Goal: Task Accomplishment & Management: Use online tool/utility

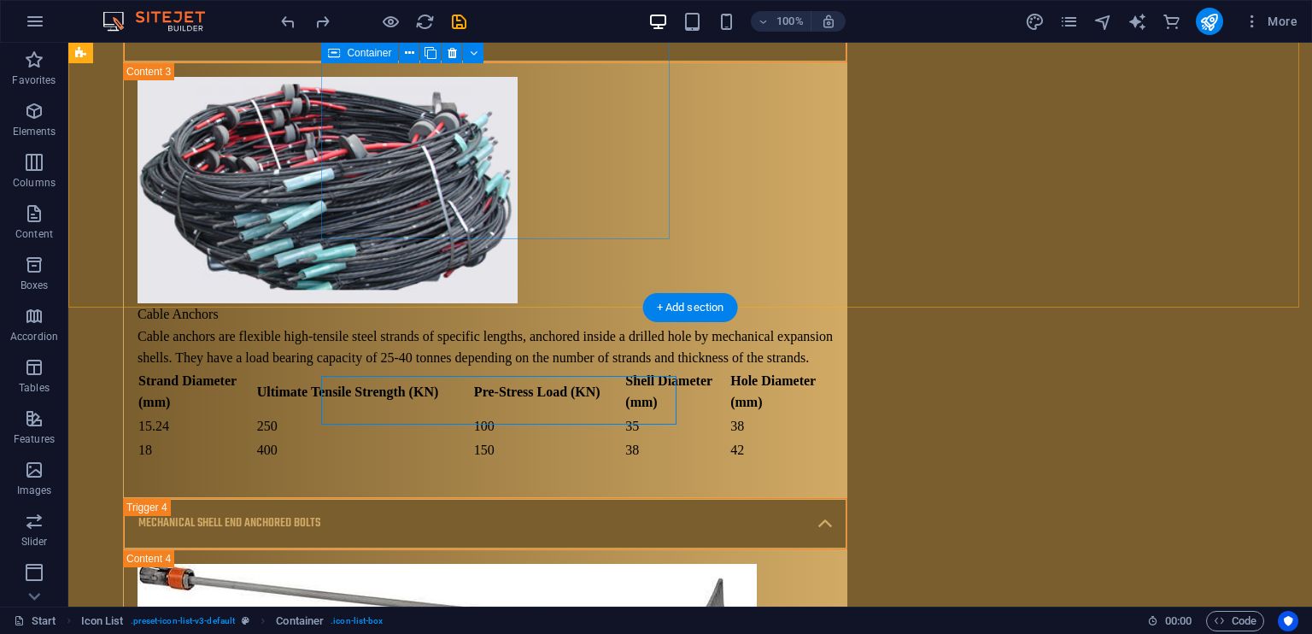
scroll to position [10821, 0]
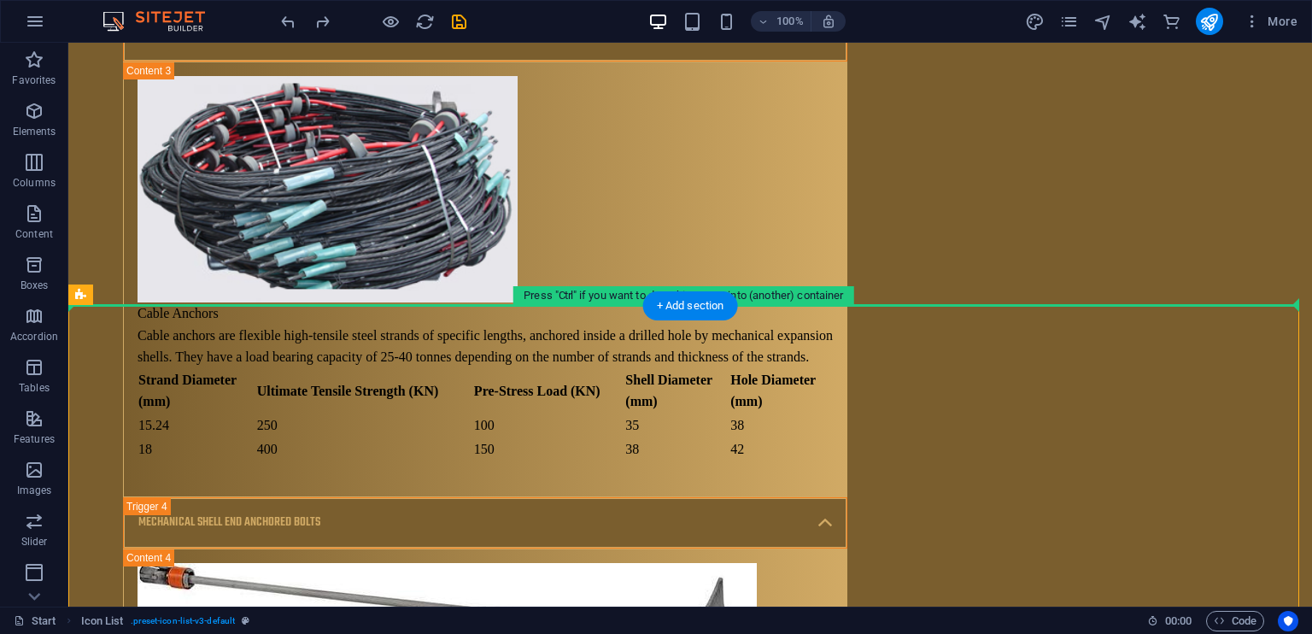
drag, startPoint x: 190, startPoint y: 342, endPoint x: 267, endPoint y: 201, distance: 161.7
drag, startPoint x: 154, startPoint y: 329, endPoint x: 249, endPoint y: 236, distance: 133.5
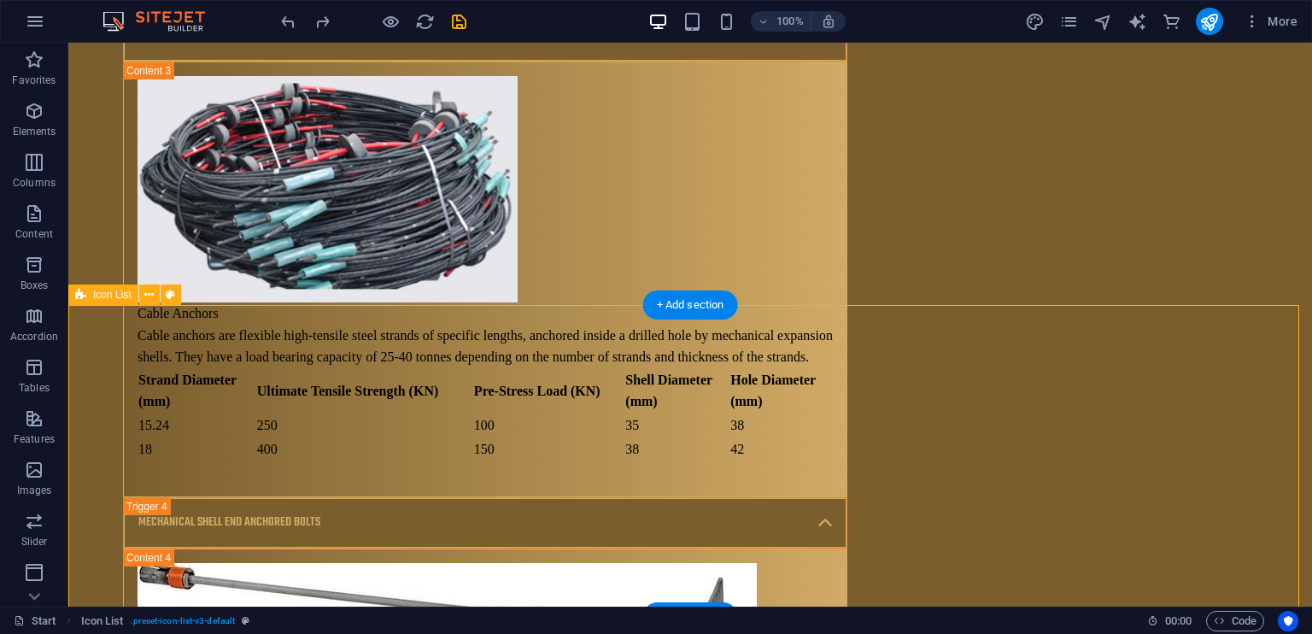
drag, startPoint x: 150, startPoint y: 332, endPoint x: 74, endPoint y: 307, distance: 80.2
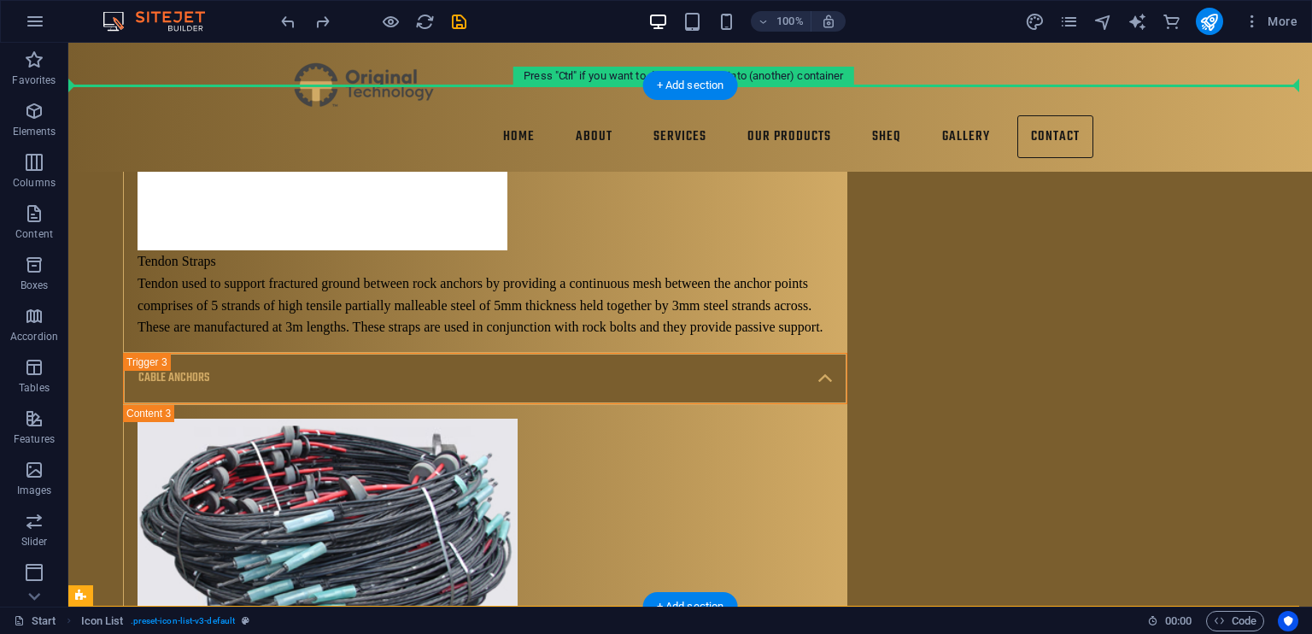
scroll to position [10434, 0]
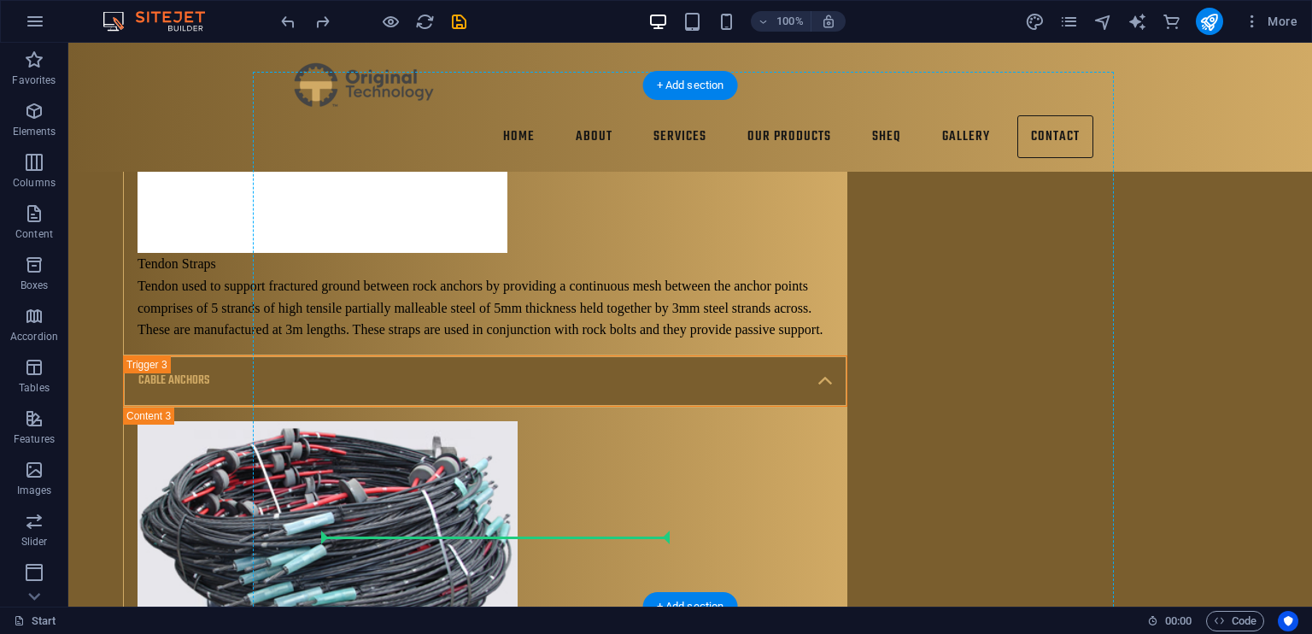
drag, startPoint x: 151, startPoint y: 340, endPoint x: 447, endPoint y: 365, distance: 296.5
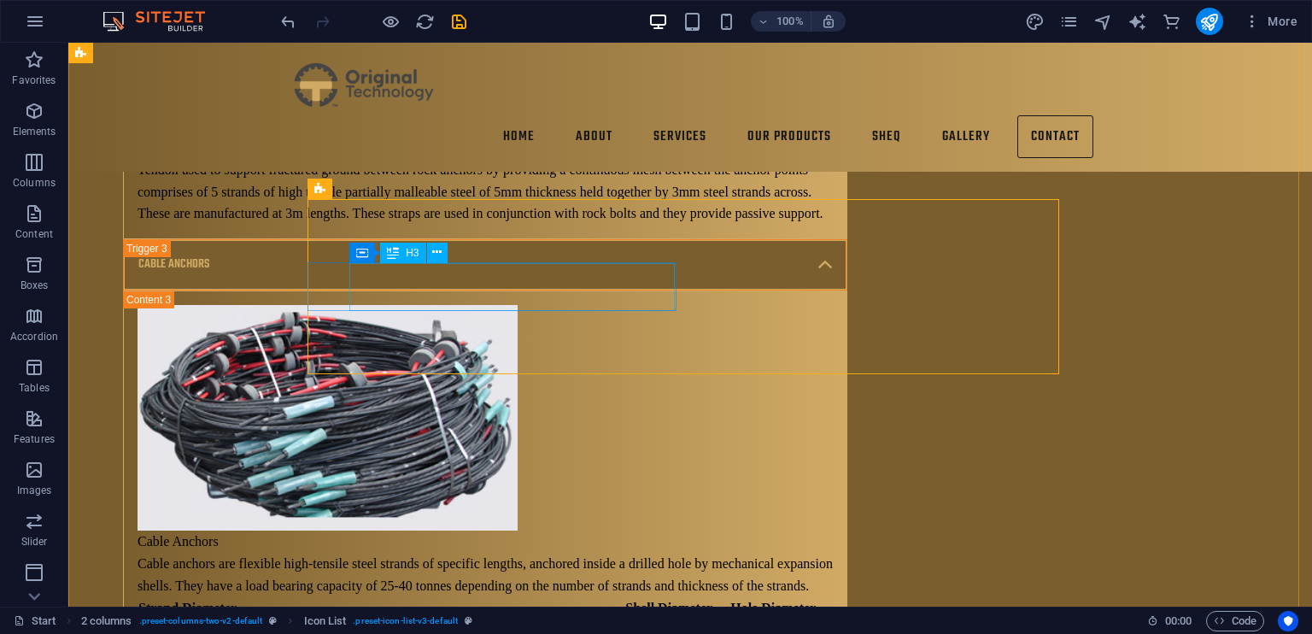
scroll to position [10469, 0]
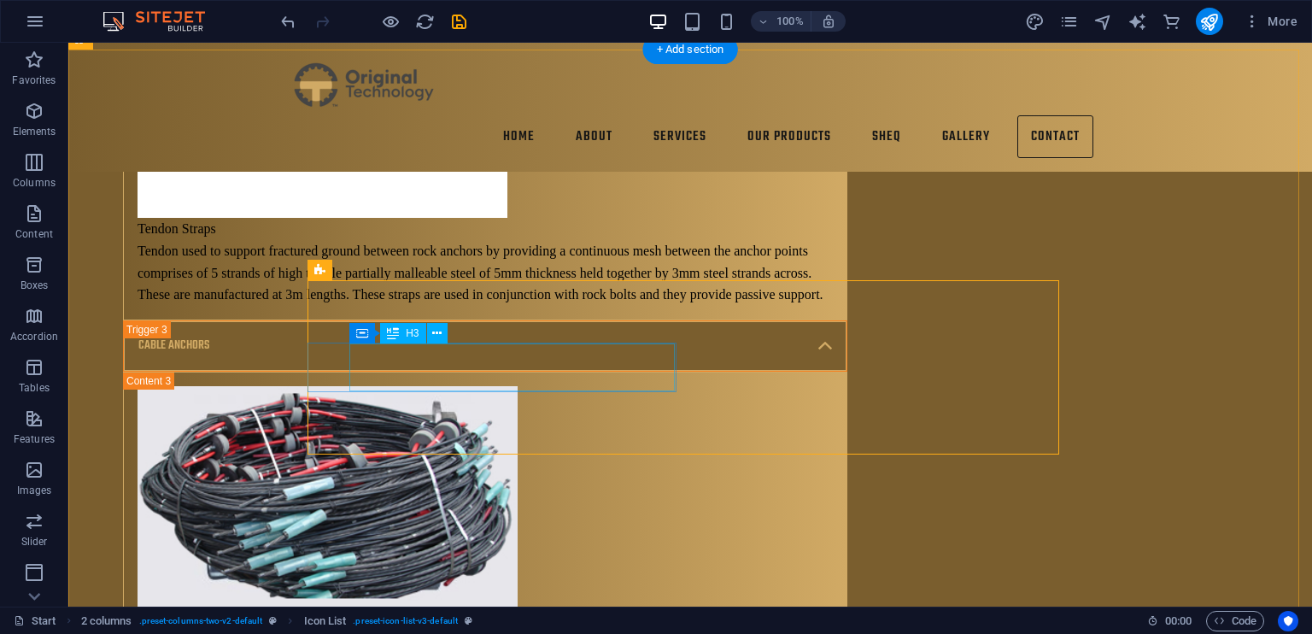
click at [435, 338] on icon at bounding box center [436, 333] width 9 height 18
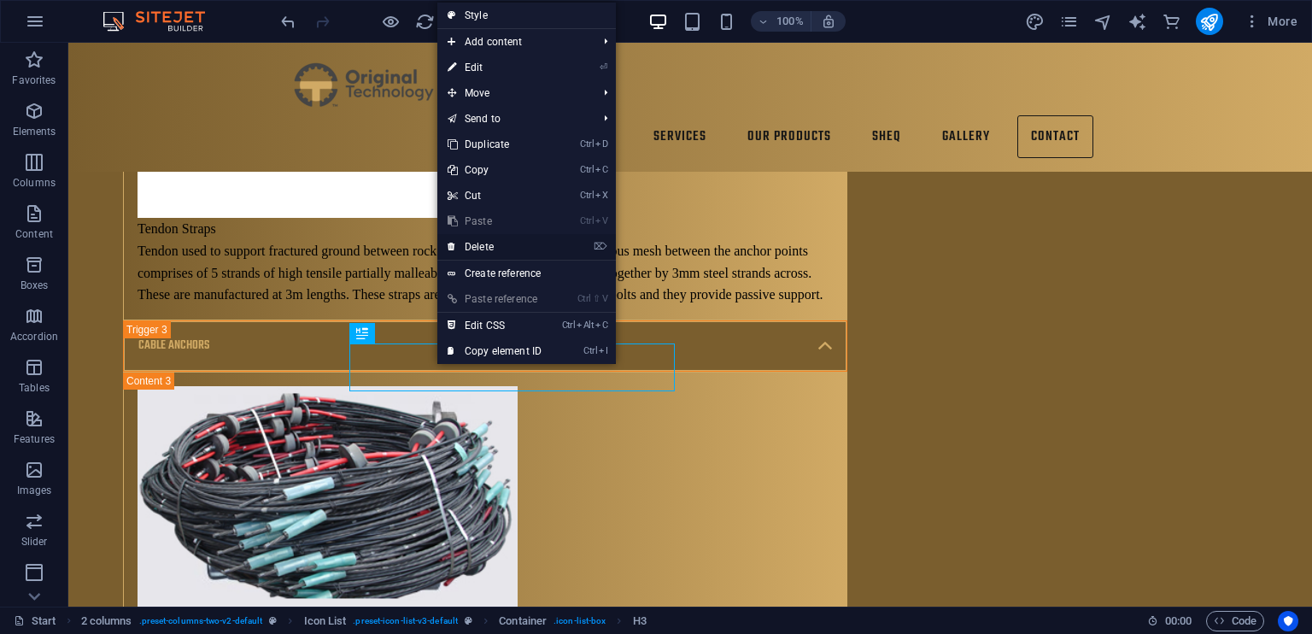
click at [498, 252] on link "⌦ Delete" at bounding box center [494, 247] width 114 height 26
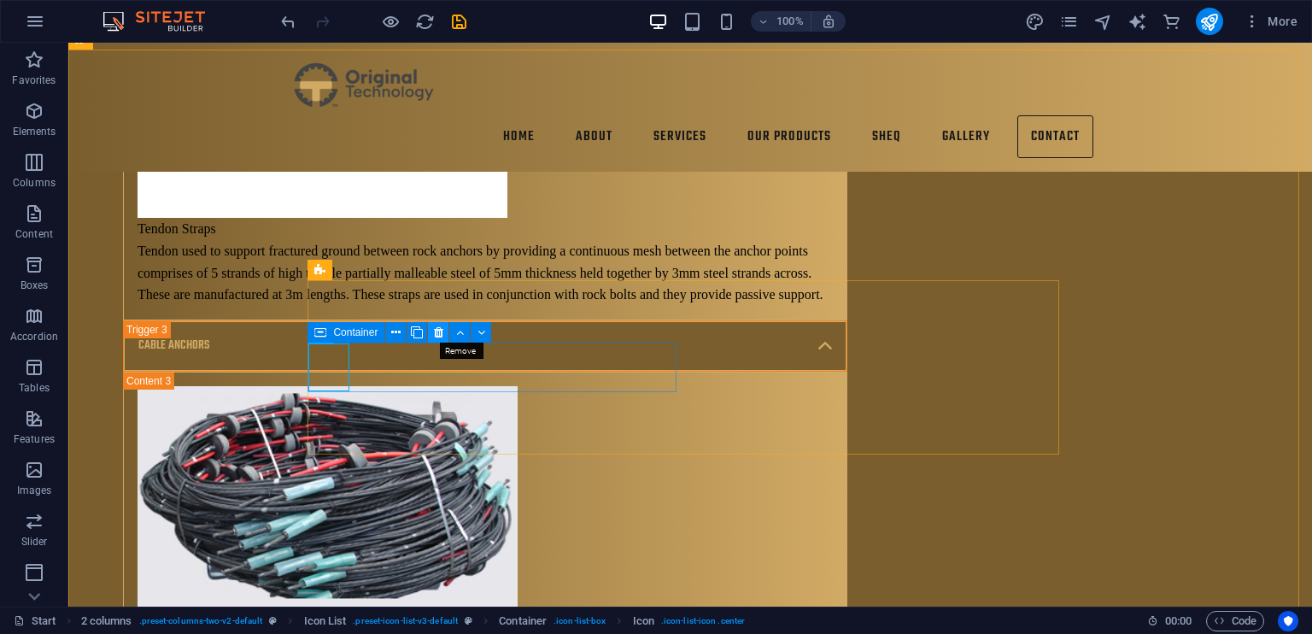
click at [436, 334] on icon at bounding box center [438, 333] width 9 height 18
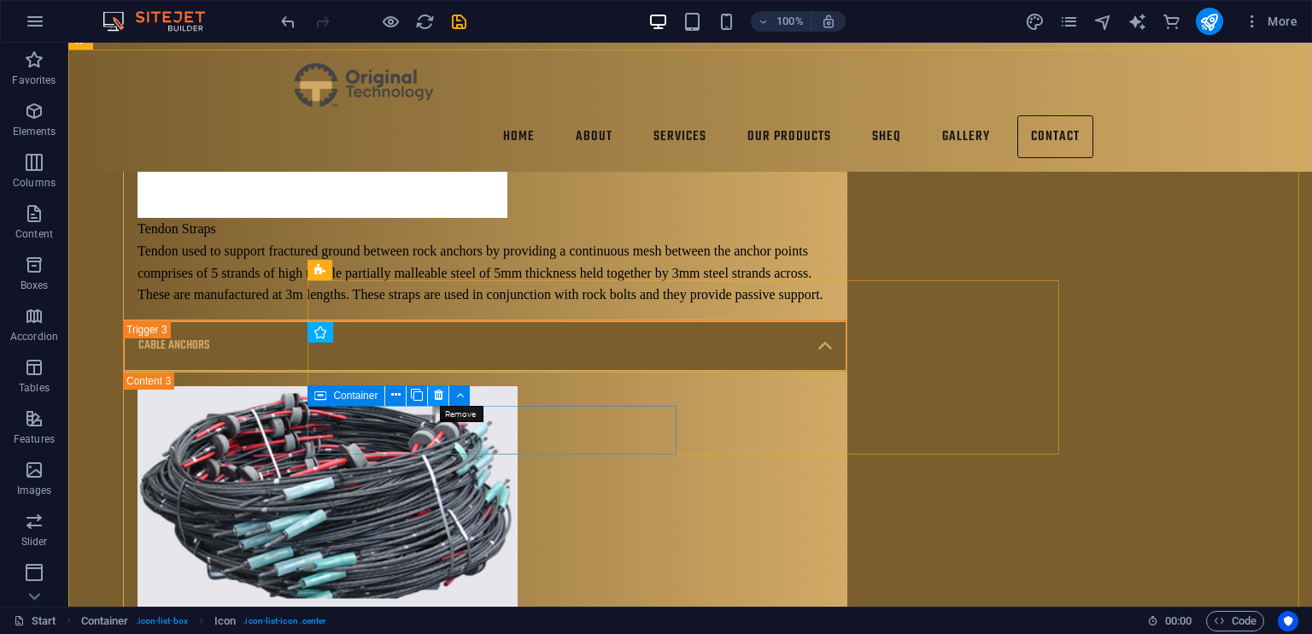
click at [438, 391] on icon at bounding box center [438, 395] width 9 height 18
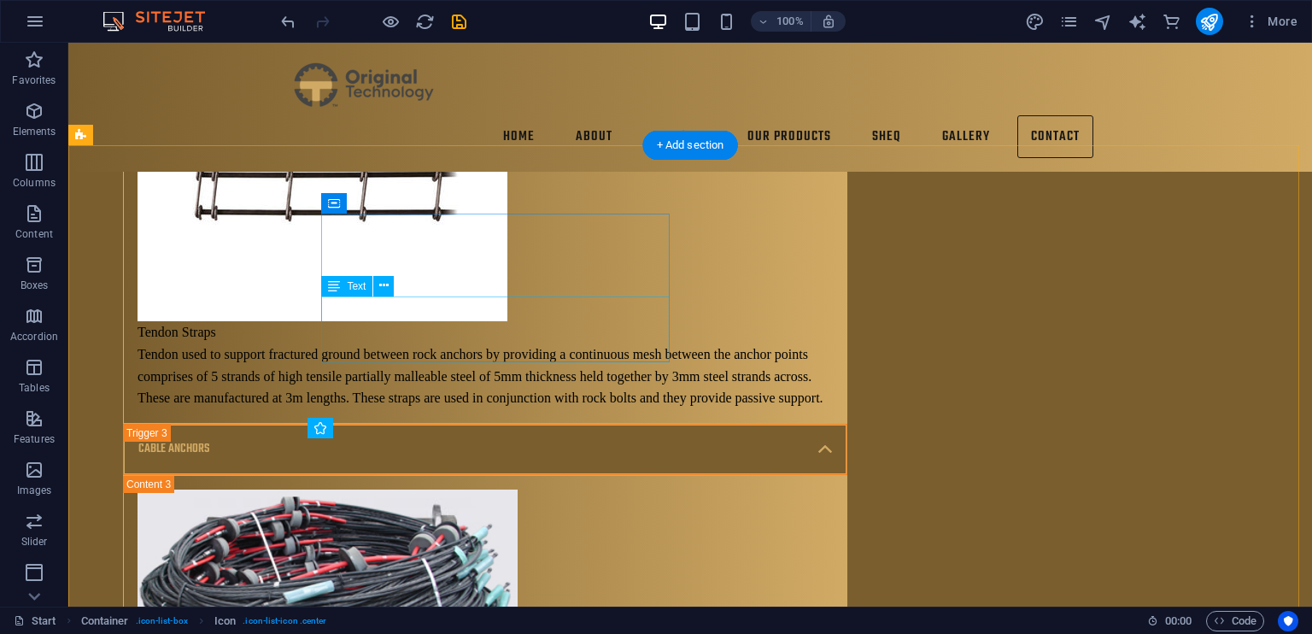
scroll to position [10360, 0]
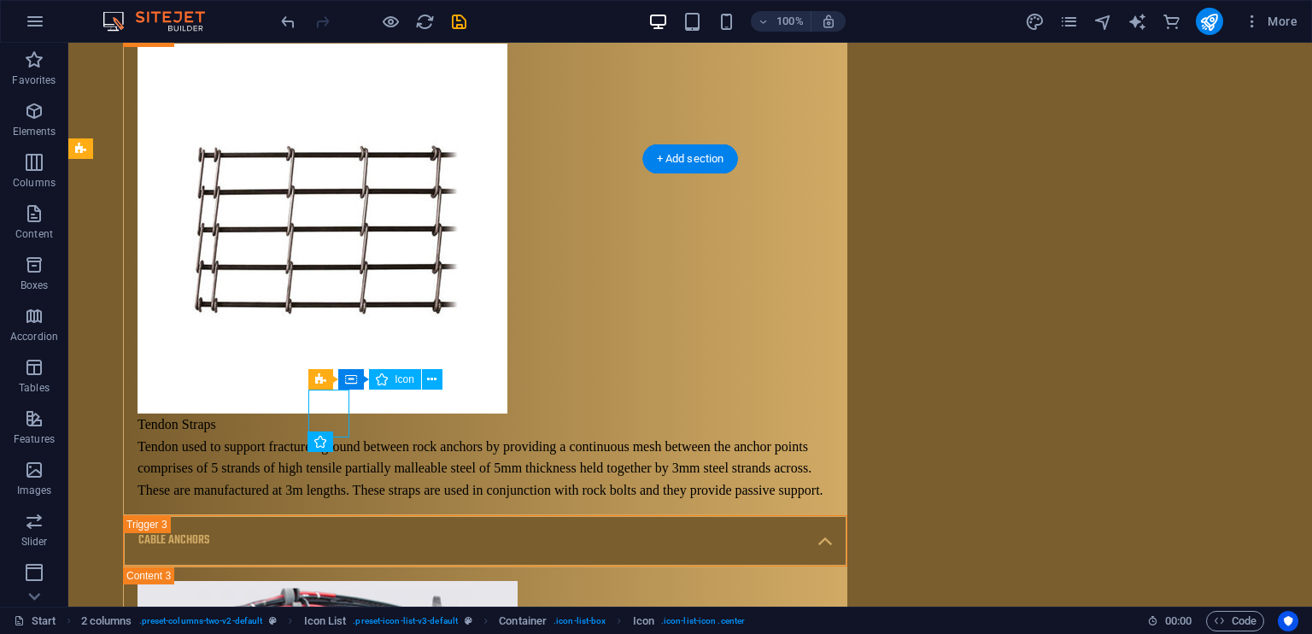
scroll to position [10448, 0]
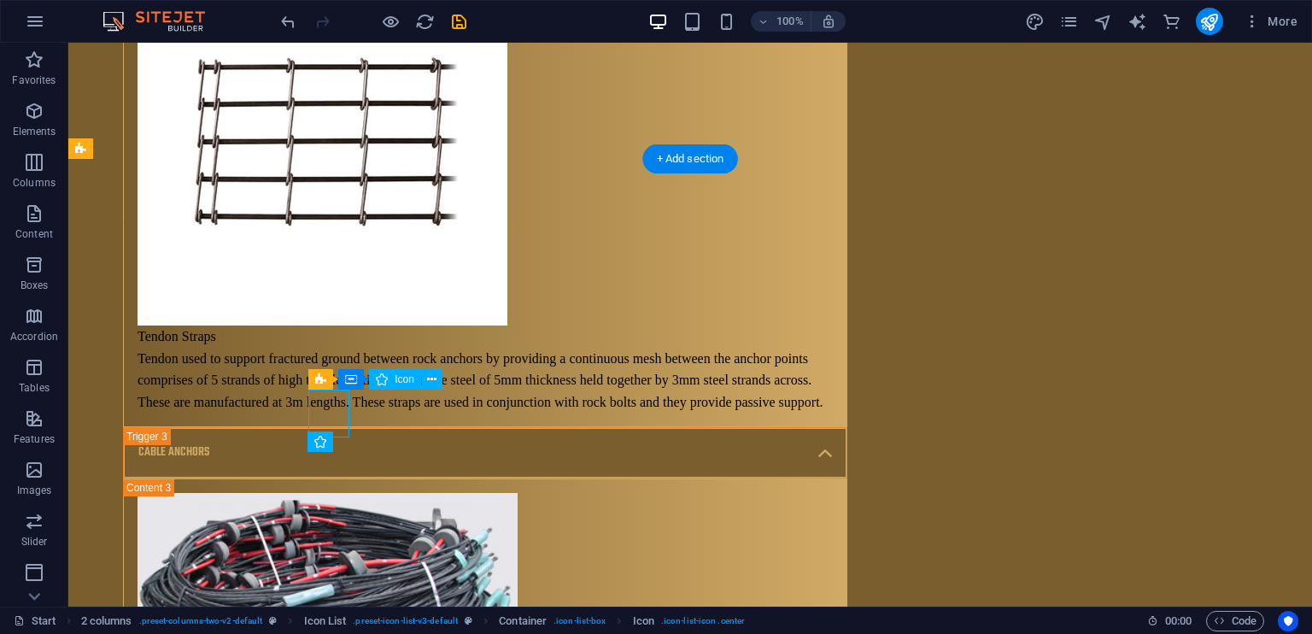
select select "xMidYMid"
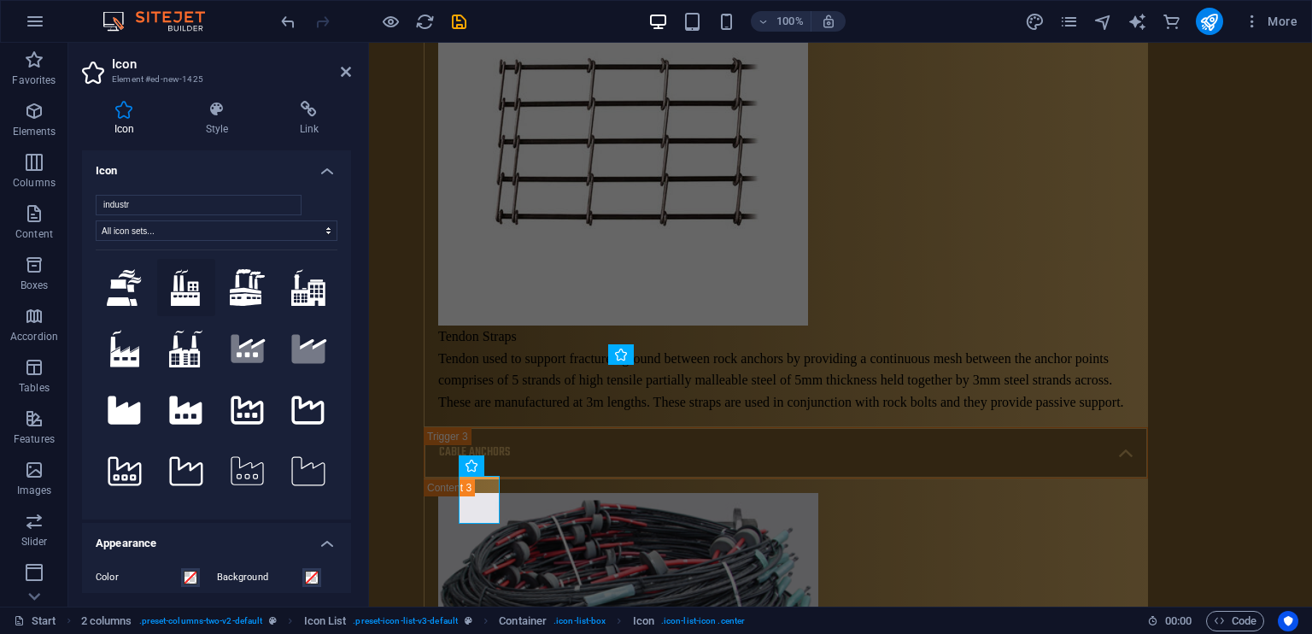
type input "industr"
click at [195, 288] on icon at bounding box center [185, 288] width 29 height 38
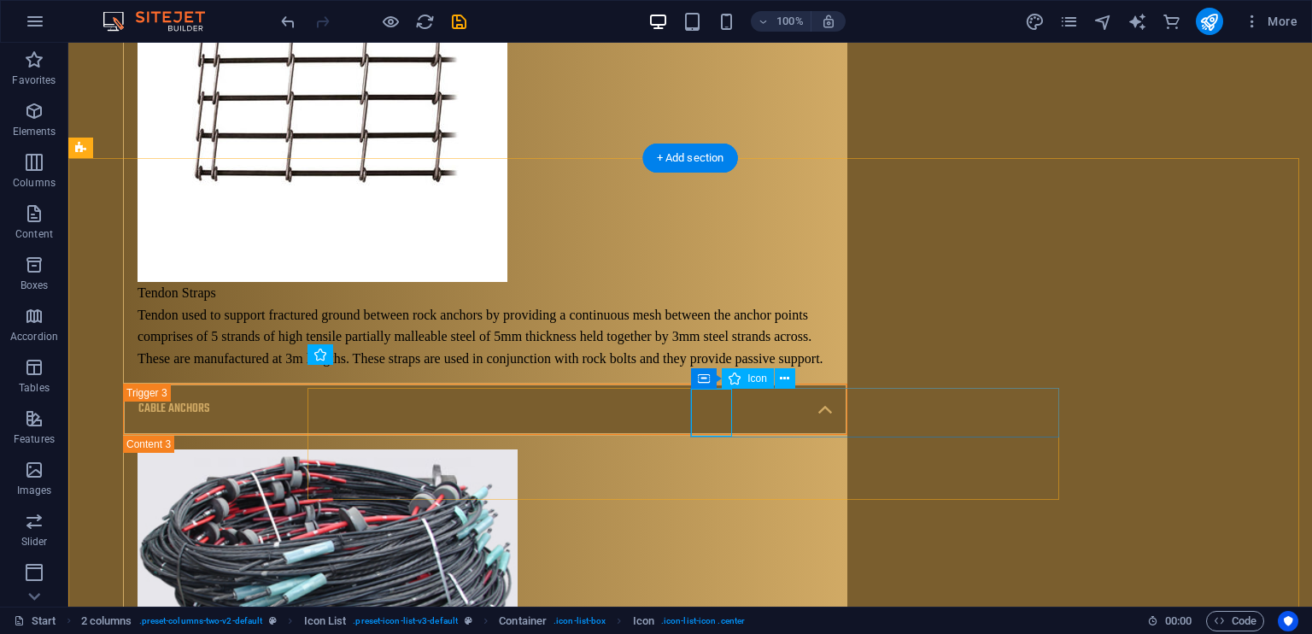
select select "xMidYMid"
select select
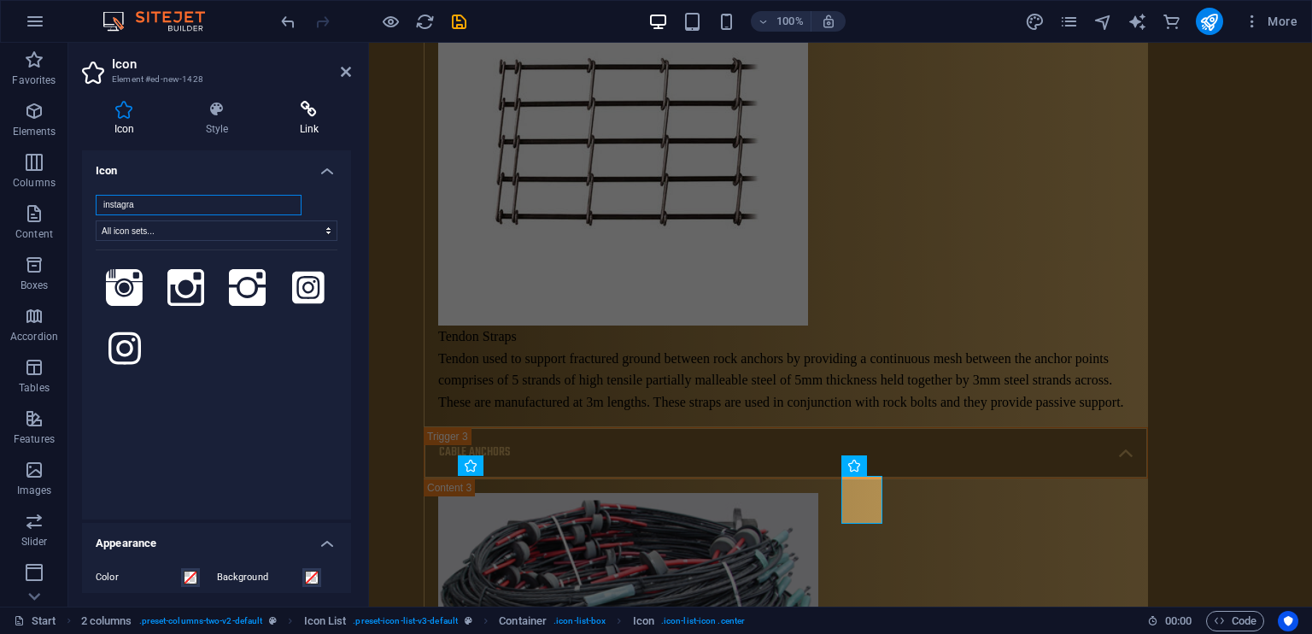
type input "instagra"
click at [310, 124] on h4 "Link" at bounding box center [309, 119] width 84 height 36
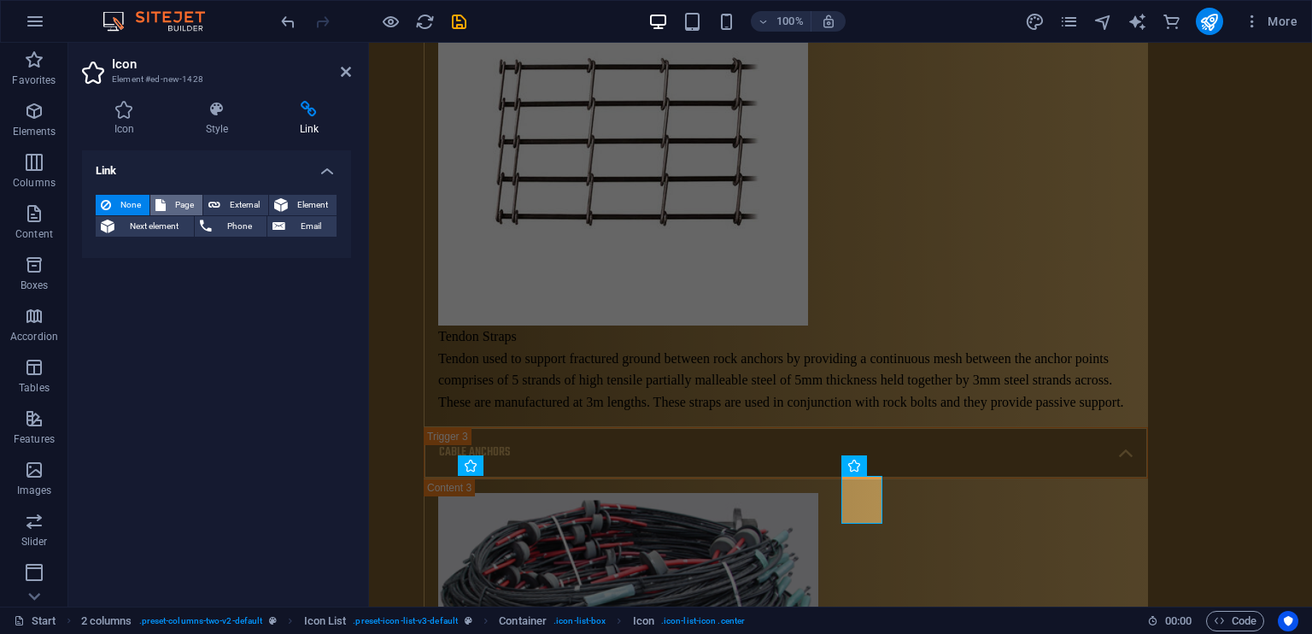
click at [183, 207] on span "Page" at bounding box center [184, 205] width 26 height 20
select select
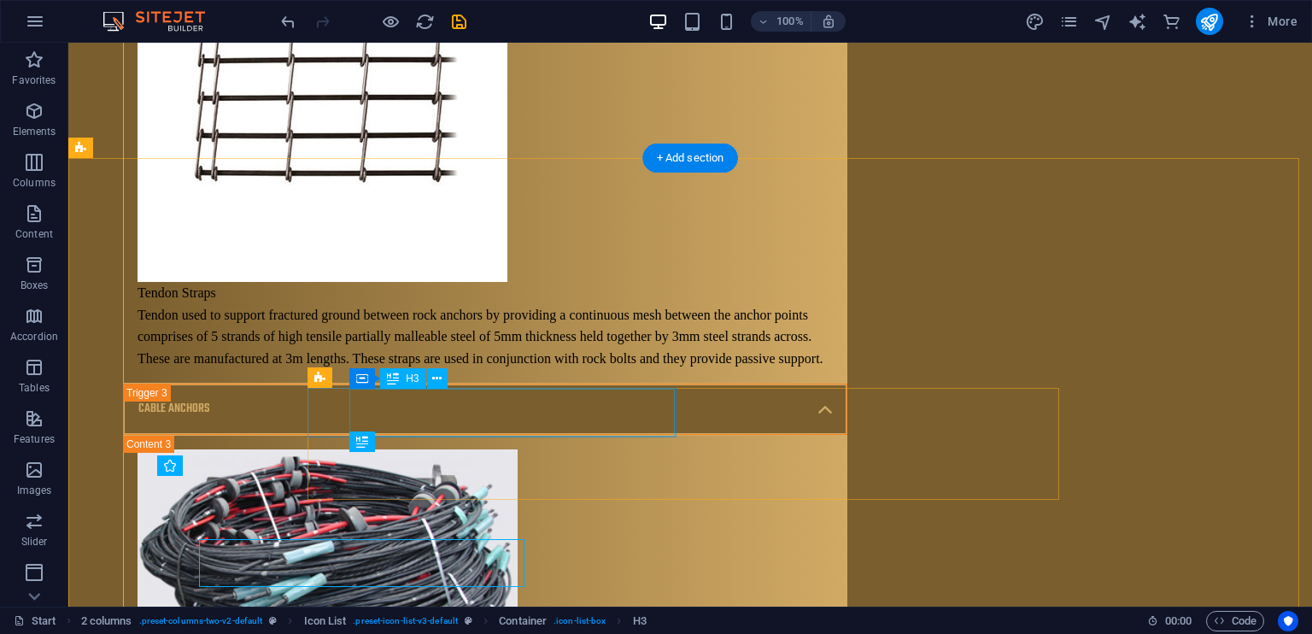
scroll to position [10728, 0]
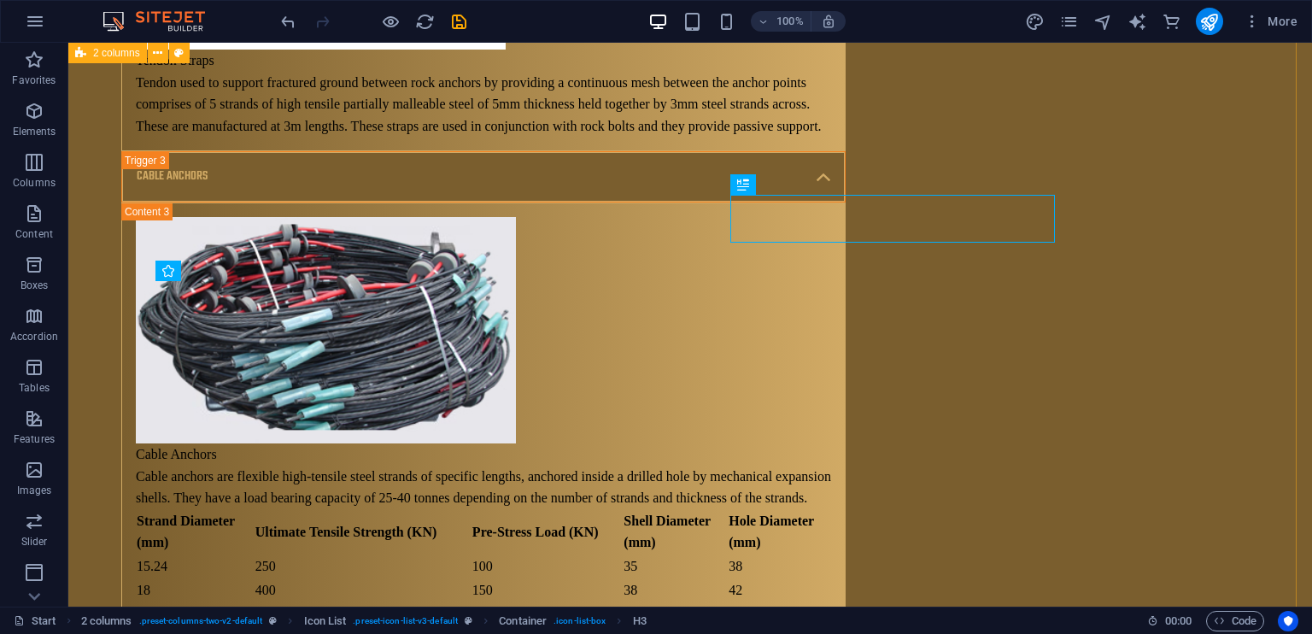
scroll to position [10699, 2]
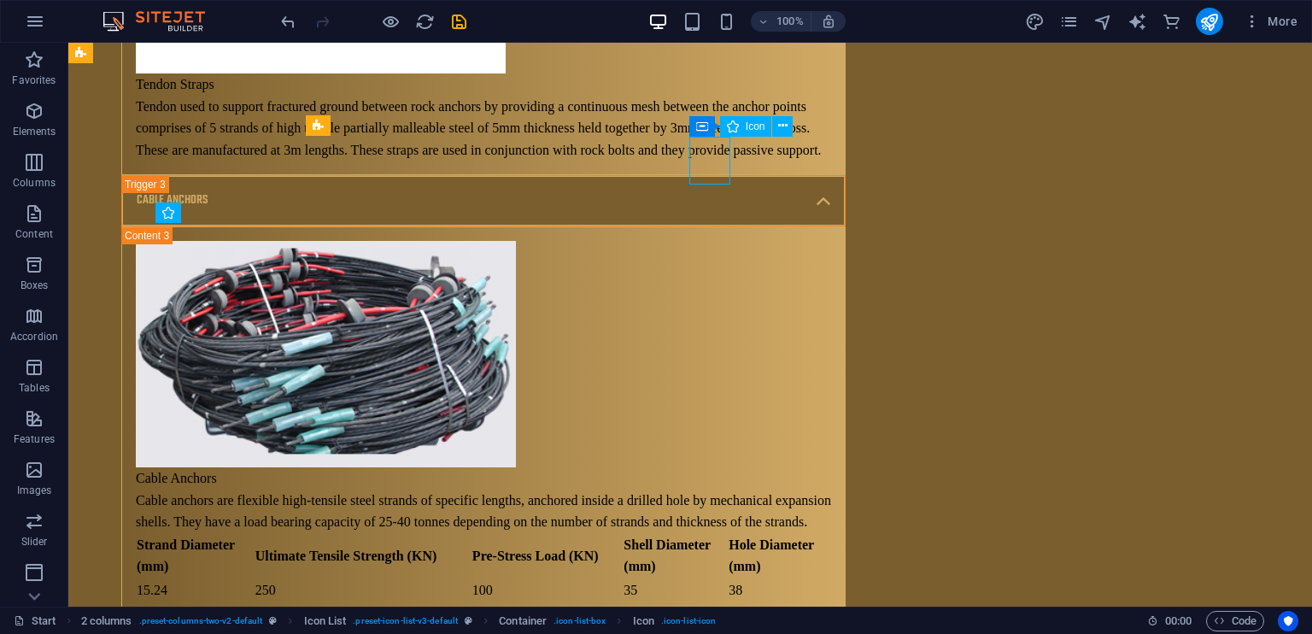
scroll to position [10787, 2]
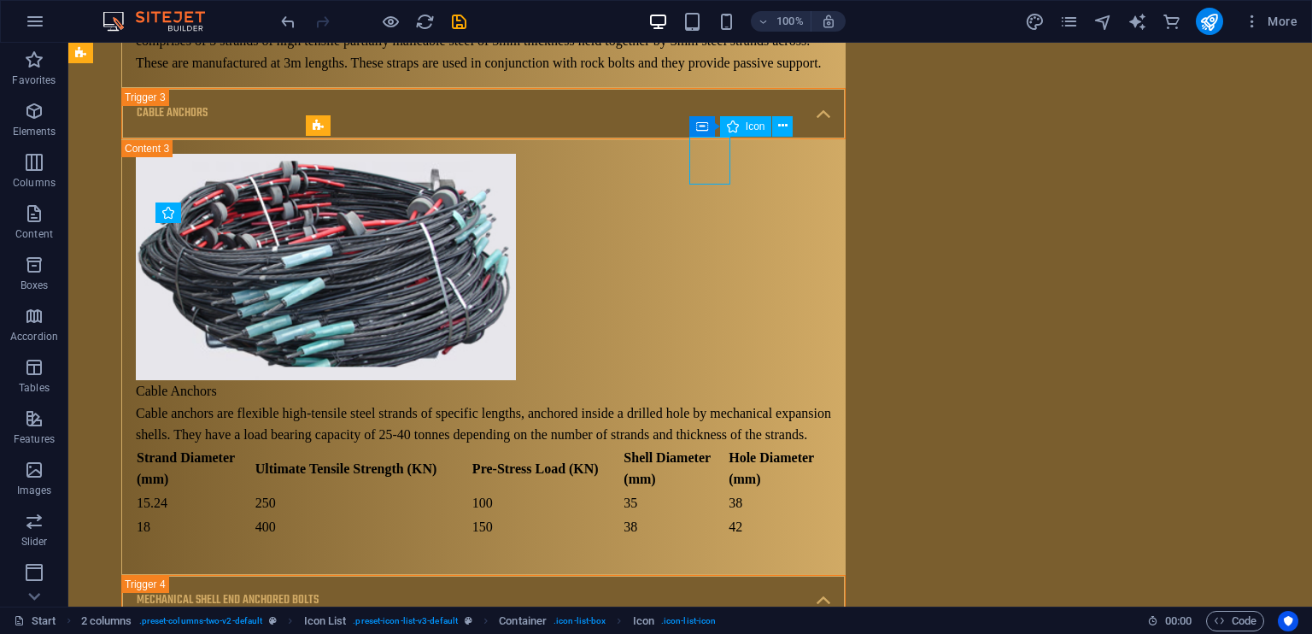
select select
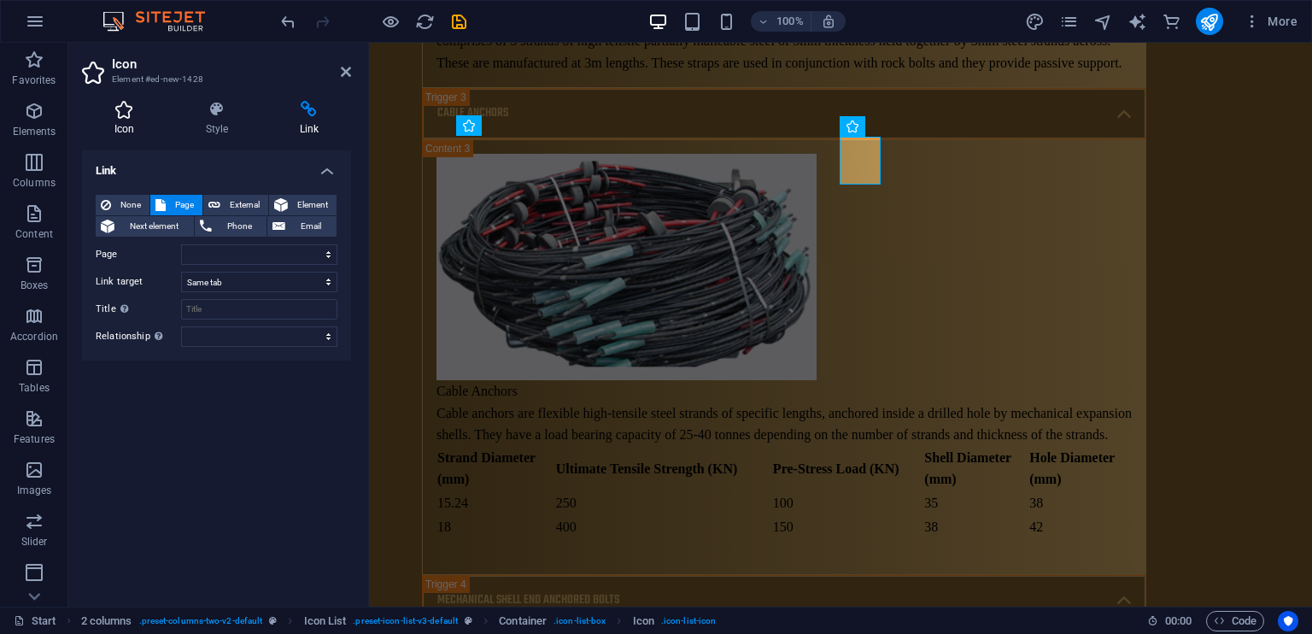
click at [111, 117] on icon at bounding box center [124, 109] width 85 height 17
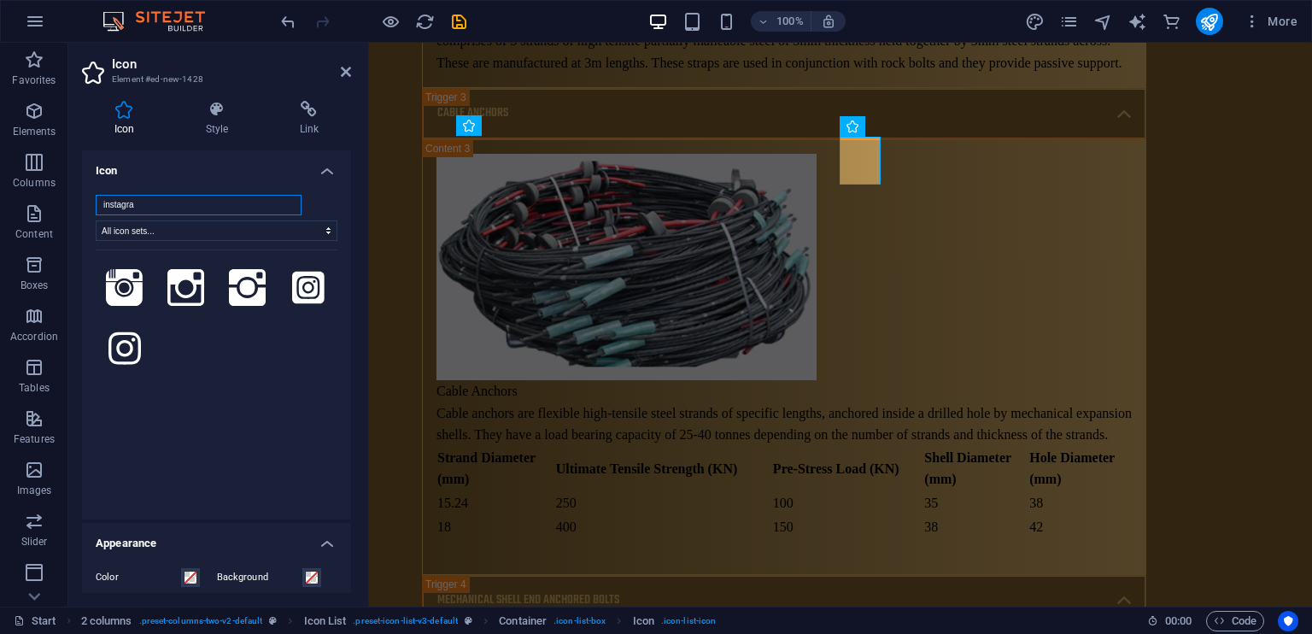
click at [179, 201] on input "instagra" at bounding box center [199, 205] width 206 height 20
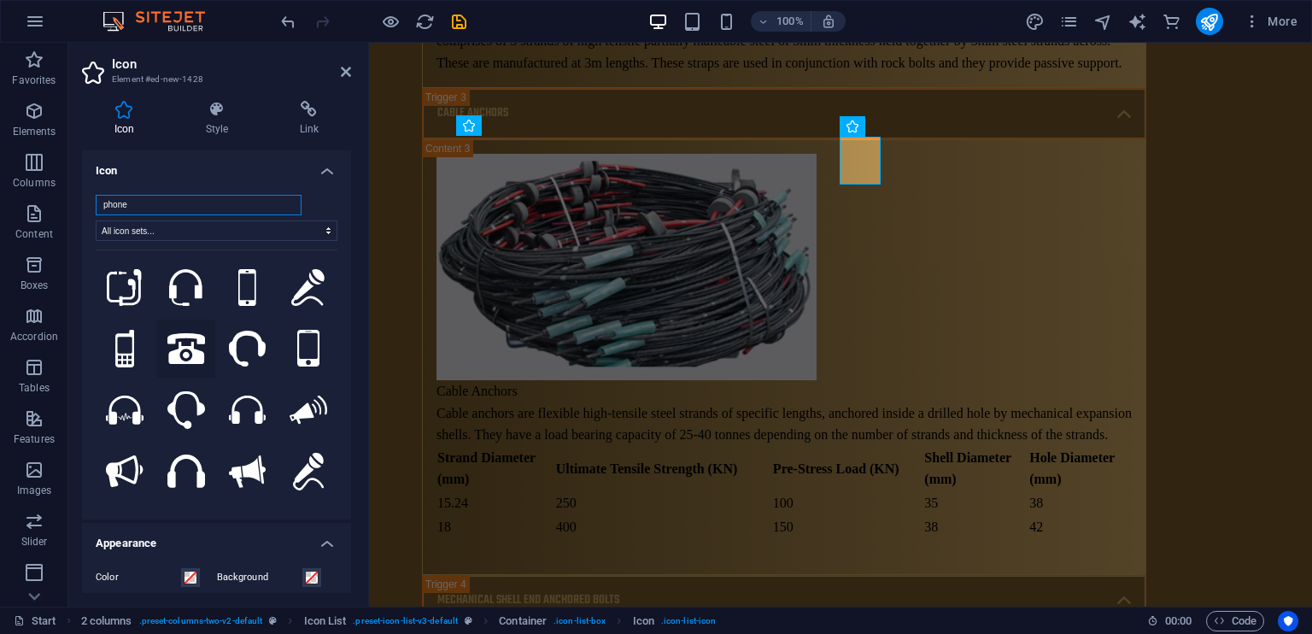
type input "phone"
click at [172, 343] on icon at bounding box center [186, 348] width 38 height 31
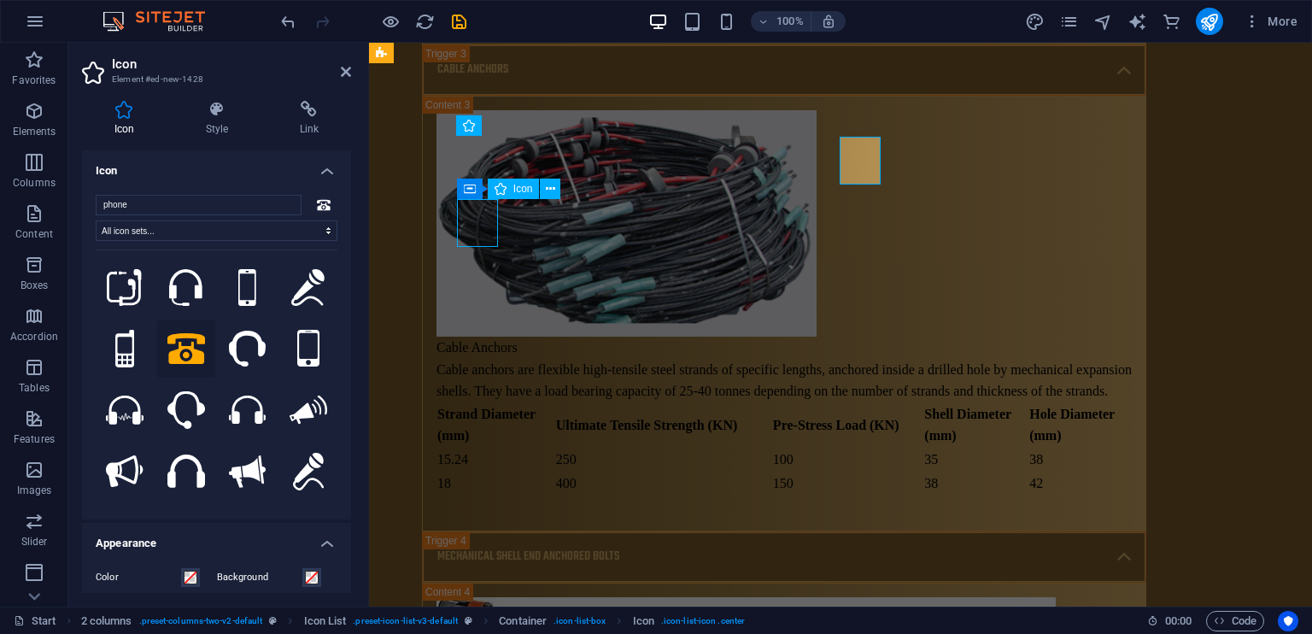
scroll to position [10699, 2]
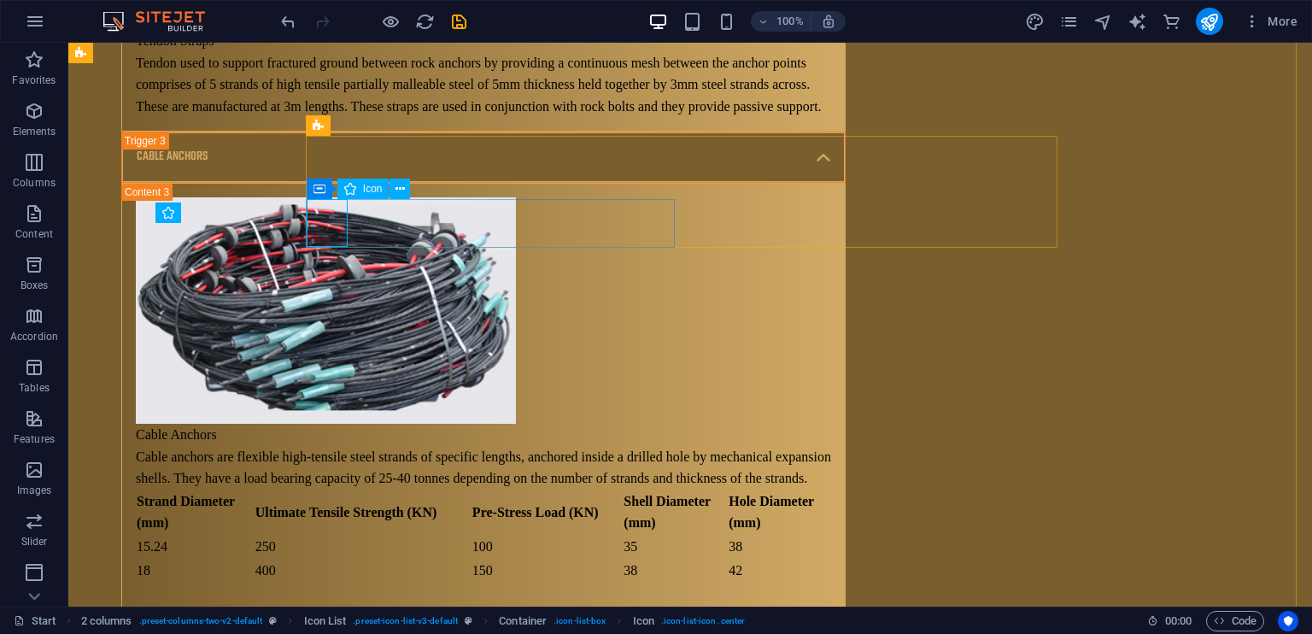
click at [306, 221] on div "Container H2 Banner Banner Container Container Text Spacer Container Banner Con…" at bounding box center [689, 325] width 1243 height 564
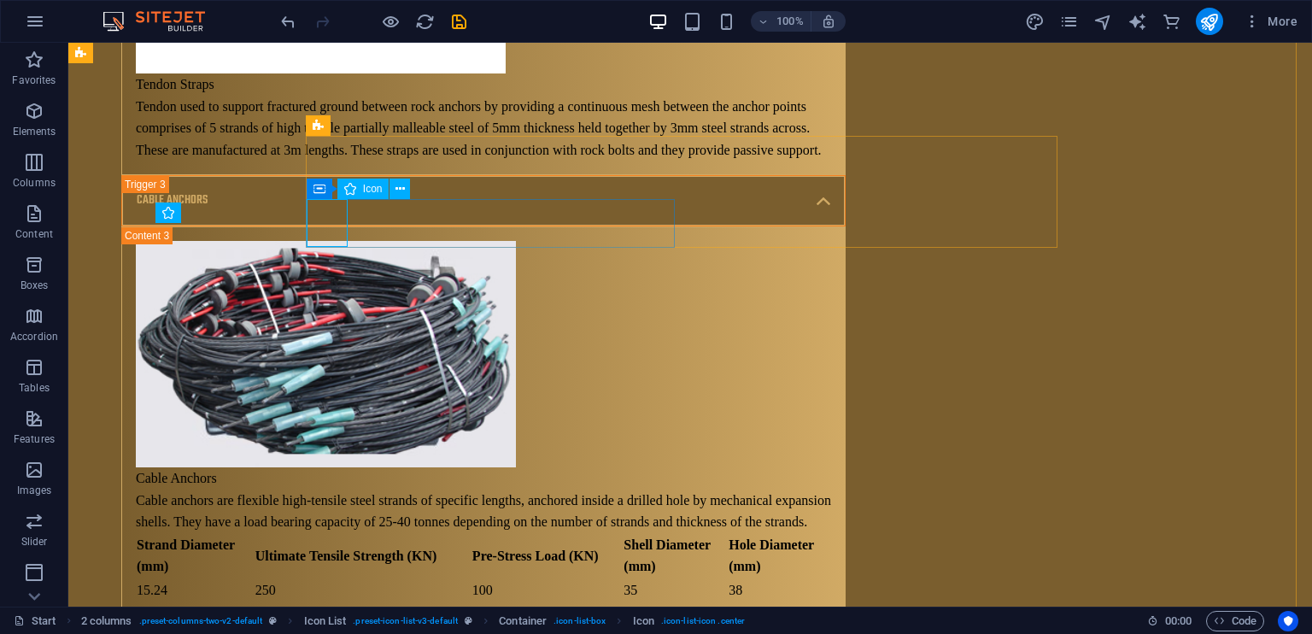
scroll to position [10787, 2]
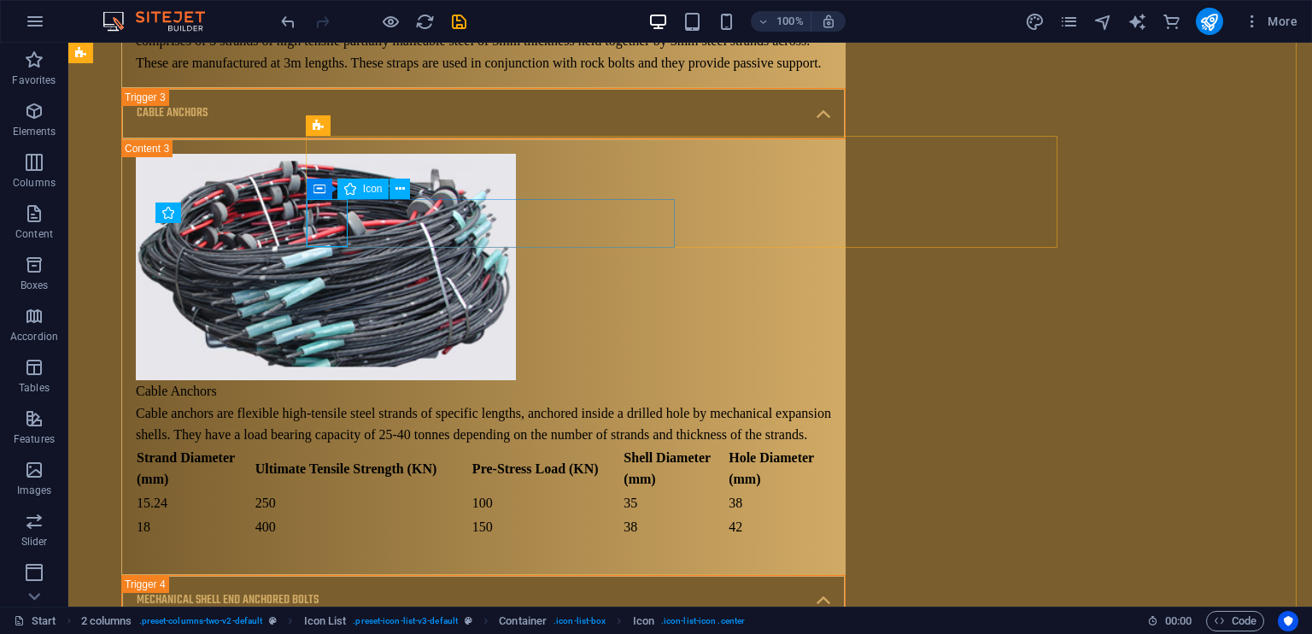
select select "xMidYMid"
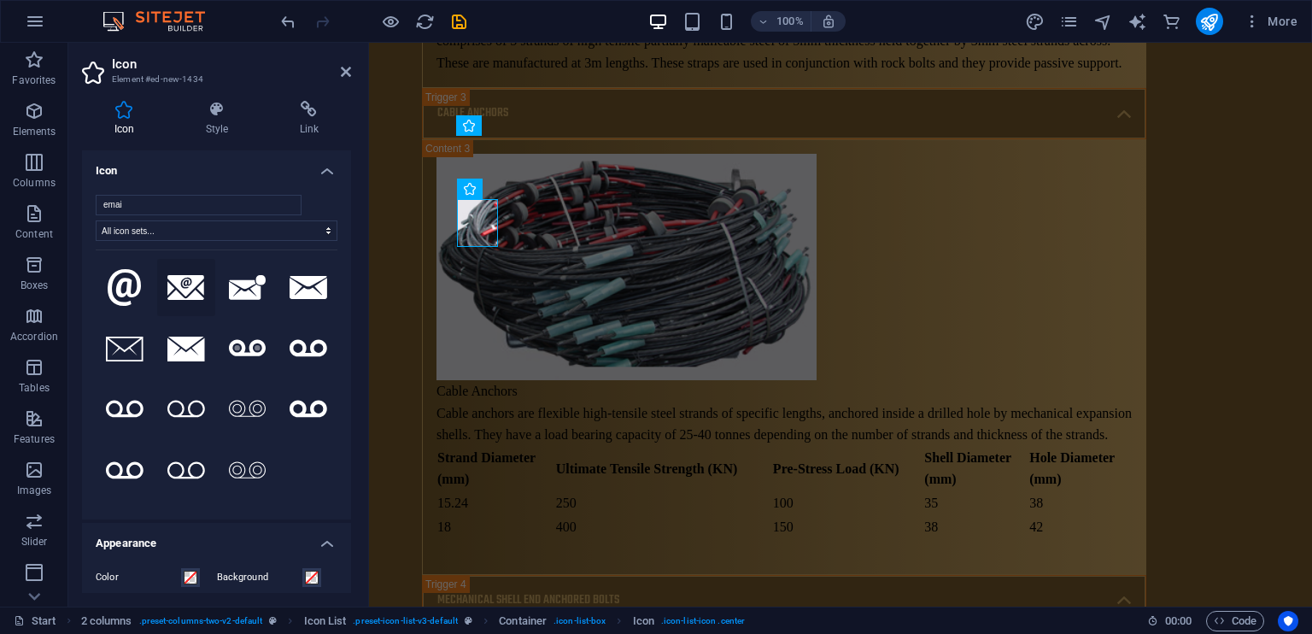
type input "emai"
click at [195, 291] on icon at bounding box center [186, 288] width 38 height 26
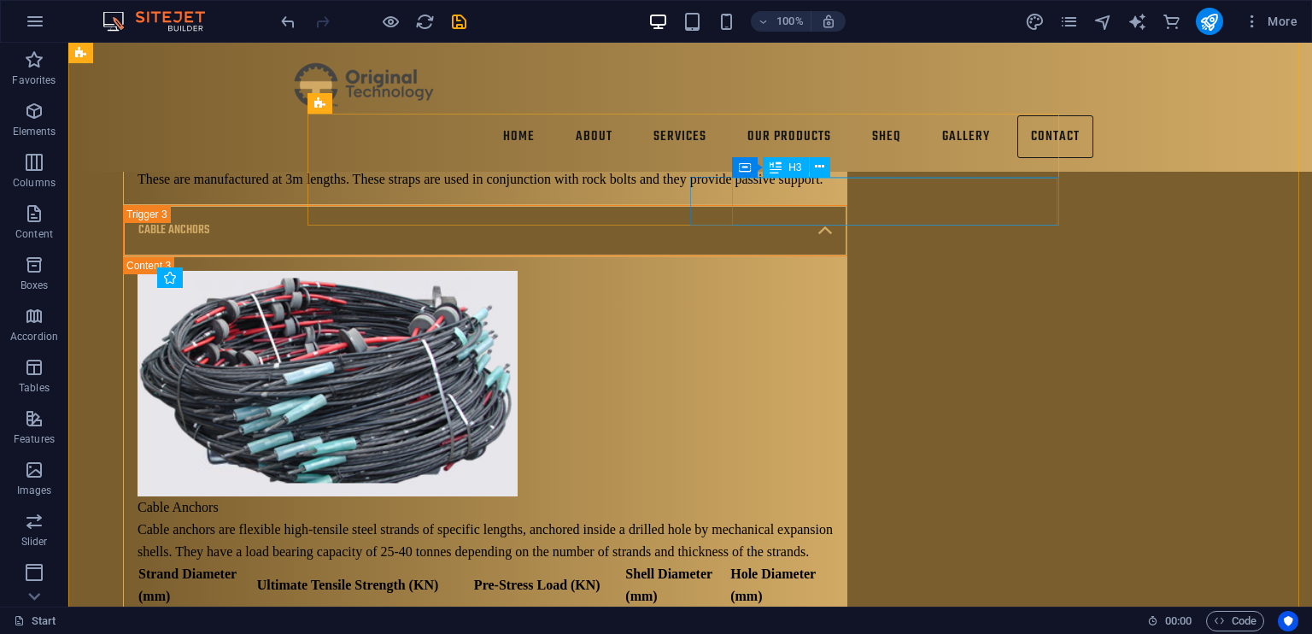
scroll to position [10583, 0]
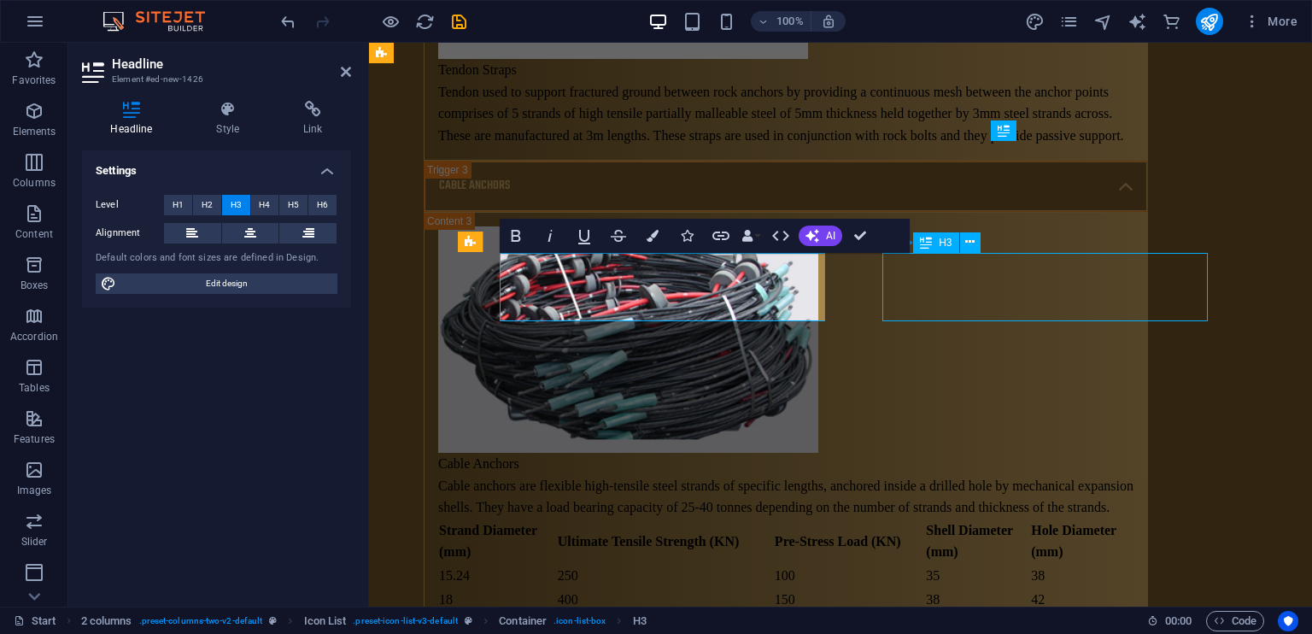
scroll to position [10583, 0]
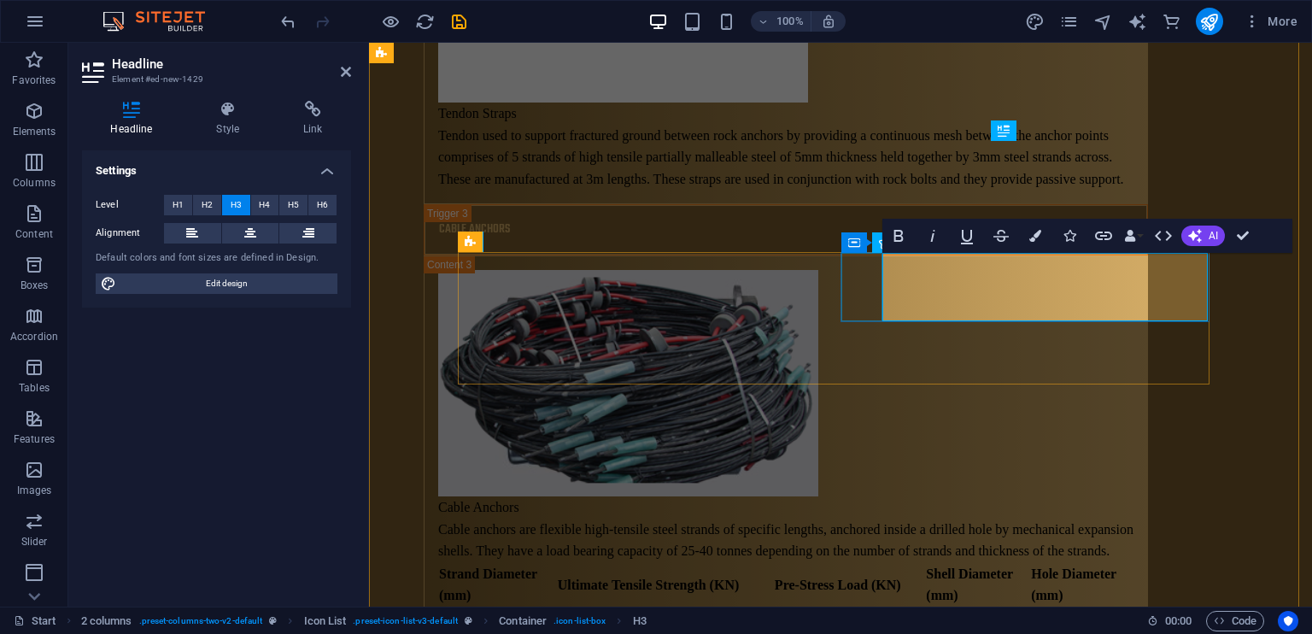
scroll to position [0, 7]
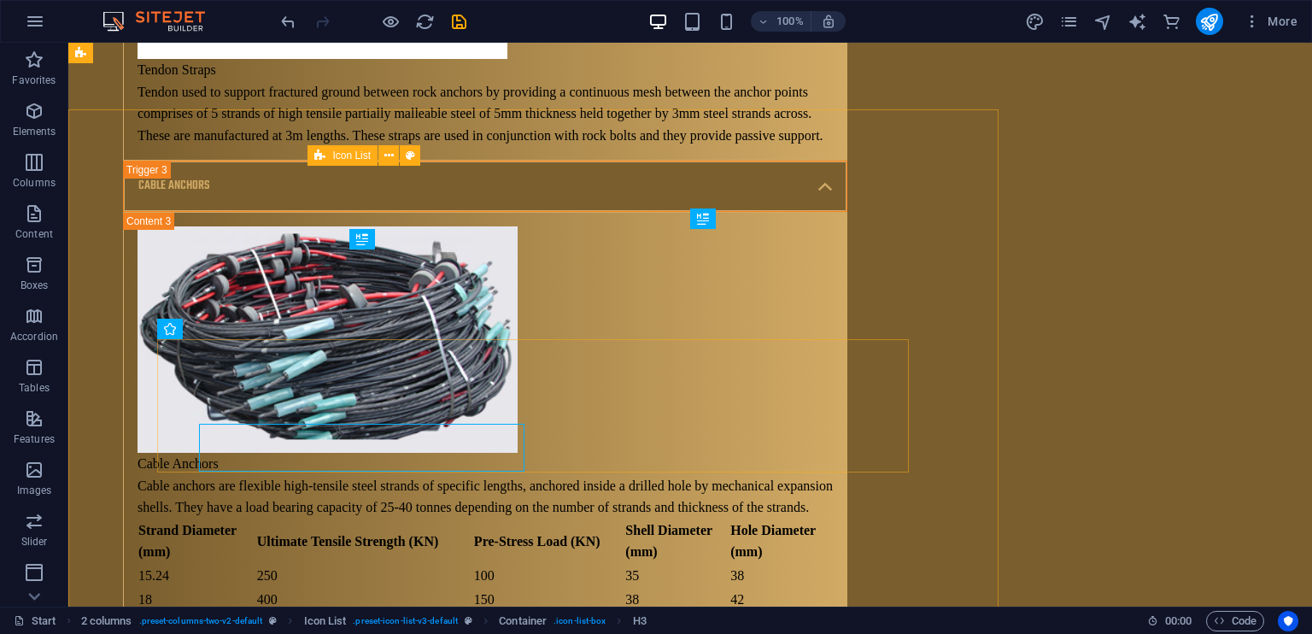
scroll to position [10583, 0]
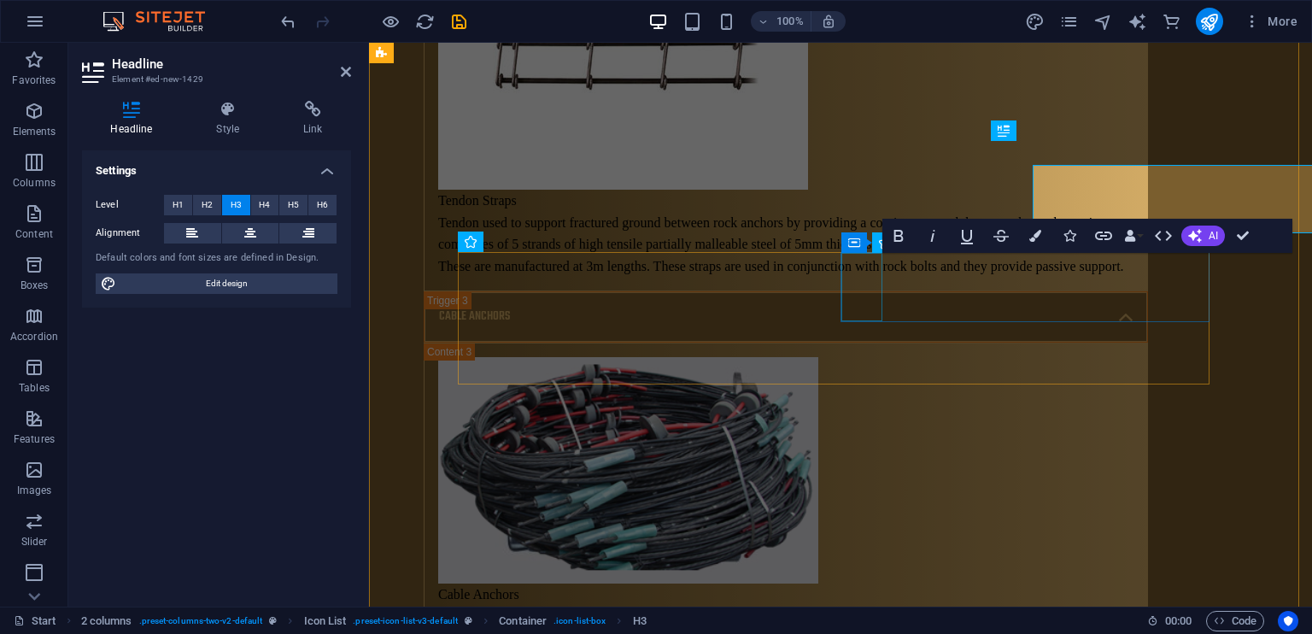
scroll to position [10670, 0]
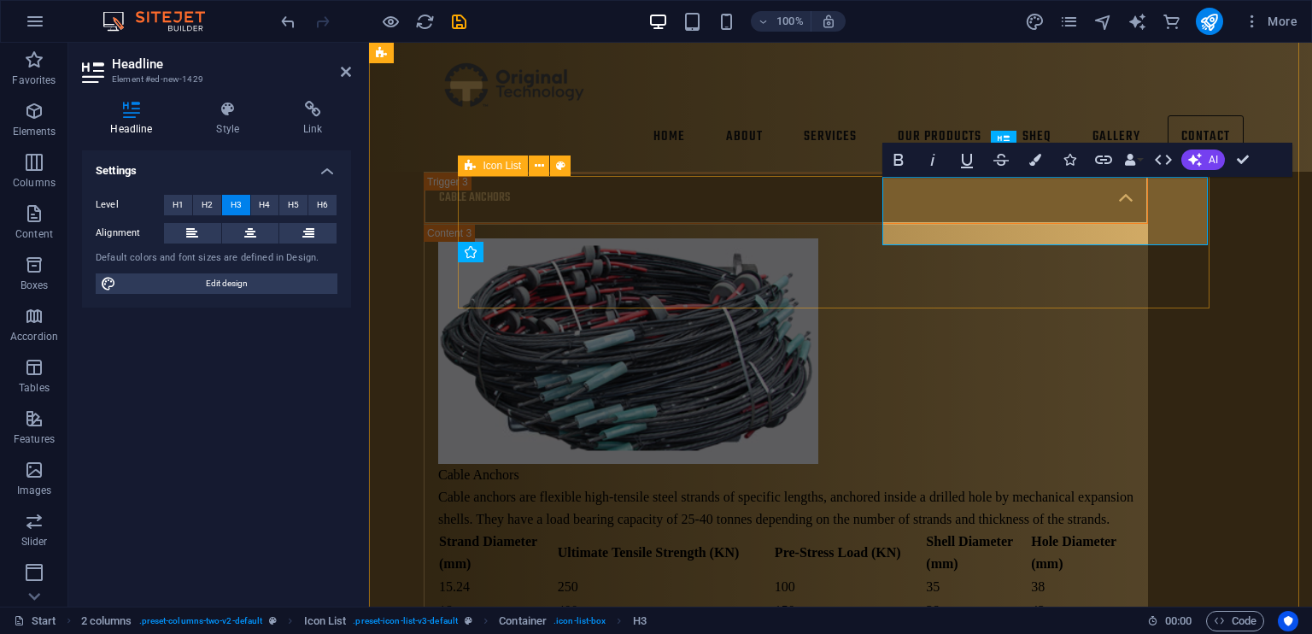
scroll to position [0, 7]
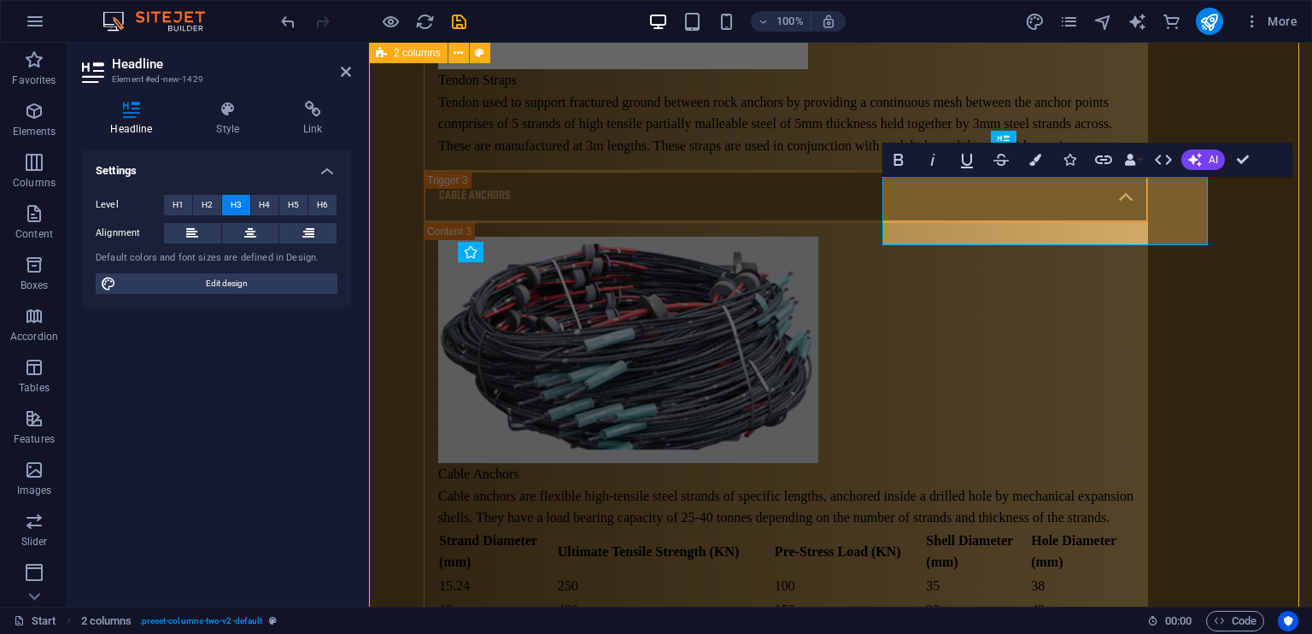
scroll to position [10573, 0]
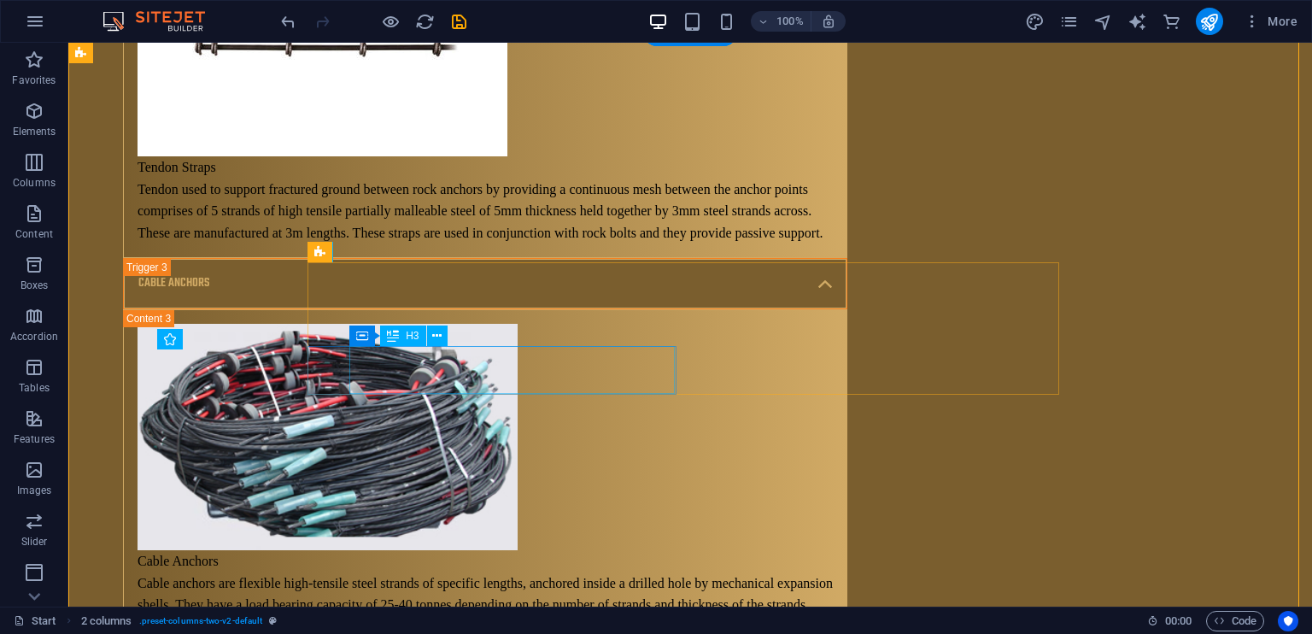
drag, startPoint x: 540, startPoint y: 357, endPoint x: 239, endPoint y: 357, distance: 300.6
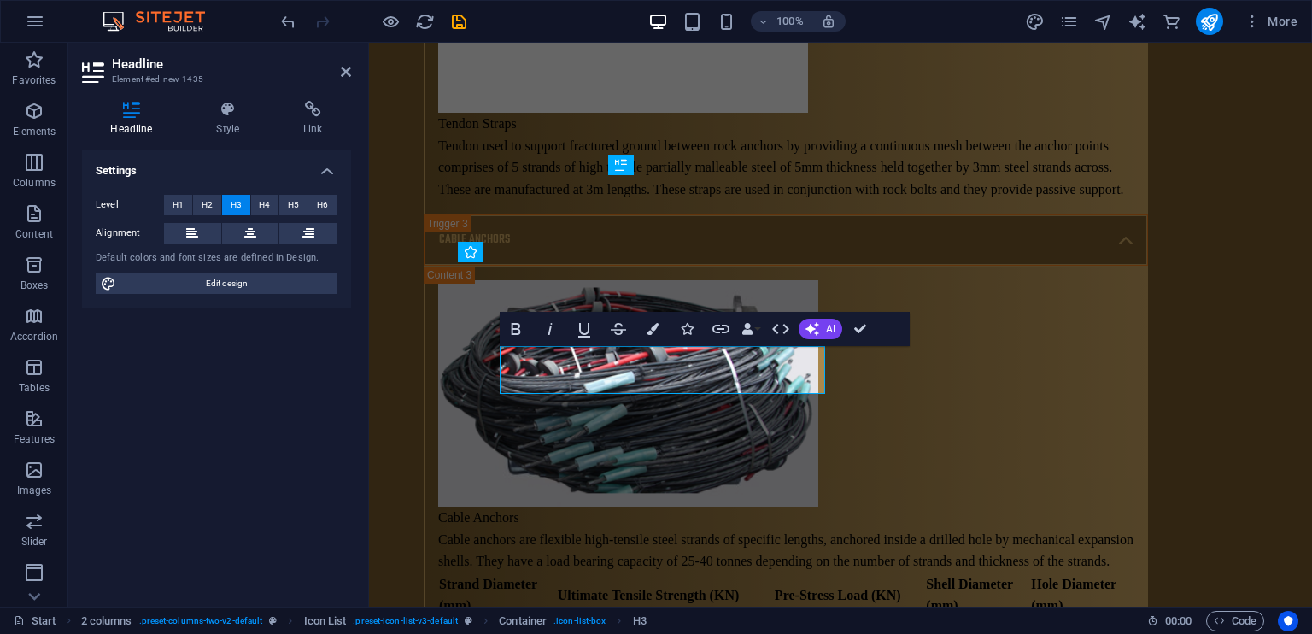
click at [338, 207] on div "Level H1 H2 H3 H4 H5 H6 Alignment Default colors and font sizes are defined in …" at bounding box center [216, 244] width 269 height 127
click at [313, 160] on h4 "Settings" at bounding box center [216, 165] width 269 height 31
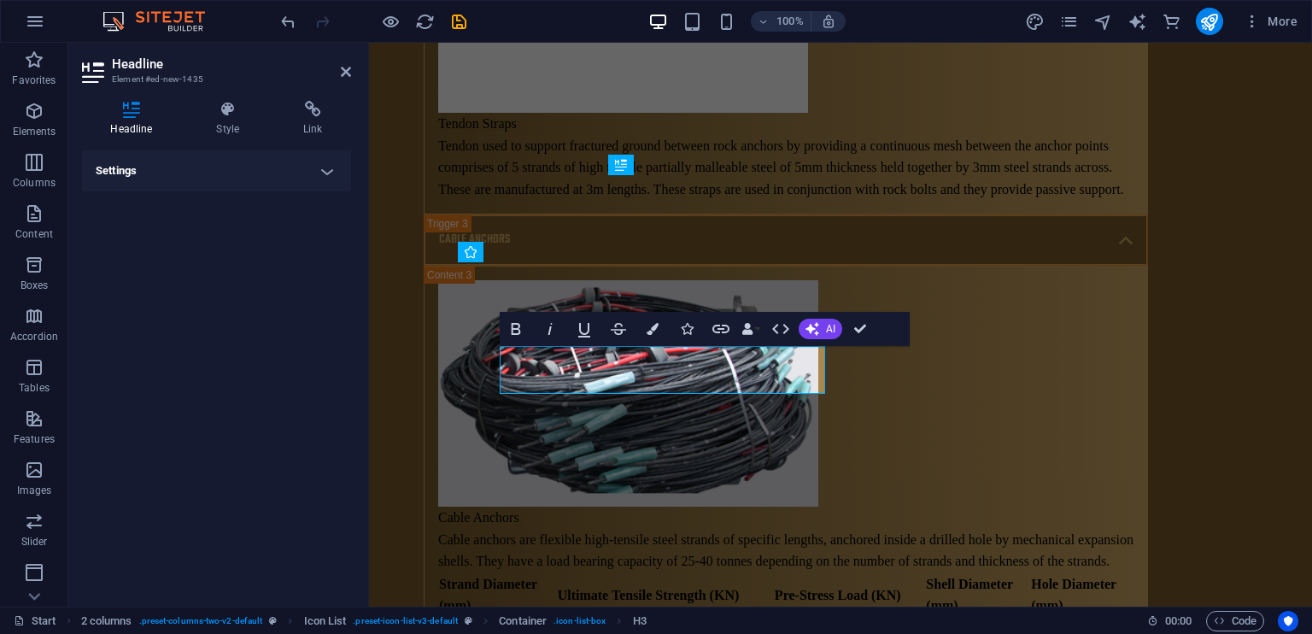
click at [313, 160] on h4 "Settings" at bounding box center [216, 170] width 269 height 41
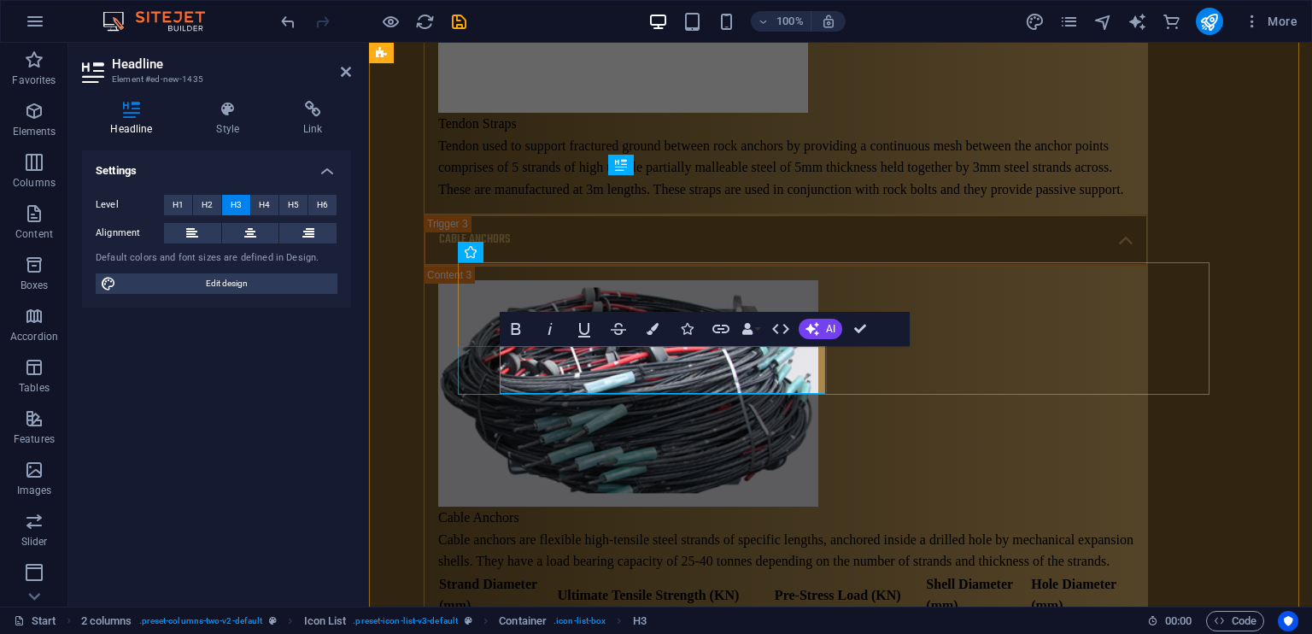
click at [266, 399] on div "Settings Level H1 H2 H3 H4 H5 H6 Alignment Default colors and font sizes are de…" at bounding box center [216, 371] width 269 height 442
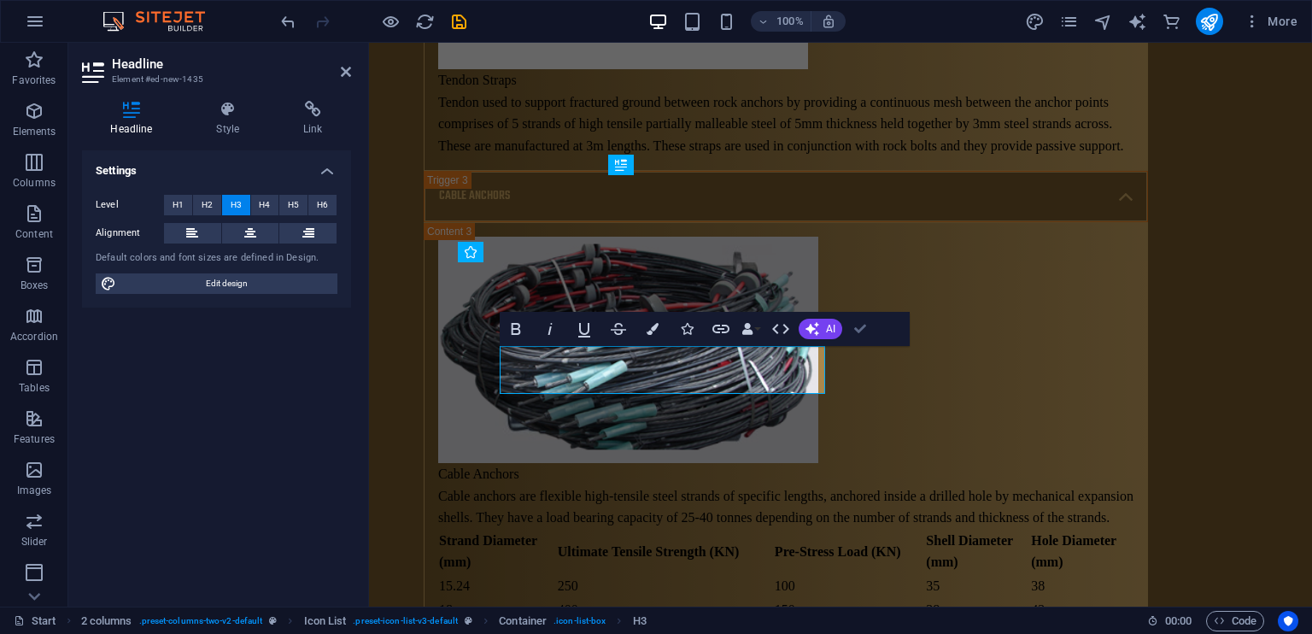
scroll to position [10573, 0]
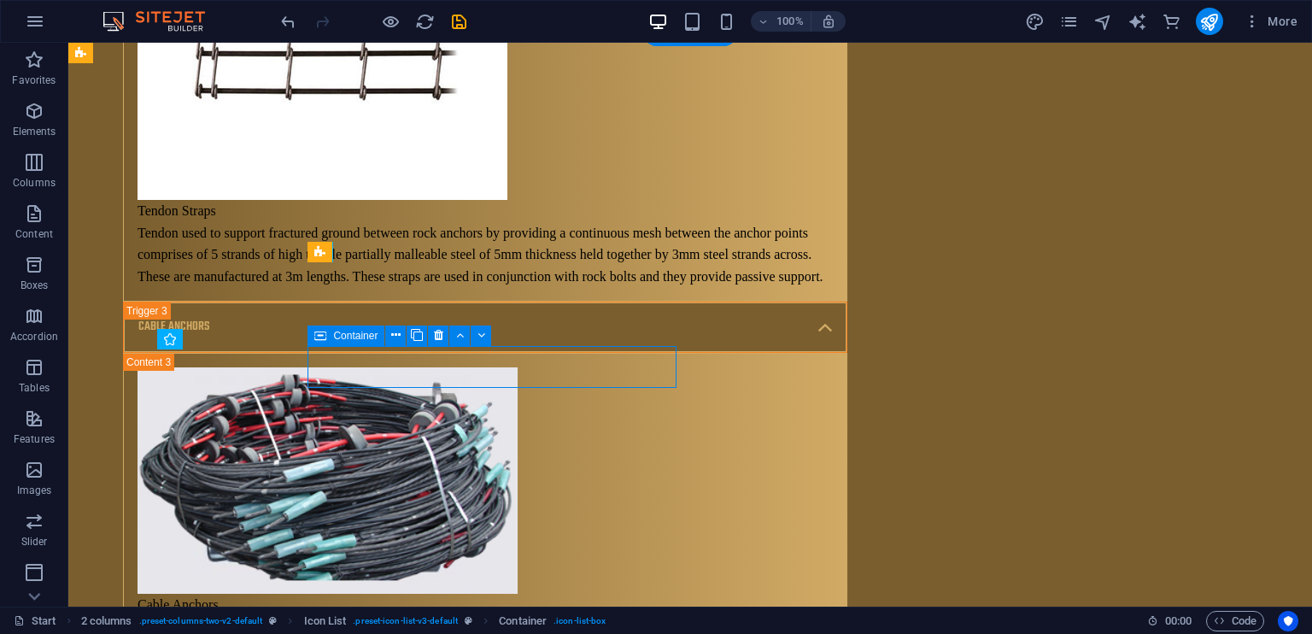
scroll to position [10660, 0]
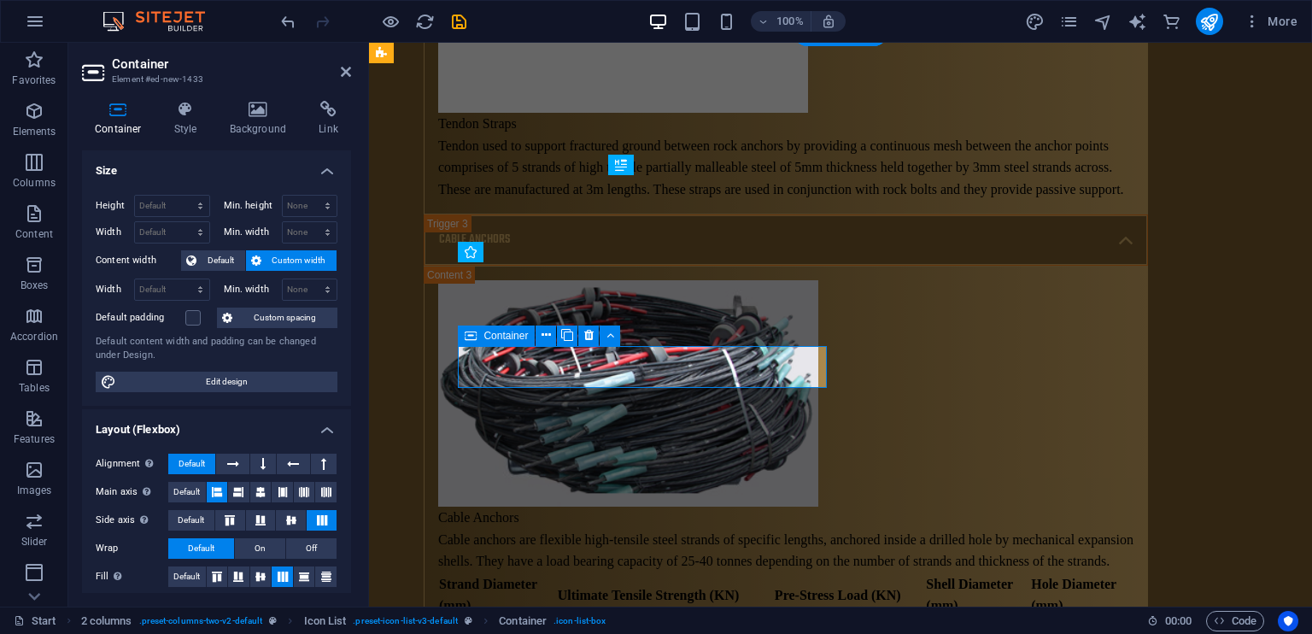
click at [38, 89] on span "Favorites" at bounding box center [34, 70] width 68 height 41
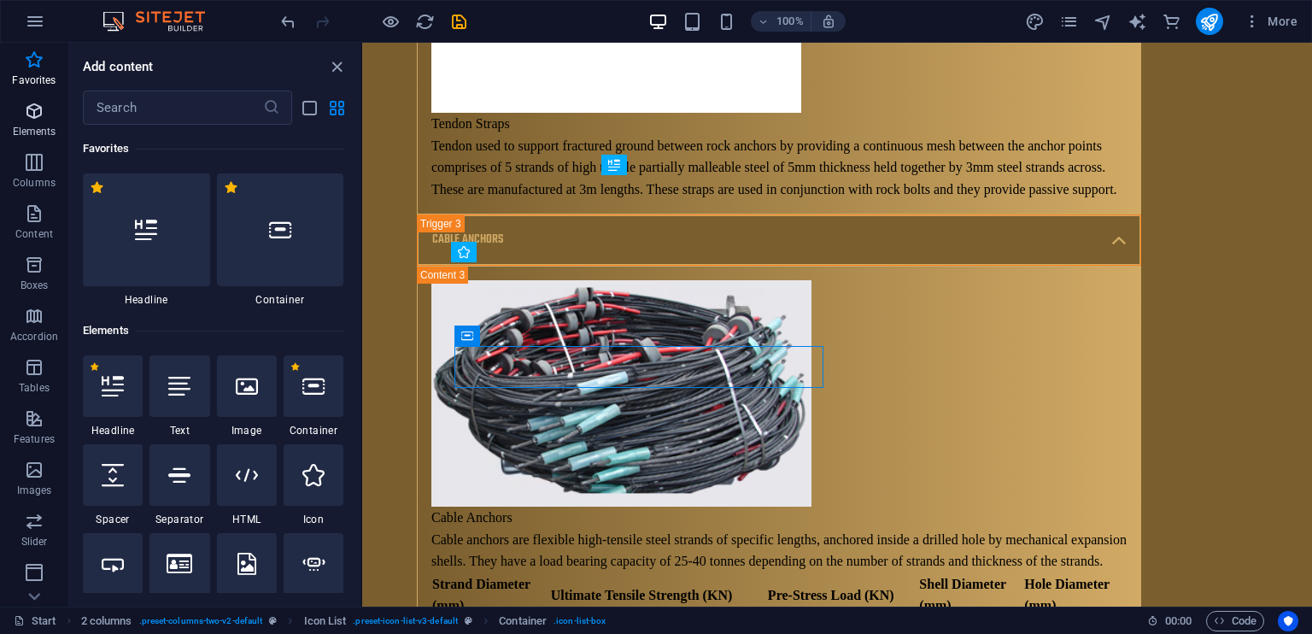
click at [40, 129] on p "Elements" at bounding box center [35, 132] width 44 height 14
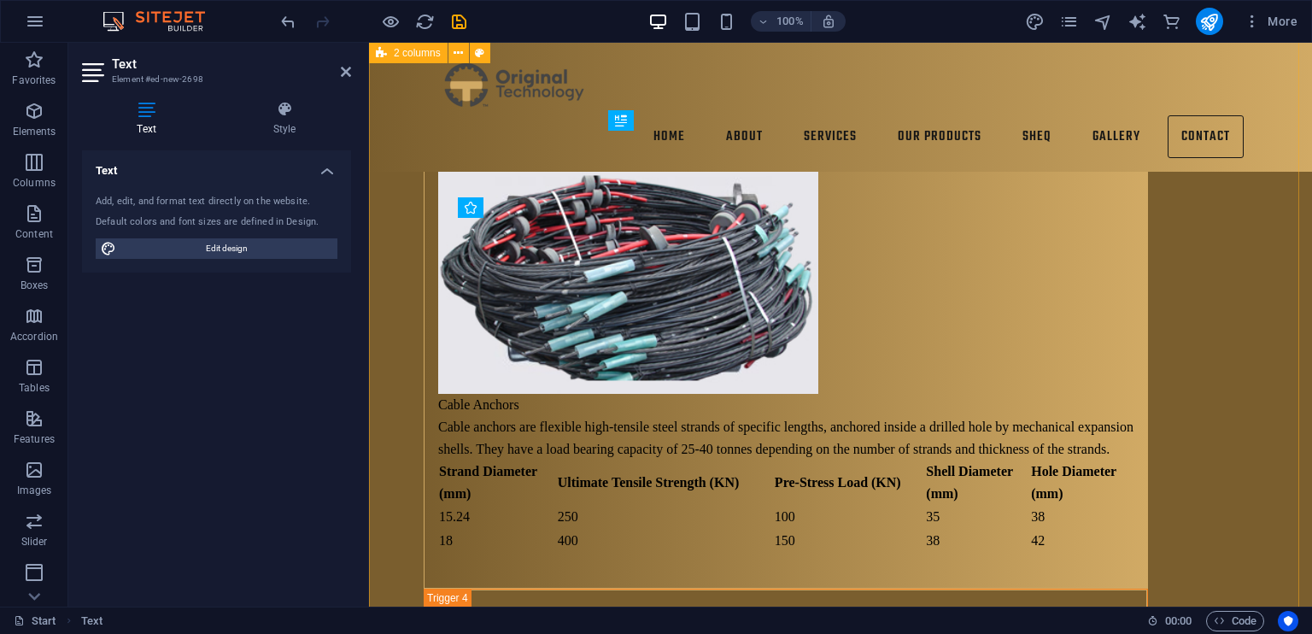
scroll to position [10700, 0]
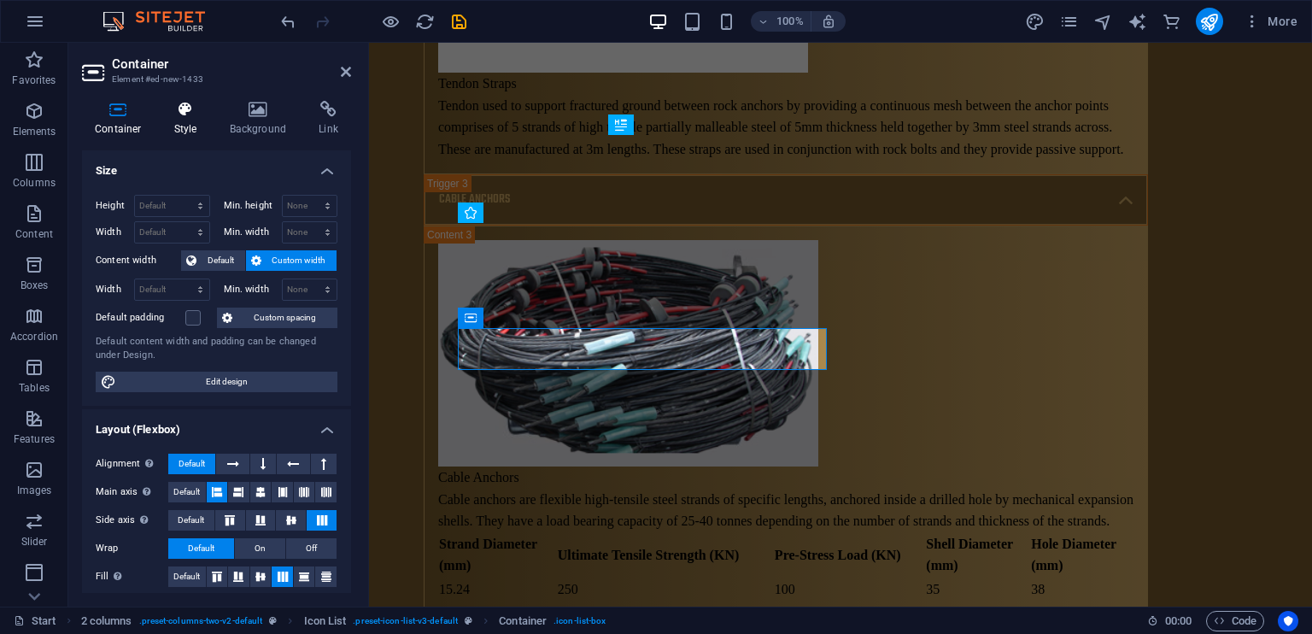
click at [191, 126] on h4 "Style" at bounding box center [189, 119] width 56 height 36
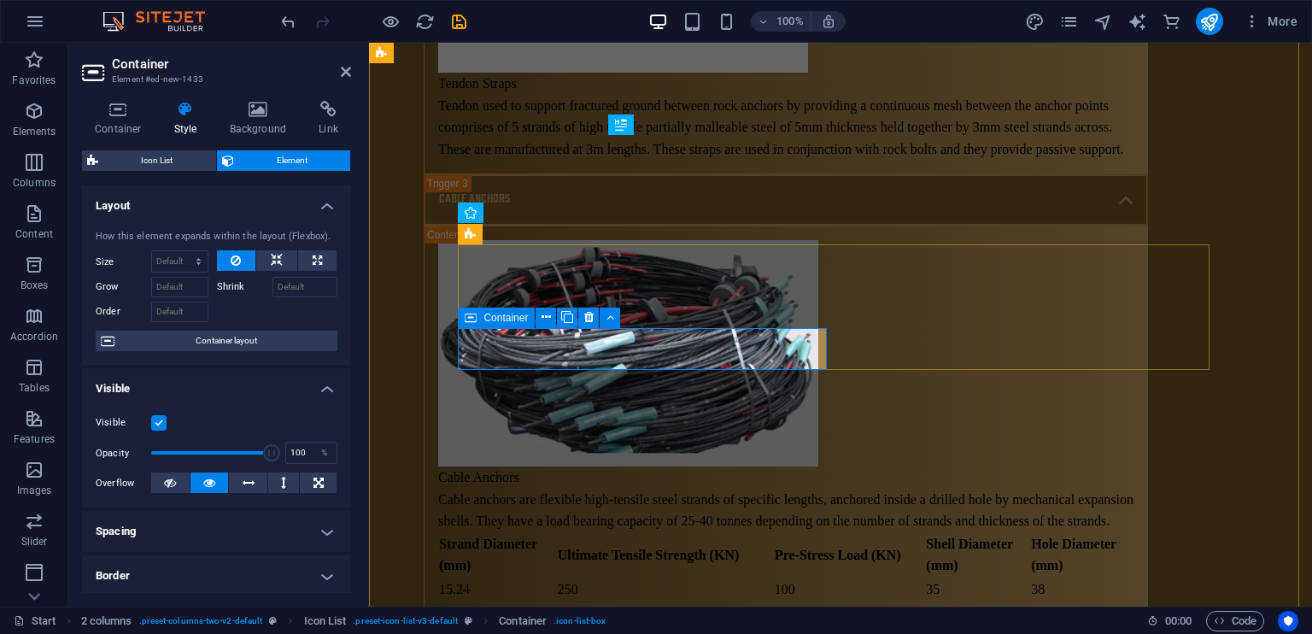
click at [541, 313] on icon at bounding box center [545, 317] width 9 height 18
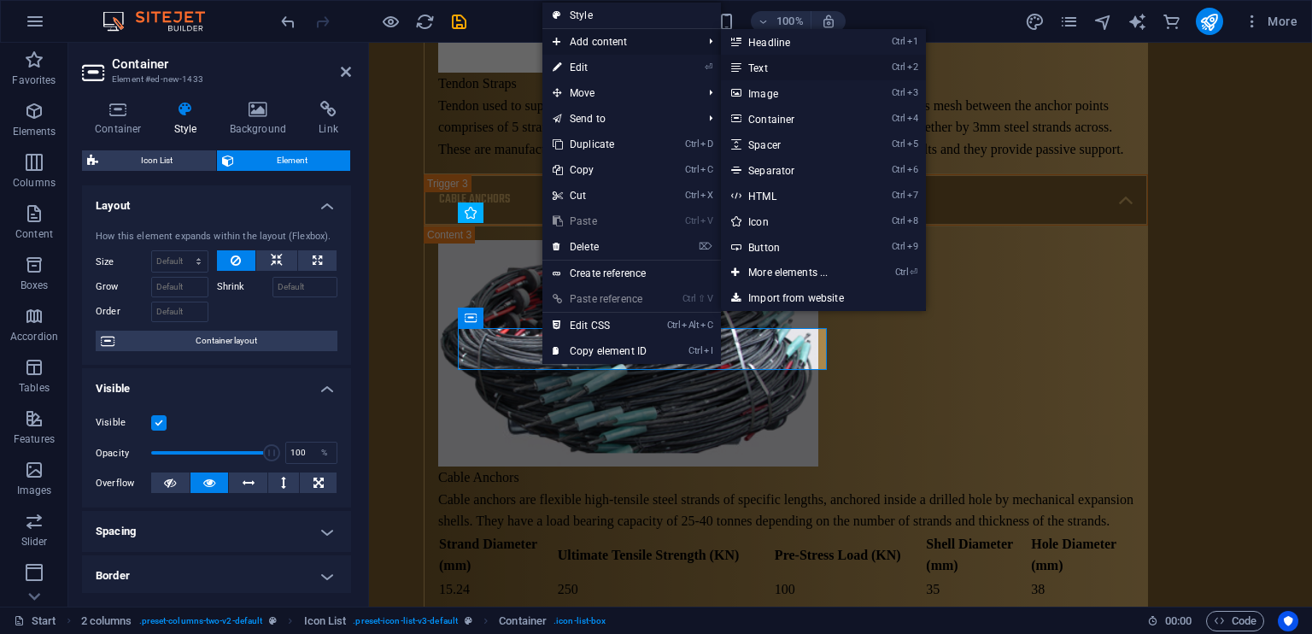
click at [762, 58] on link "Ctrl 2 Text" at bounding box center [791, 68] width 141 height 26
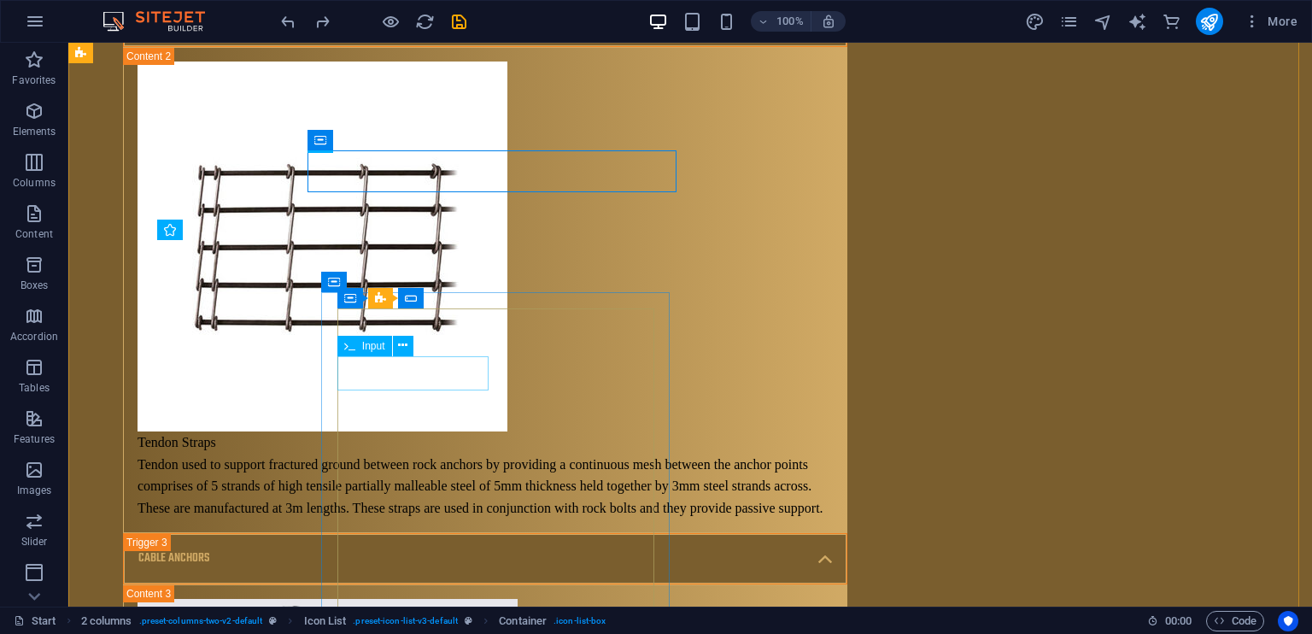
scroll to position [10688, 0]
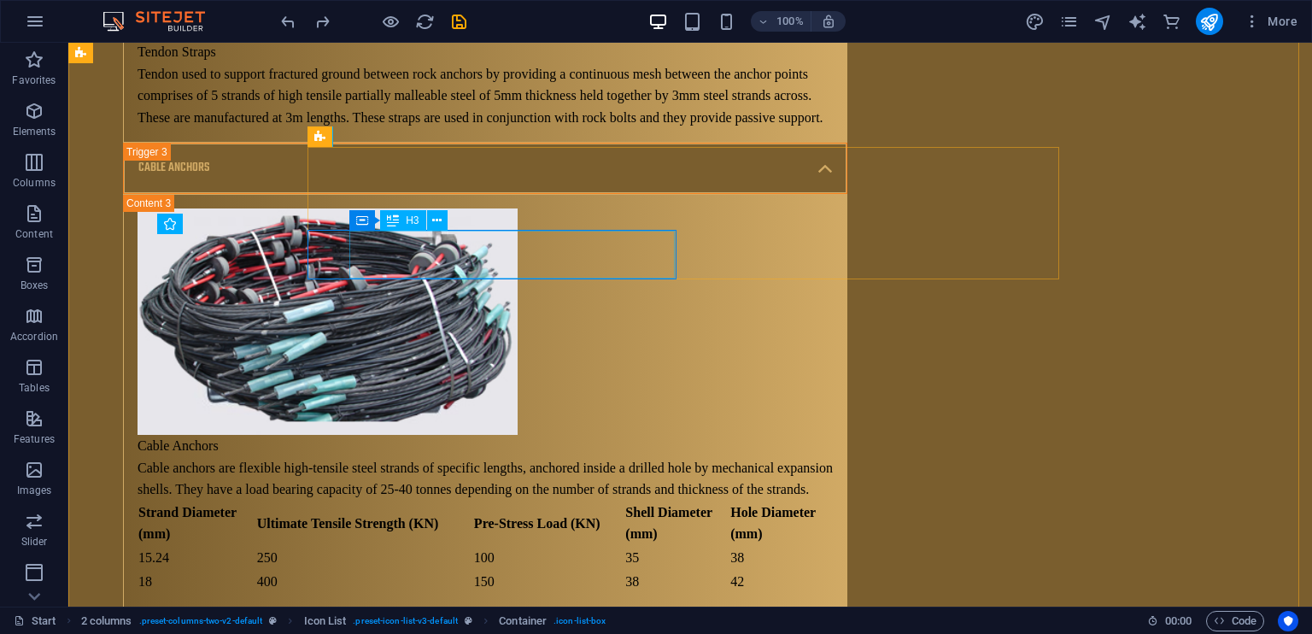
drag, startPoint x: 389, startPoint y: 260, endPoint x: 89, endPoint y: 260, distance: 300.6
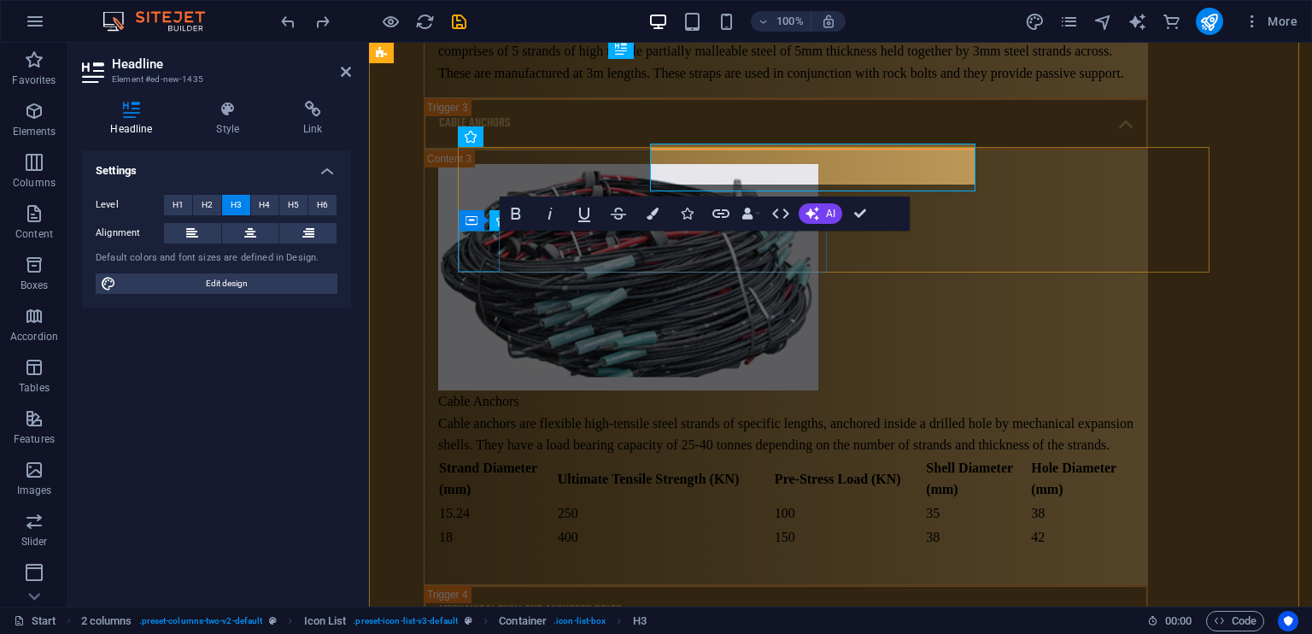
drag, startPoint x: 772, startPoint y: 248, endPoint x: 471, endPoint y: 248, distance: 300.6
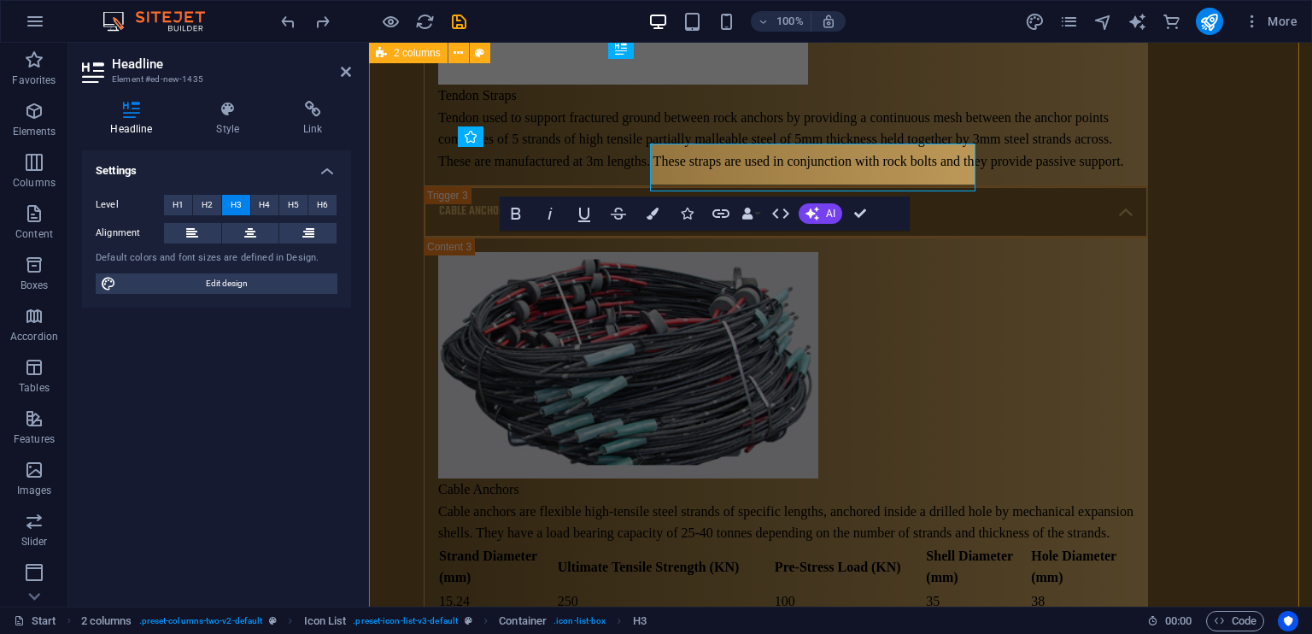
scroll to position [10776, 0]
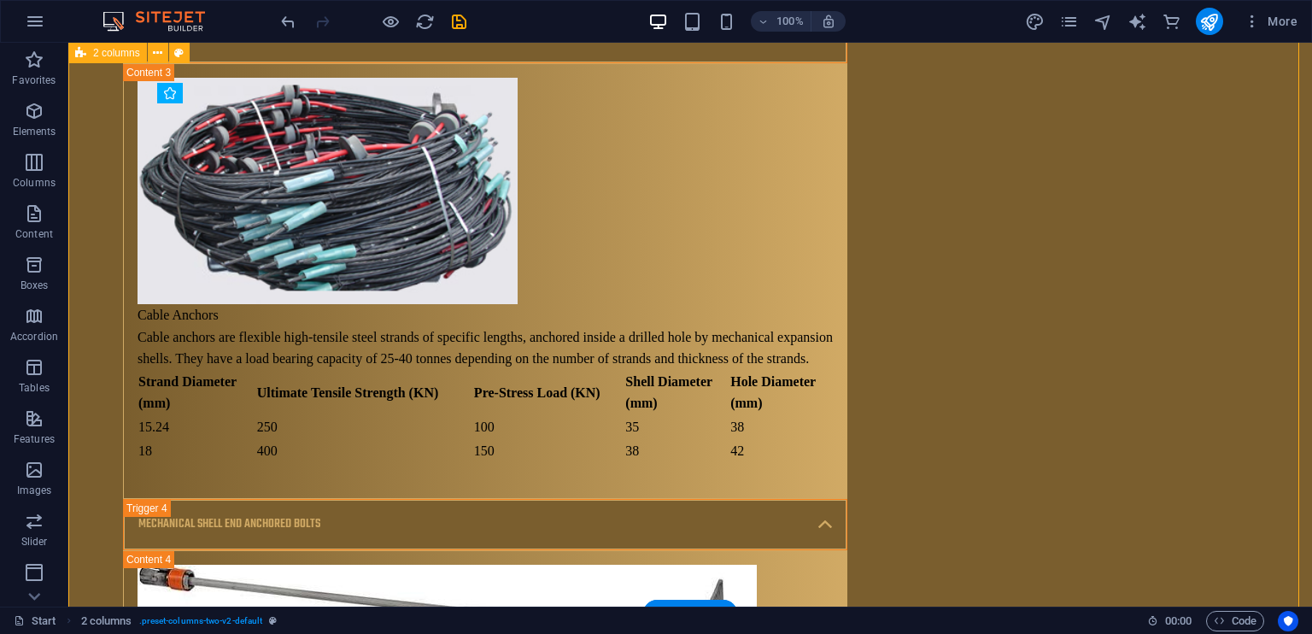
scroll to position [10832, 0]
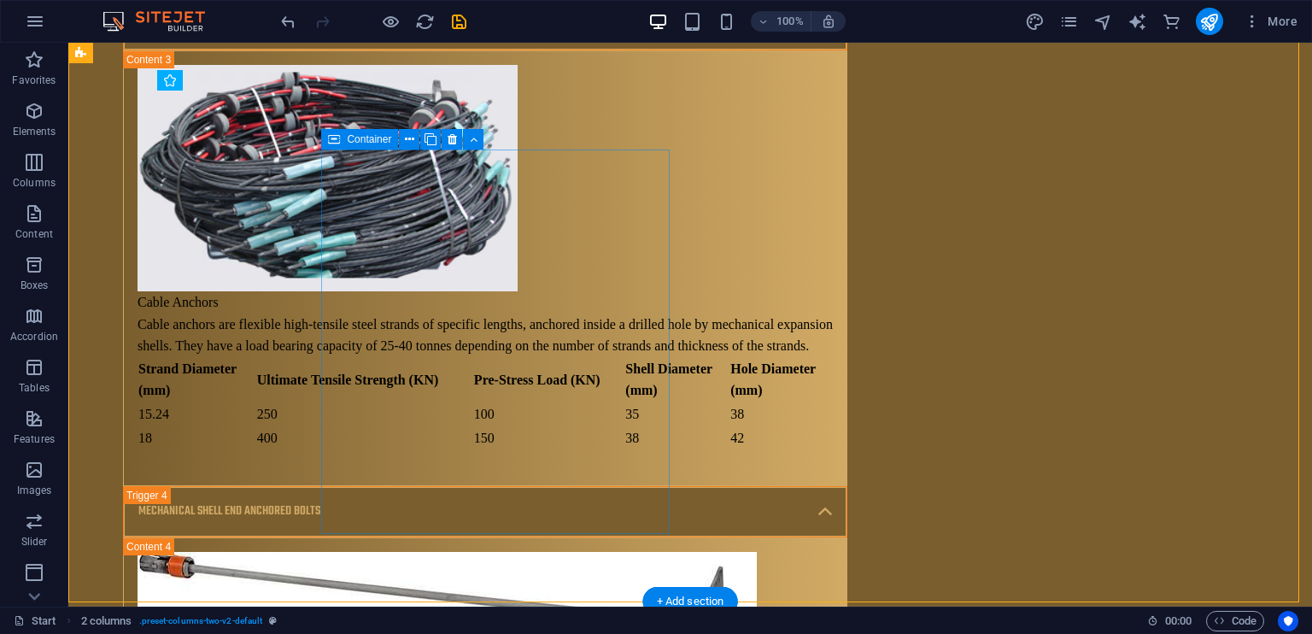
click at [406, 143] on icon at bounding box center [409, 140] width 9 height 18
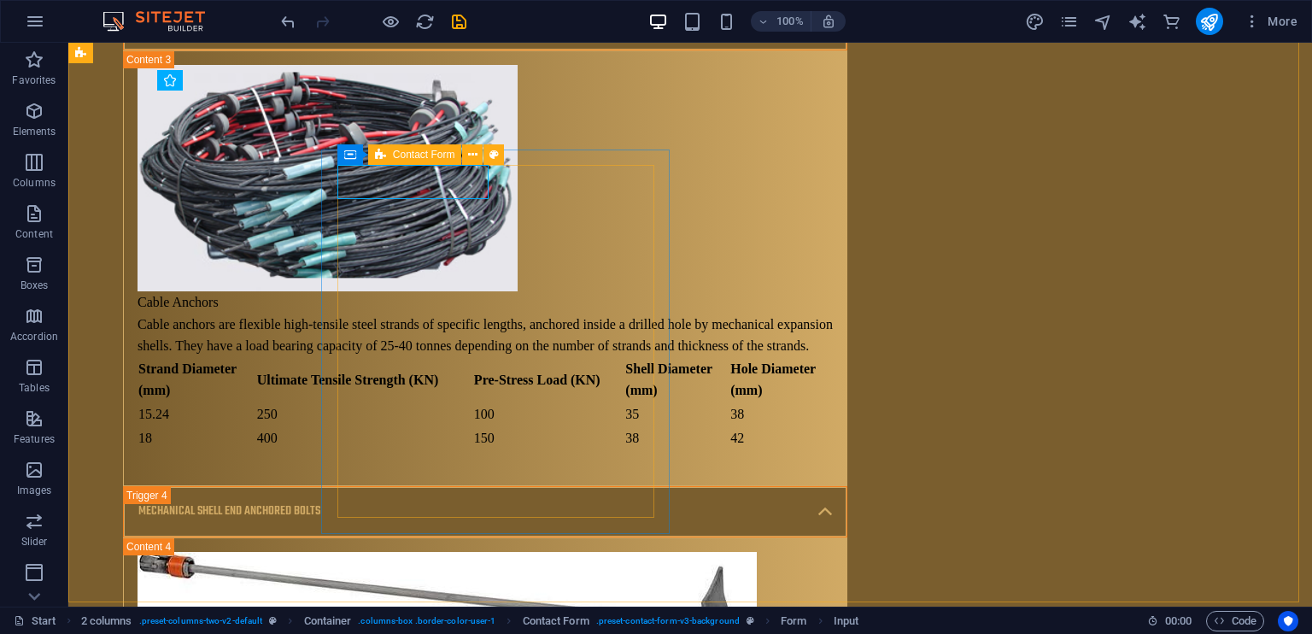
click at [389, 154] on div "Contact Form" at bounding box center [415, 154] width 94 height 20
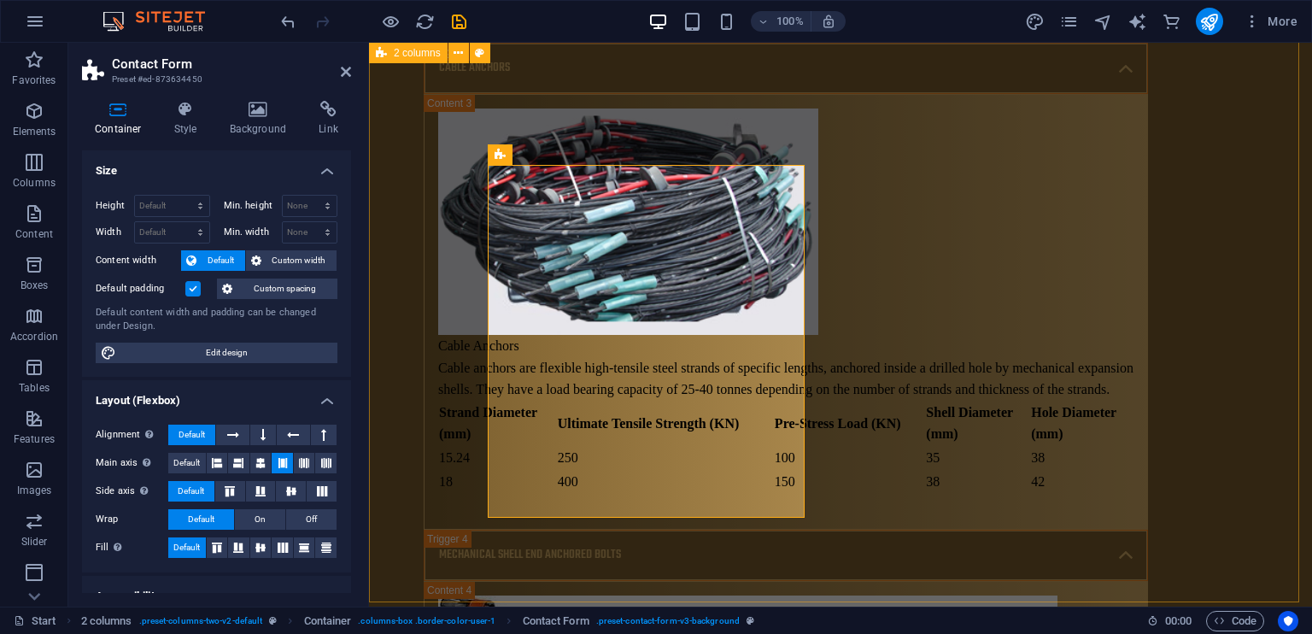
scroll to position [10920, 0]
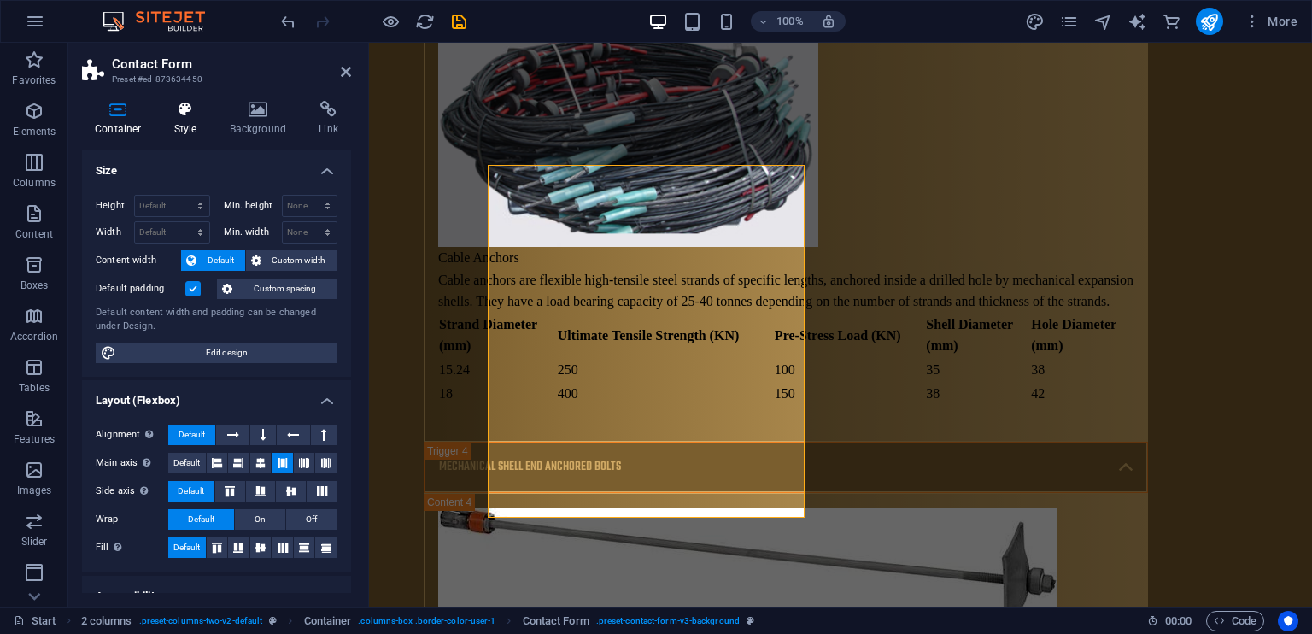
click at [198, 118] on h4 "Style" at bounding box center [189, 119] width 56 height 36
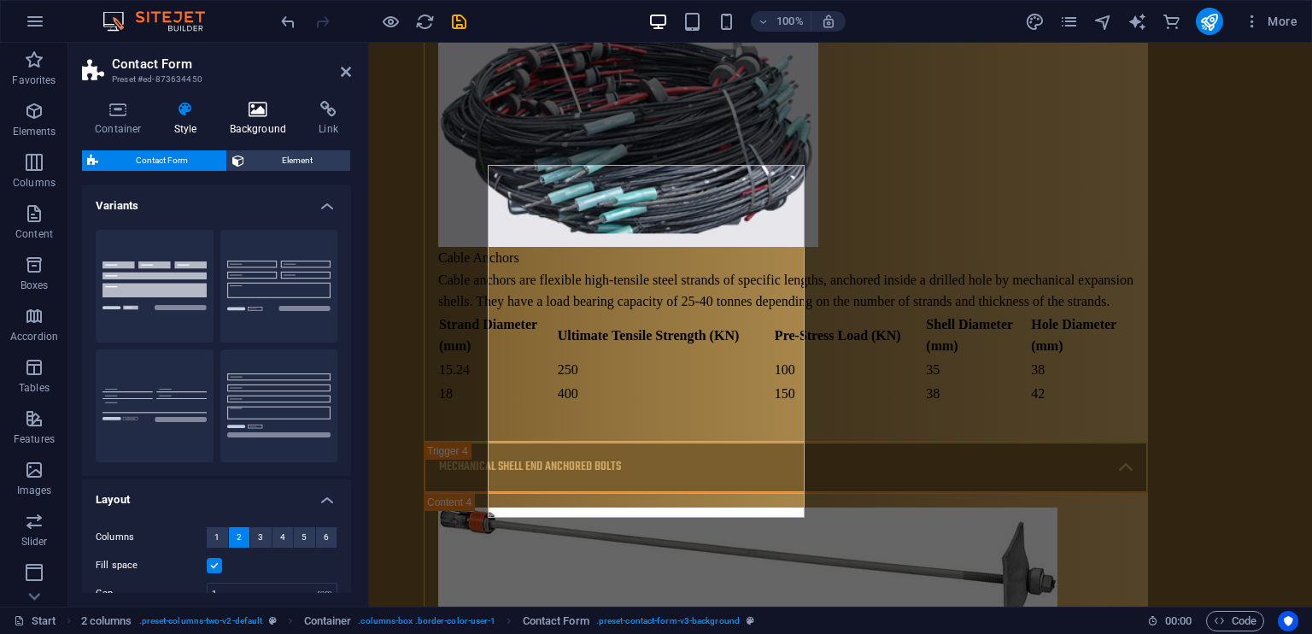
click at [260, 118] on h4 "Background" at bounding box center [262, 119] width 90 height 36
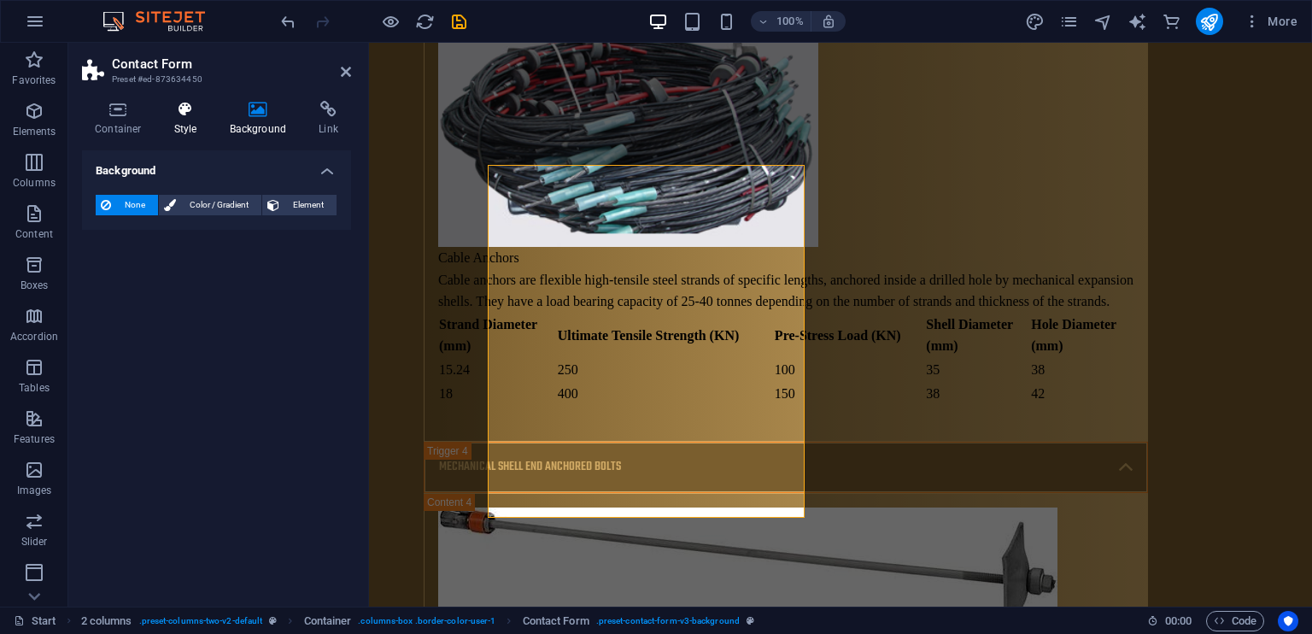
click at [177, 115] on icon at bounding box center [185, 109] width 49 height 17
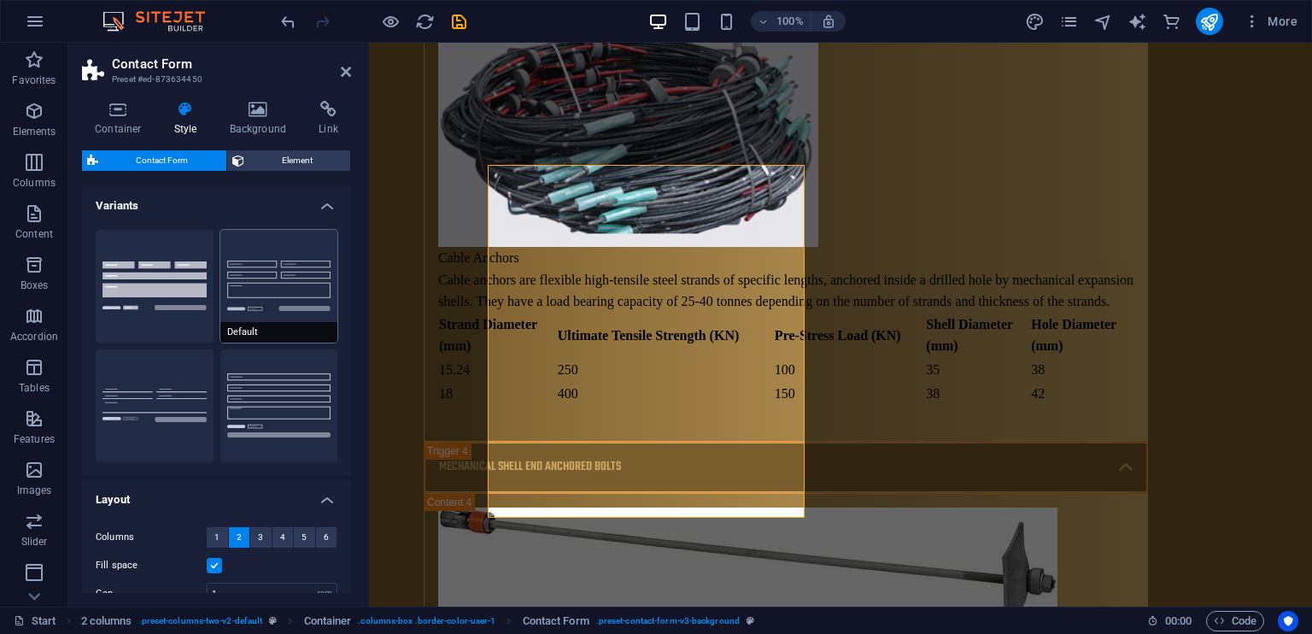
click at [300, 275] on button "Default" at bounding box center [279, 286] width 118 height 113
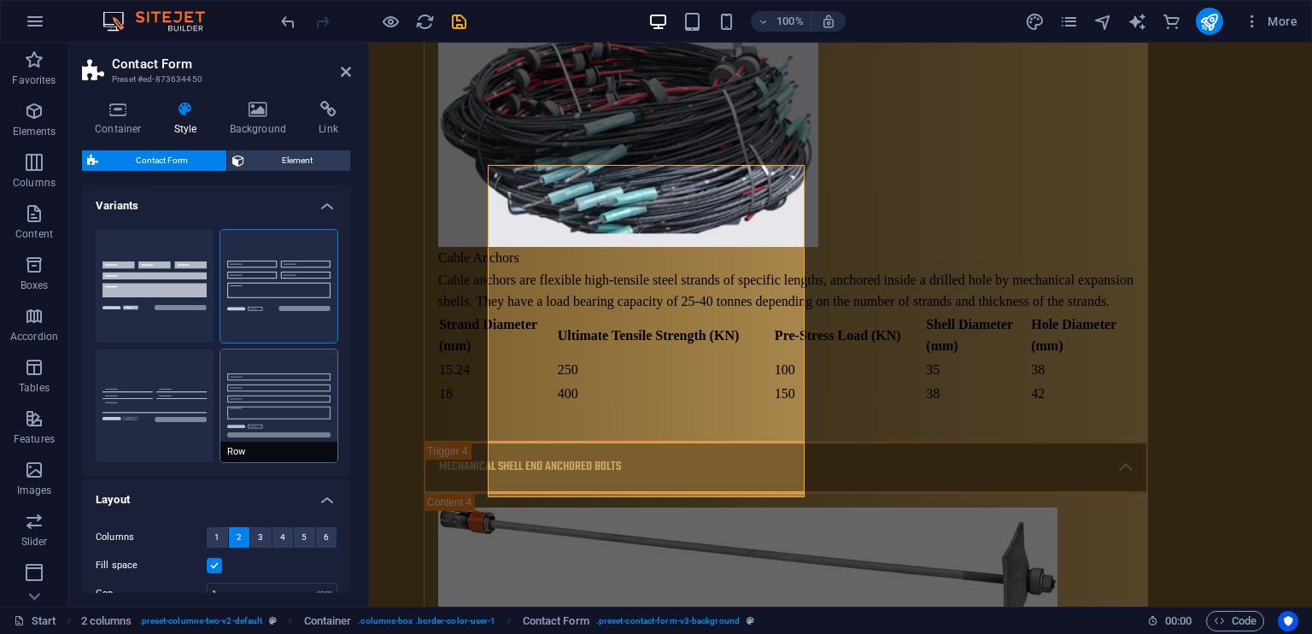
click at [260, 352] on button "Row" at bounding box center [279, 405] width 118 height 113
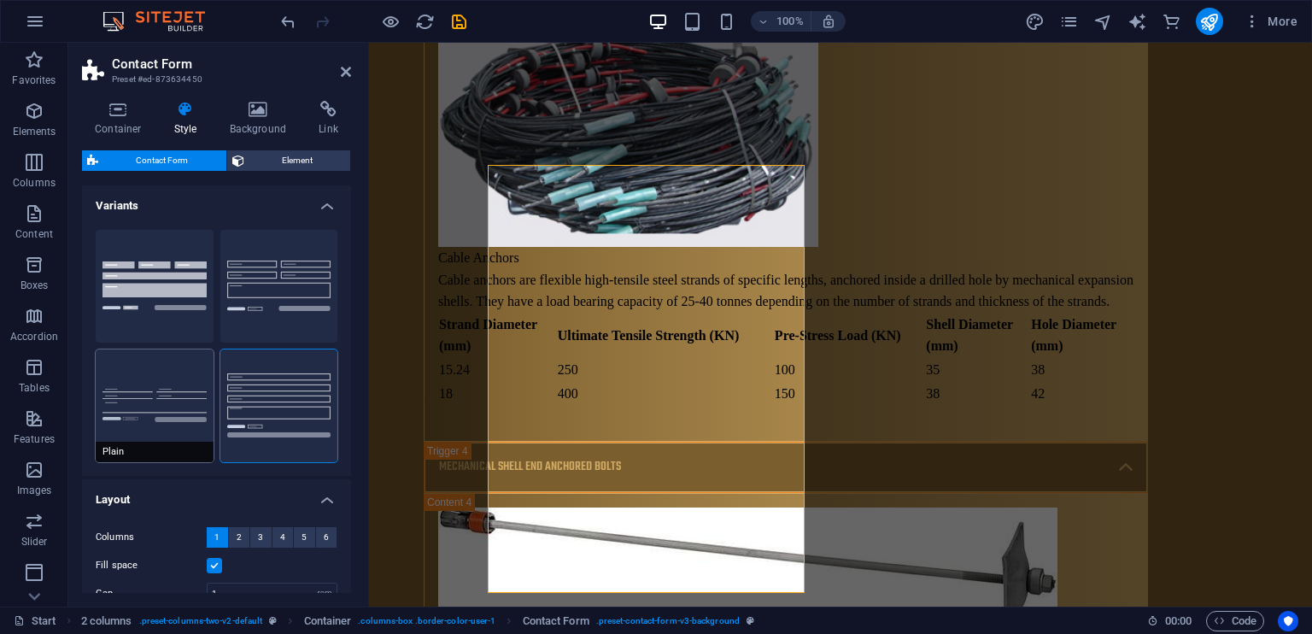
click at [169, 384] on button "Plain" at bounding box center [155, 405] width 118 height 113
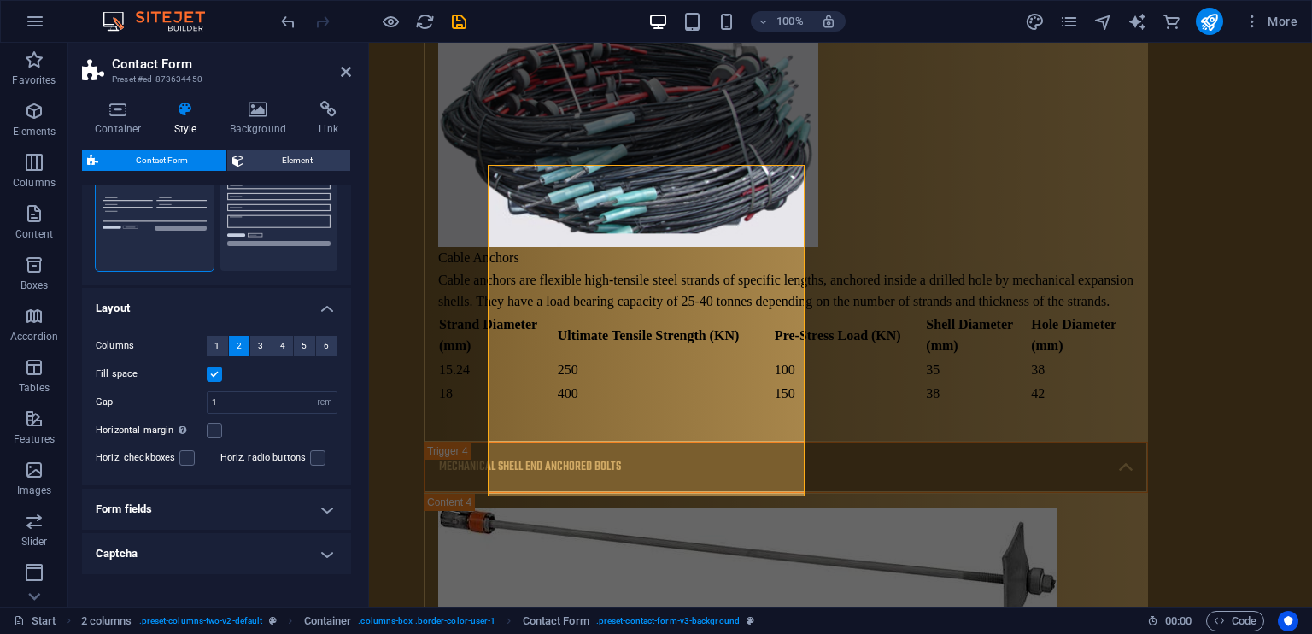
scroll to position [239, 0]
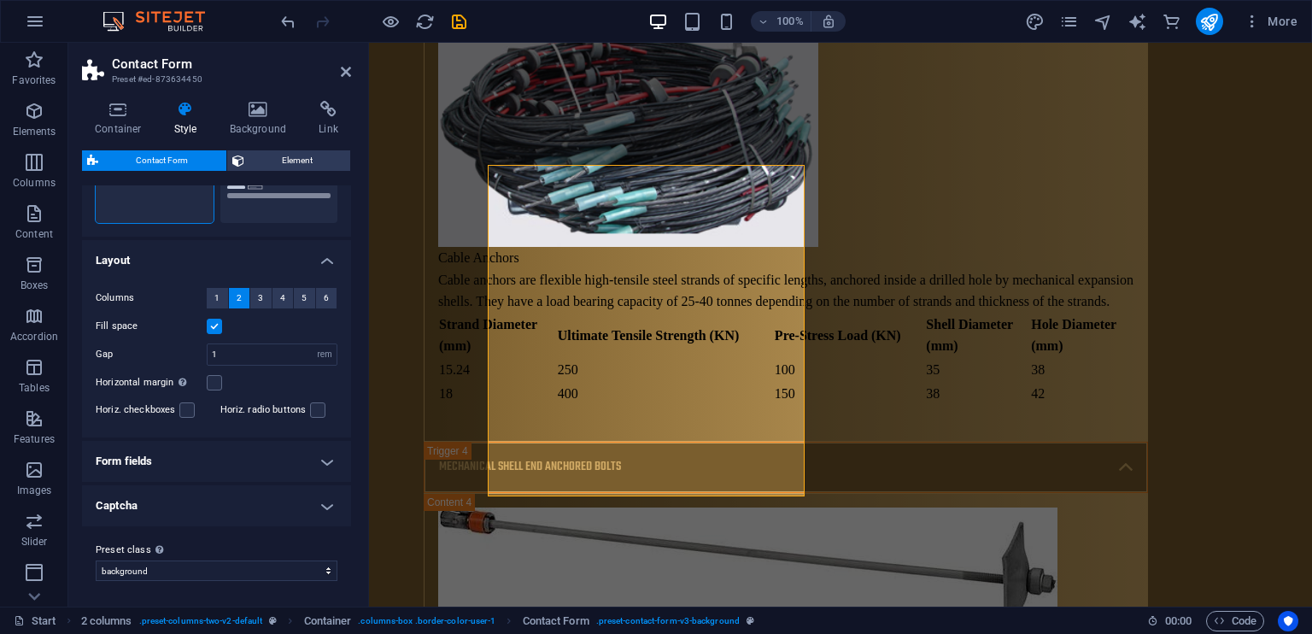
click at [246, 447] on h4 "Form fields" at bounding box center [216, 461] width 269 height 41
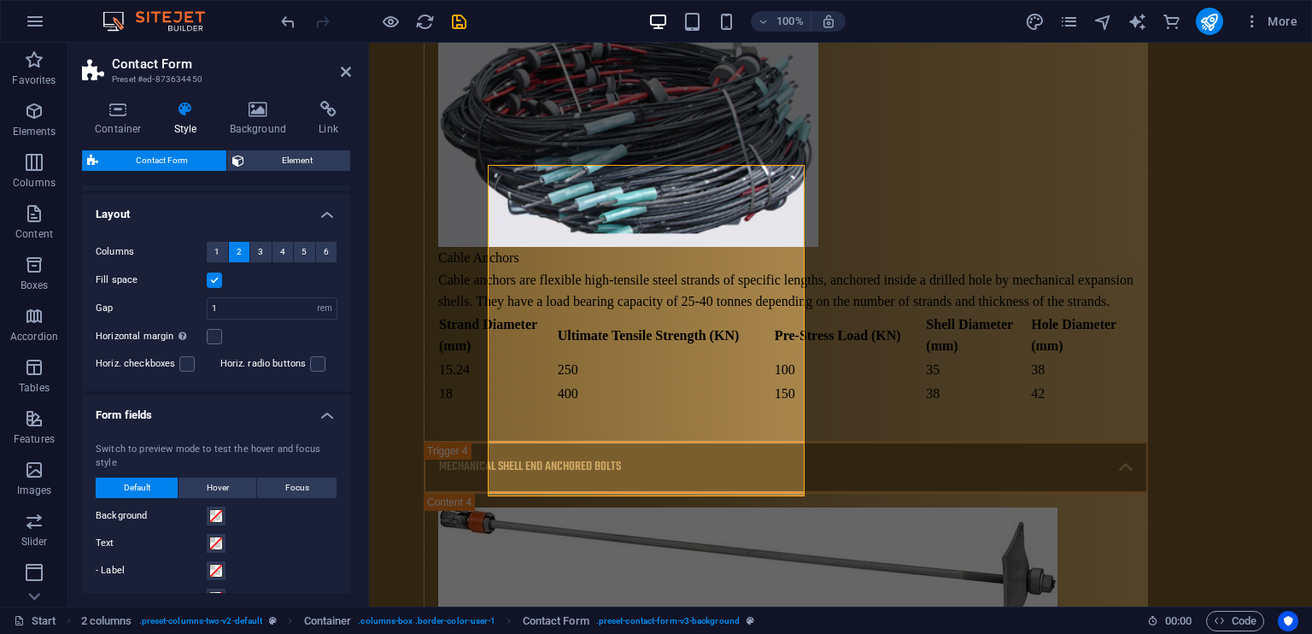
scroll to position [0, 0]
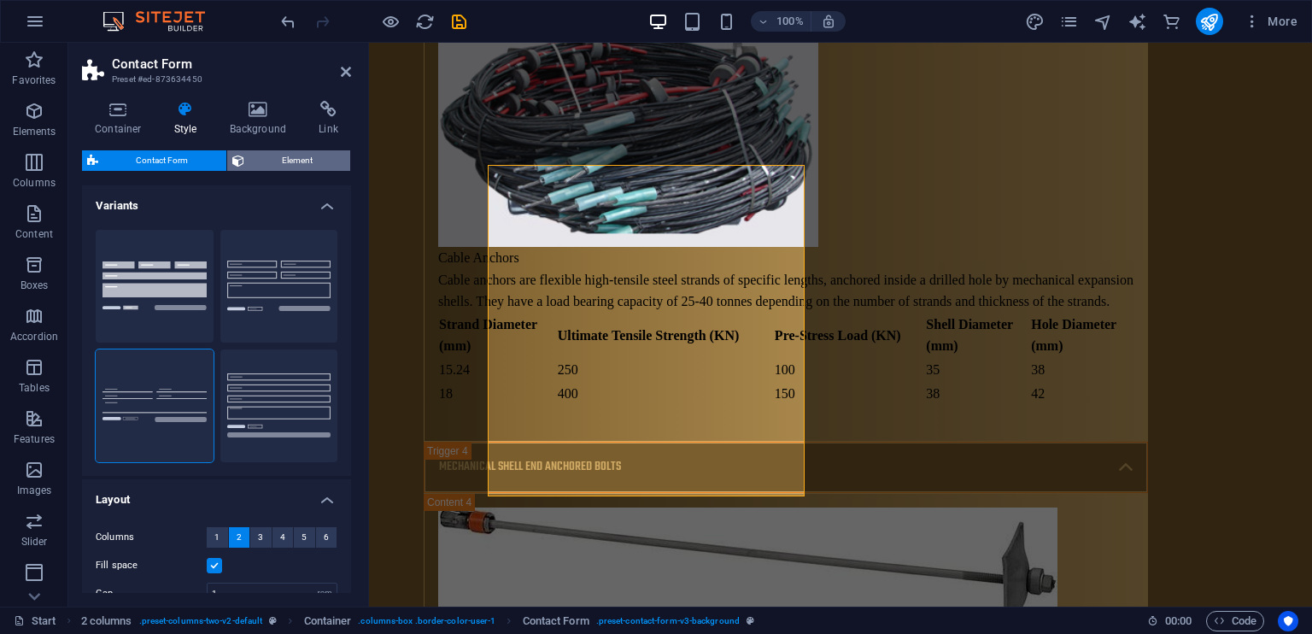
drag, startPoint x: 244, startPoint y: 146, endPoint x: 254, endPoint y: 153, distance: 11.6
click at [254, 153] on div "Container Style Background Link Size Height Default px rem % vh vw Min. height …" at bounding box center [216, 347] width 269 height 492
click at [254, 153] on span "Element" at bounding box center [297, 160] width 96 height 20
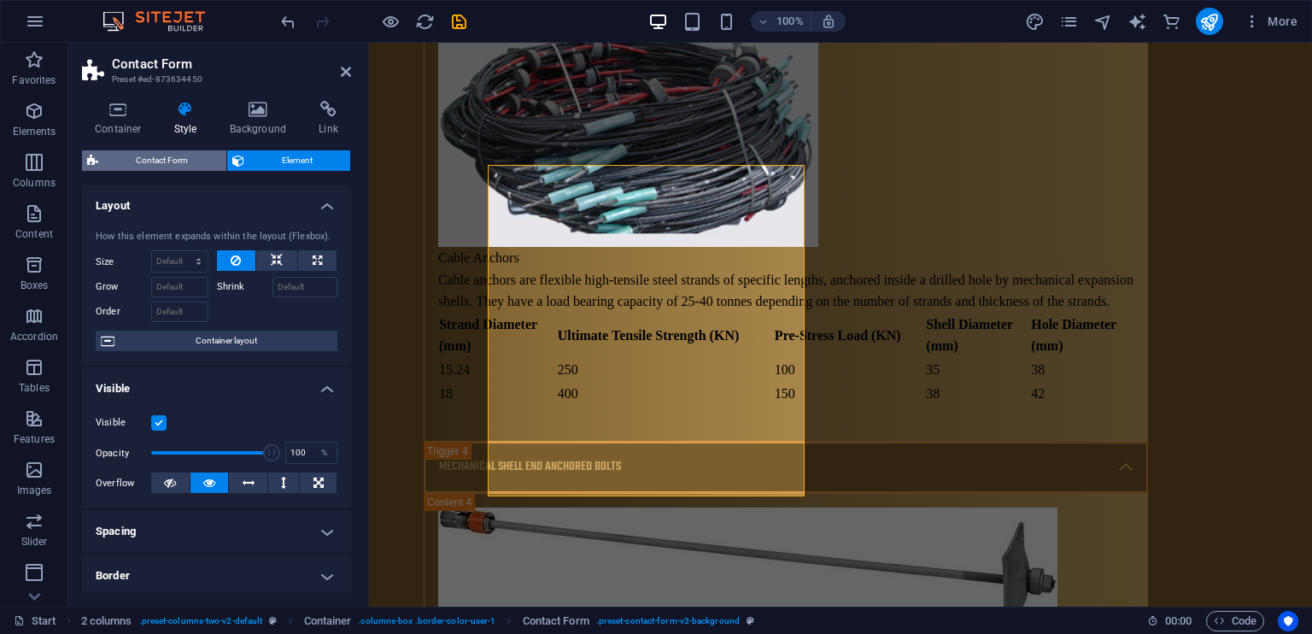
click at [207, 152] on span "Contact Form" at bounding box center [162, 160] width 118 height 20
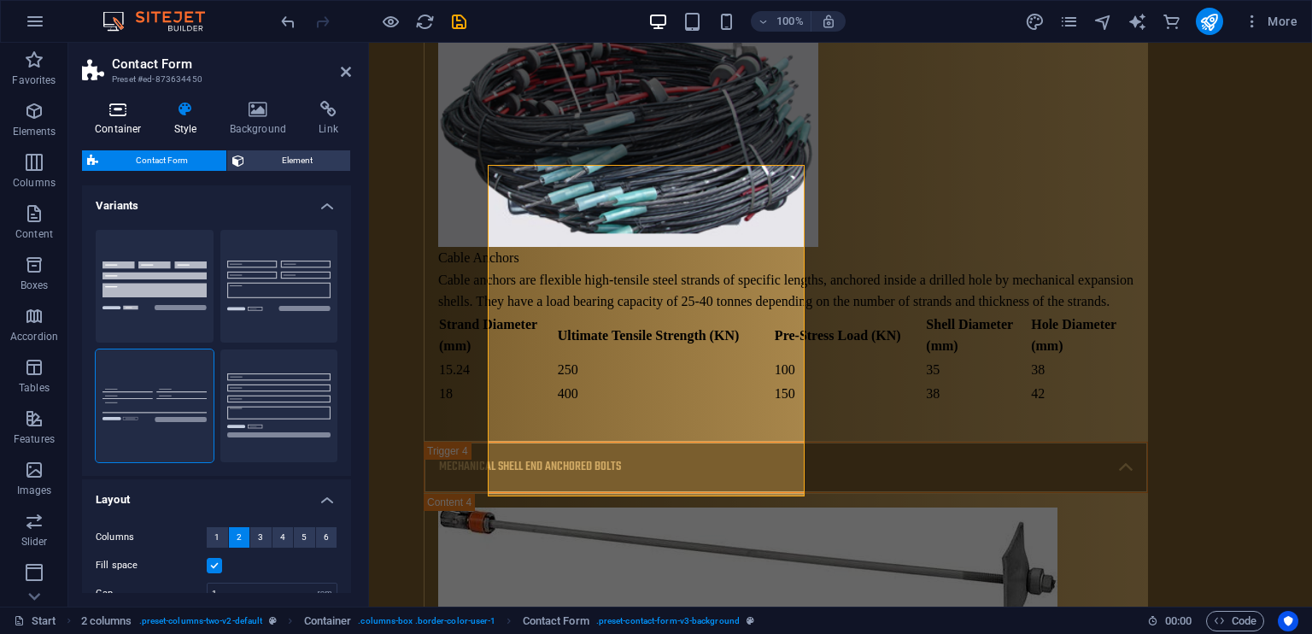
click at [107, 104] on icon at bounding box center [118, 109] width 73 height 17
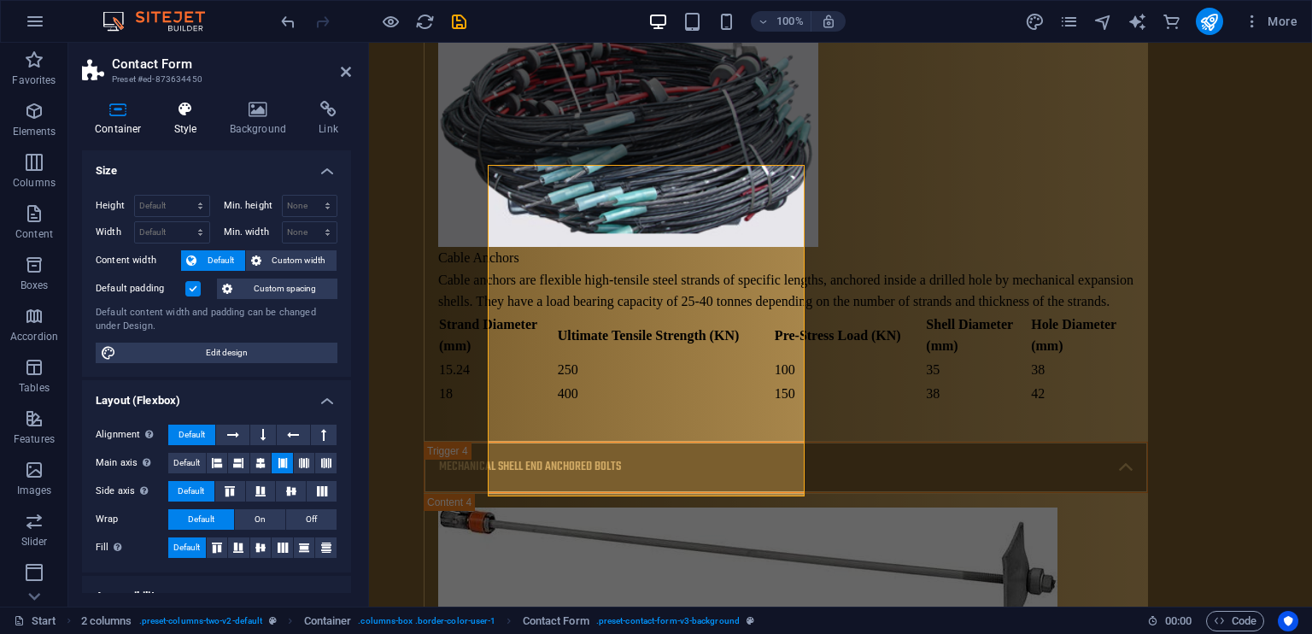
click at [191, 102] on icon at bounding box center [185, 109] width 49 height 17
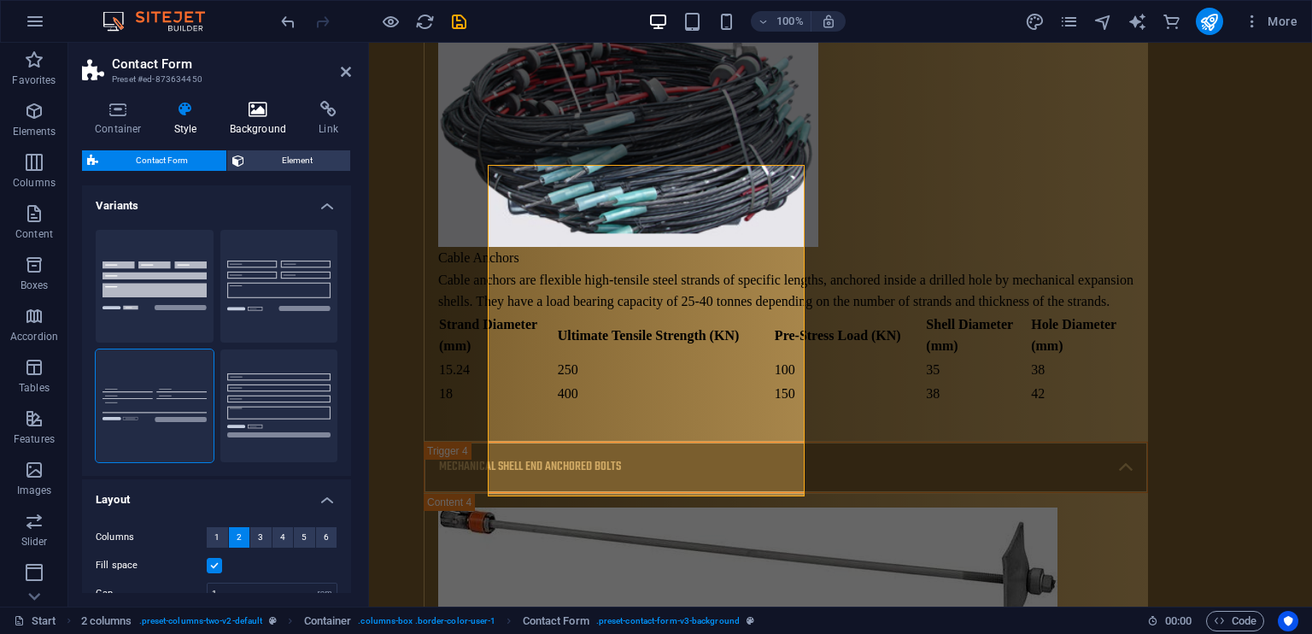
click at [245, 106] on icon at bounding box center [258, 109] width 83 height 17
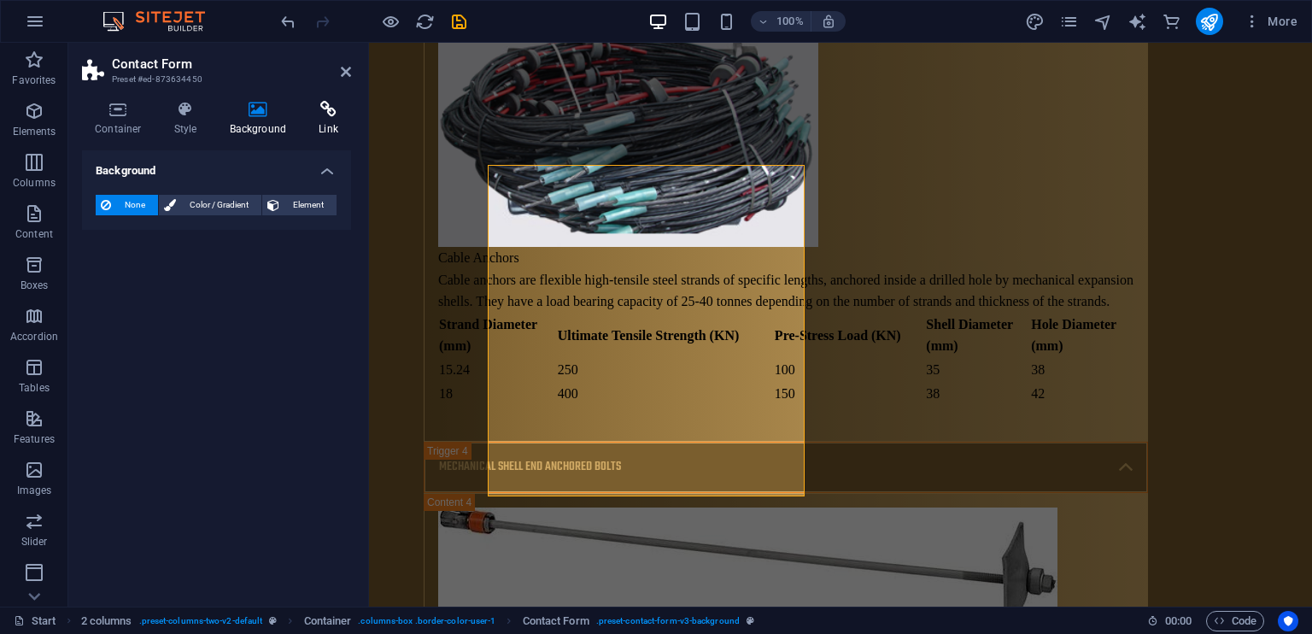
click at [328, 119] on h4 "Link" at bounding box center [328, 119] width 45 height 36
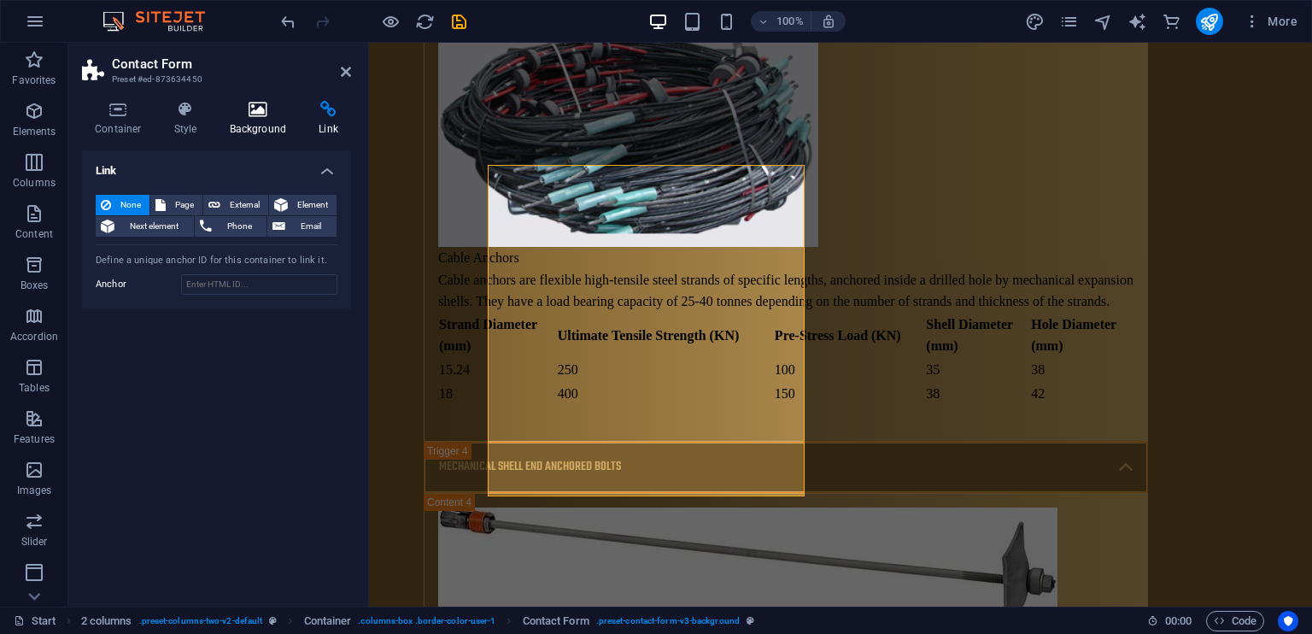
click at [255, 104] on icon at bounding box center [258, 109] width 83 height 17
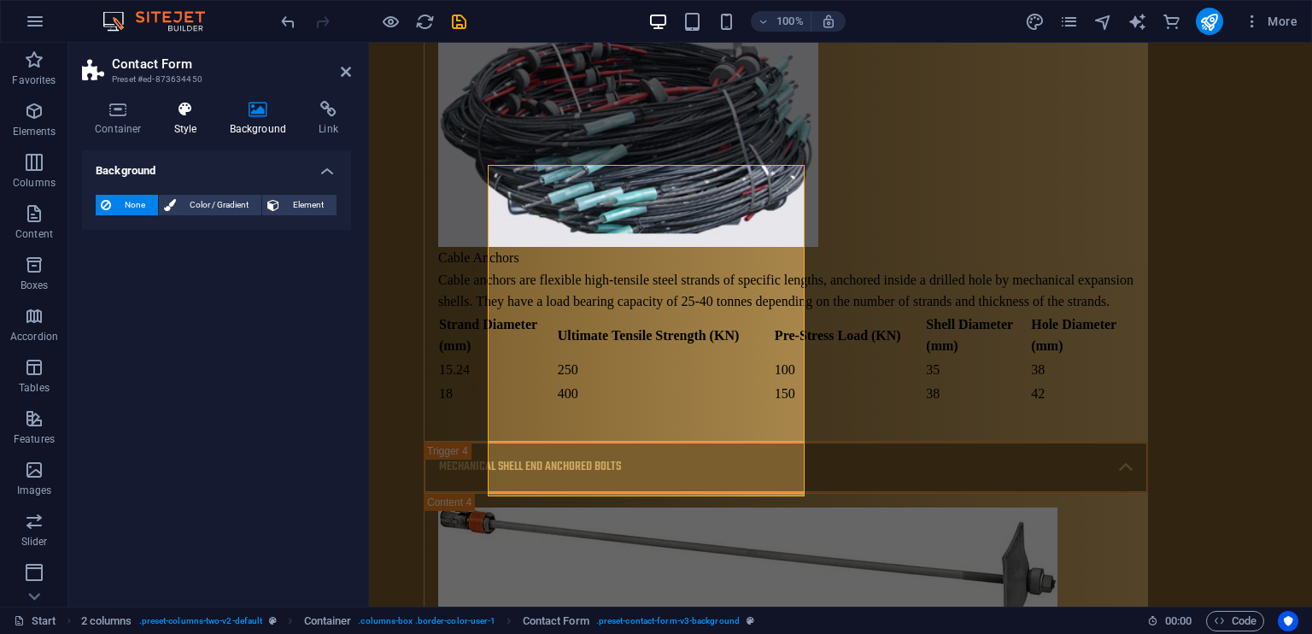
click at [167, 107] on icon at bounding box center [185, 109] width 49 height 17
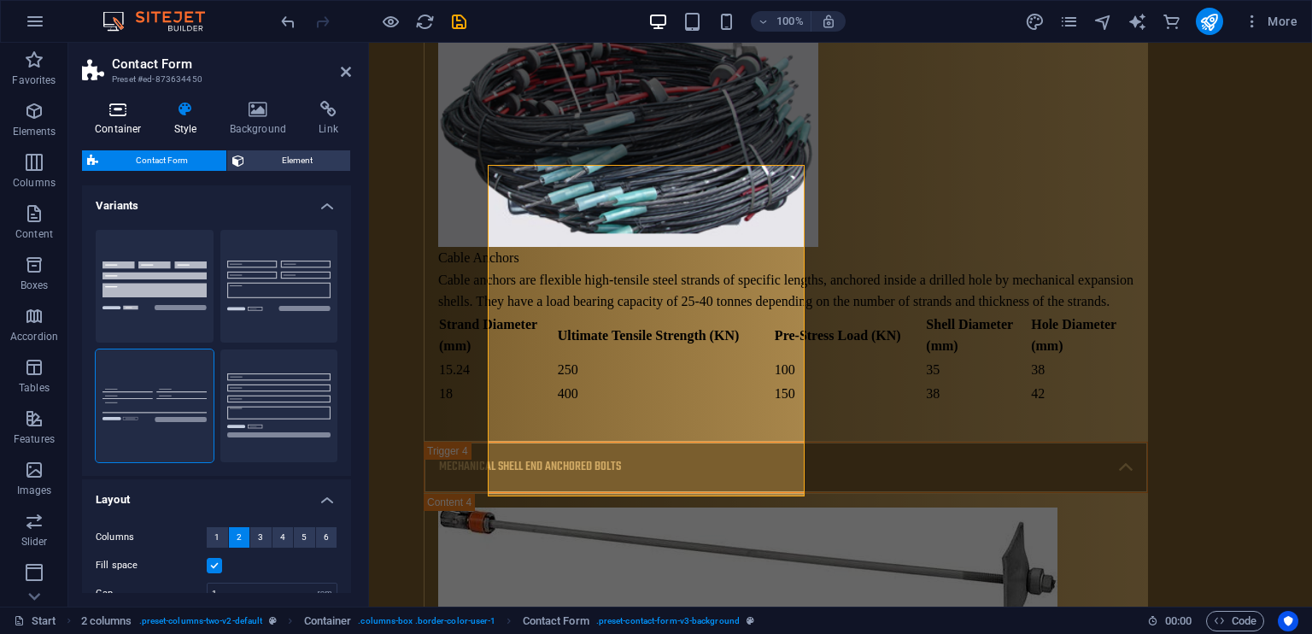
click at [96, 110] on icon at bounding box center [118, 109] width 73 height 17
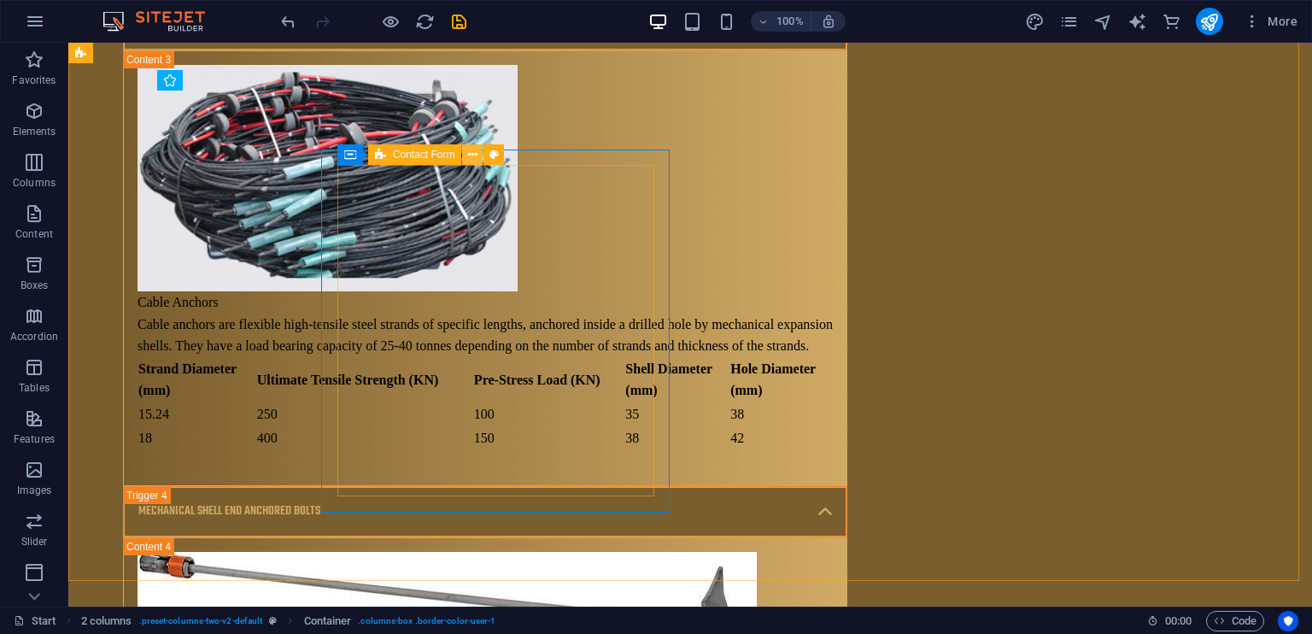
click at [482, 154] on button at bounding box center [472, 154] width 20 height 20
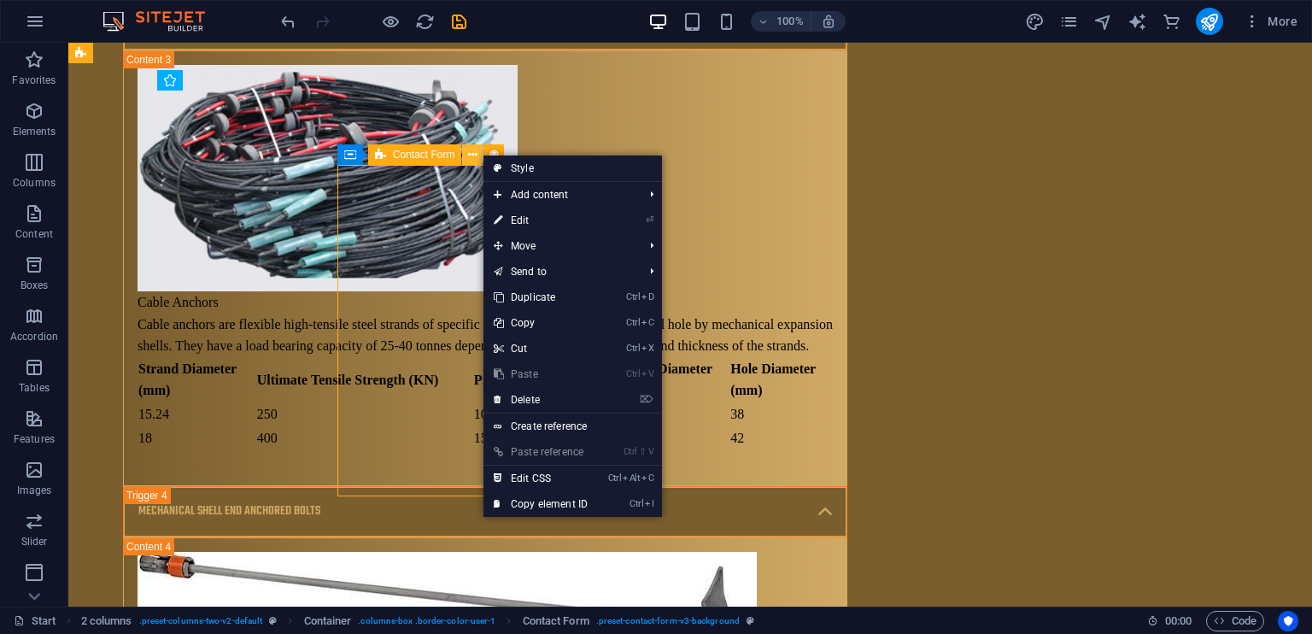
click at [475, 154] on icon at bounding box center [472, 155] width 9 height 18
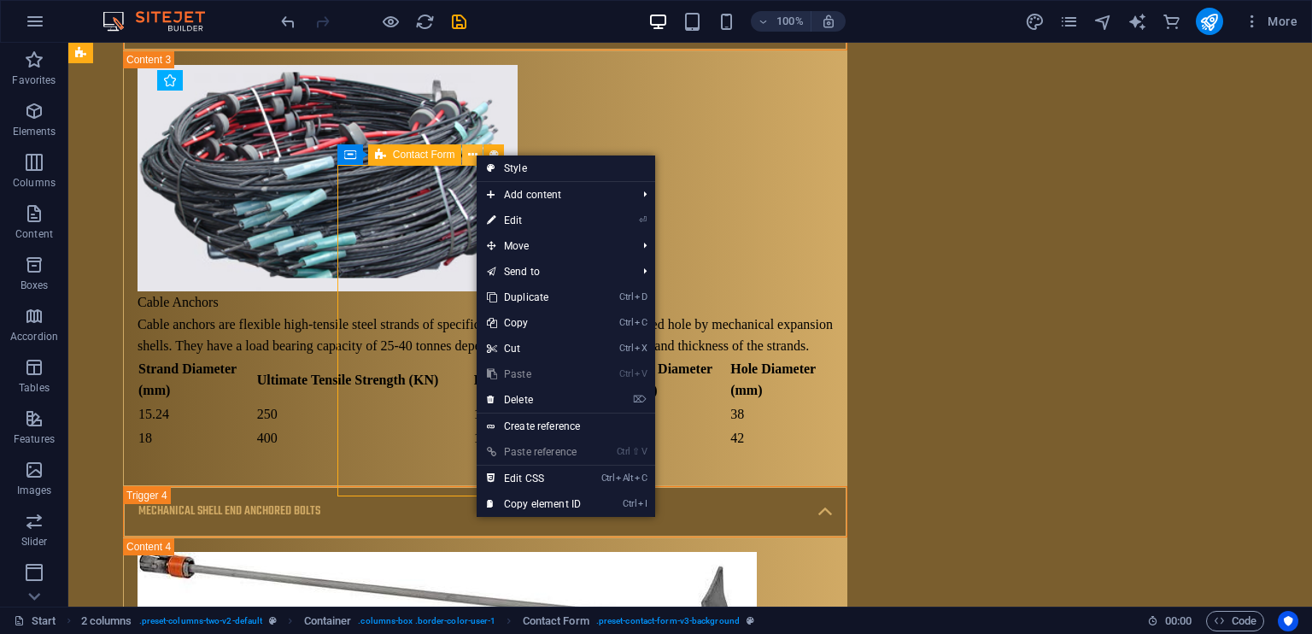
click at [475, 154] on icon at bounding box center [472, 155] width 9 height 18
click at [416, 156] on span "Contact Form" at bounding box center [424, 154] width 62 height 10
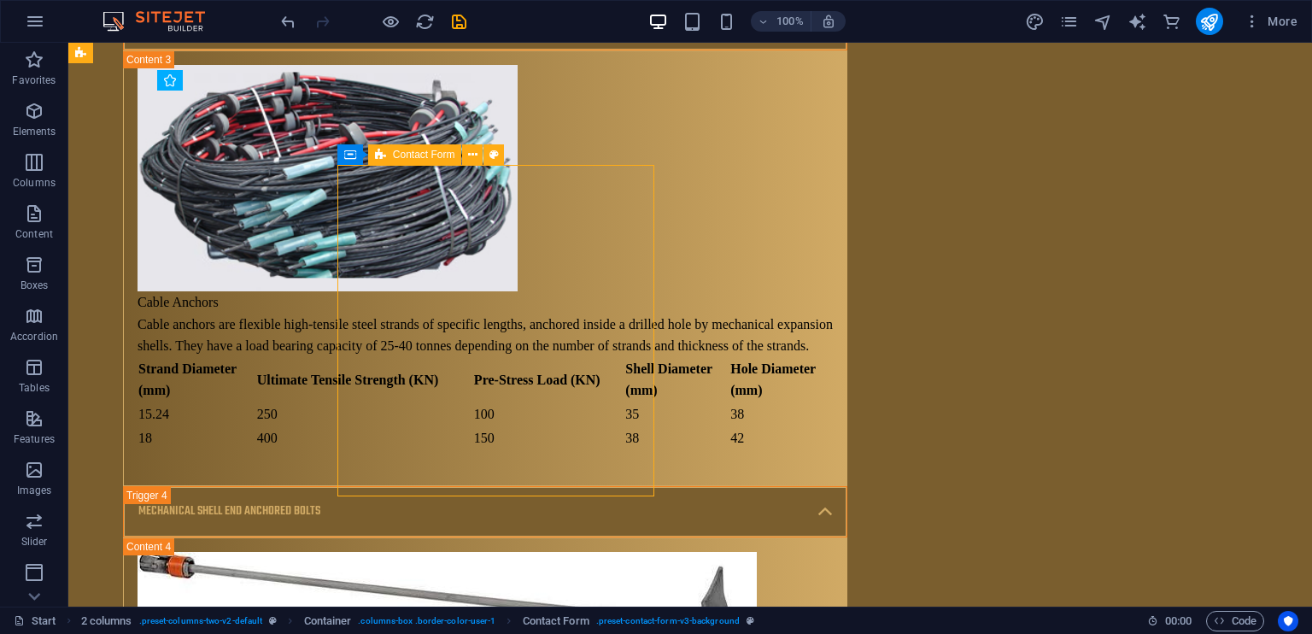
click at [416, 156] on span "Contact Form" at bounding box center [424, 154] width 62 height 10
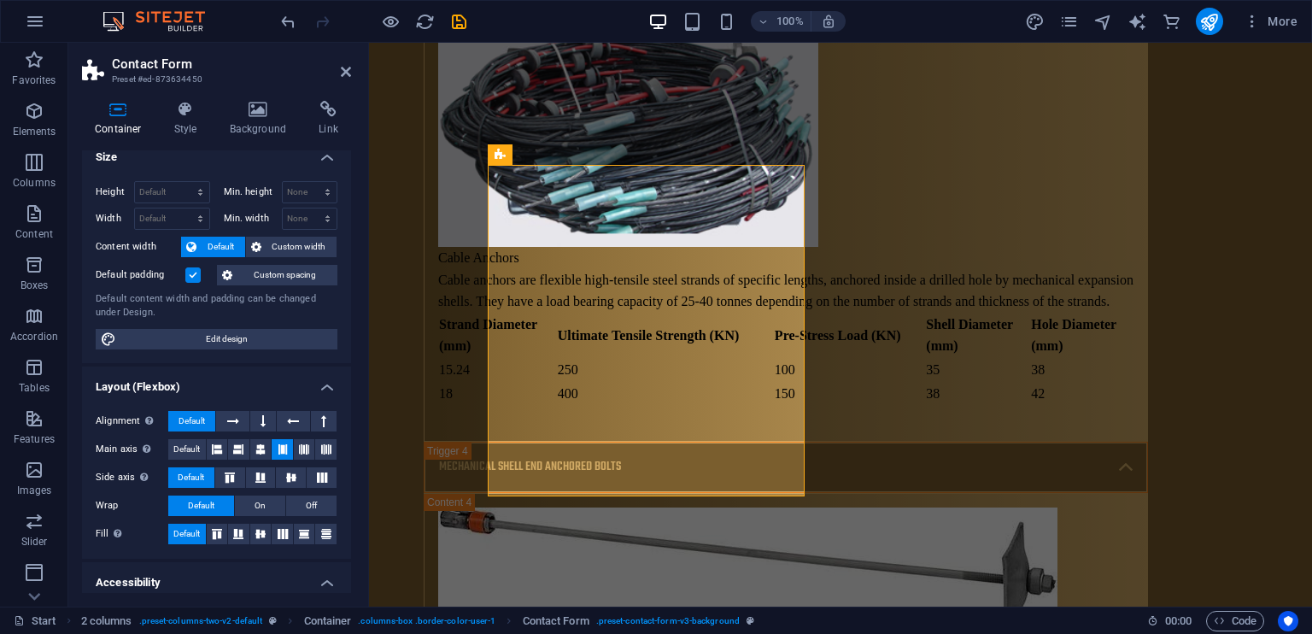
scroll to position [0, 0]
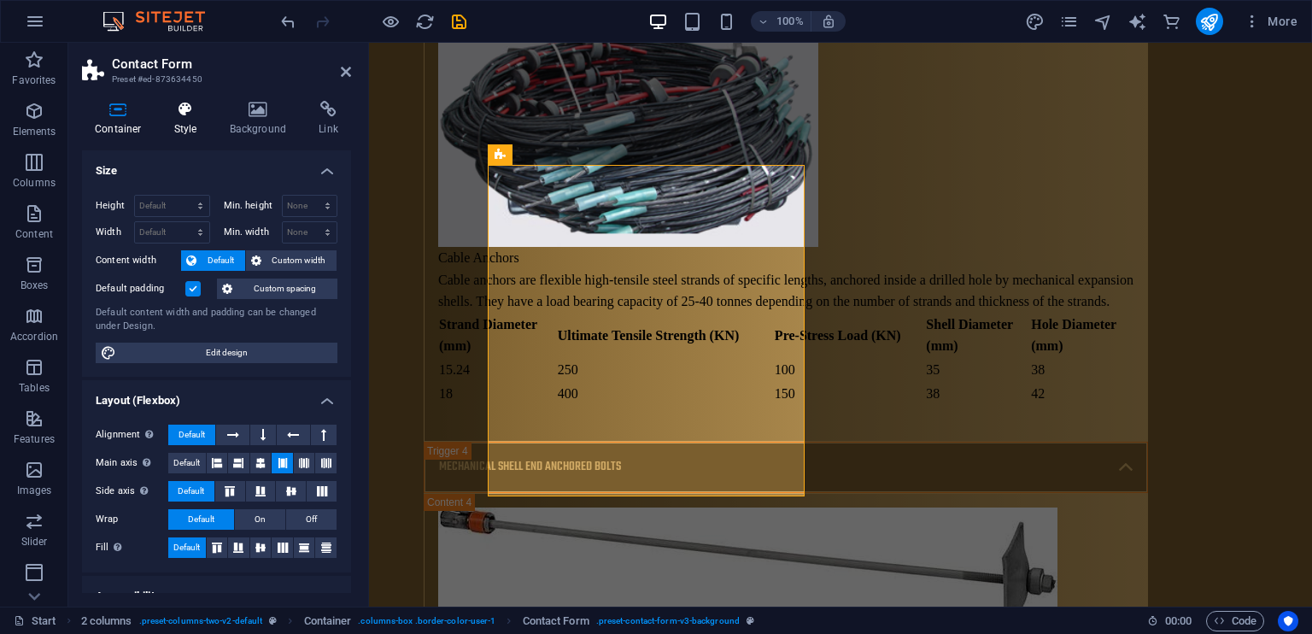
click at [198, 115] on icon at bounding box center [185, 109] width 49 height 17
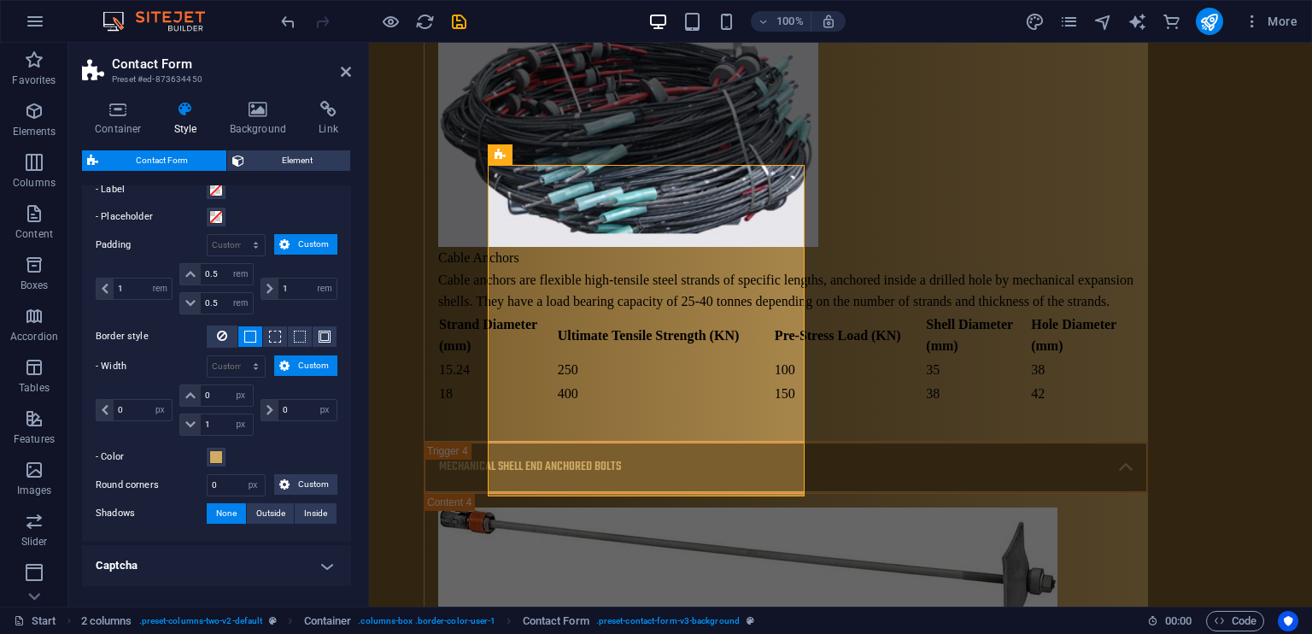
scroll to position [724, 0]
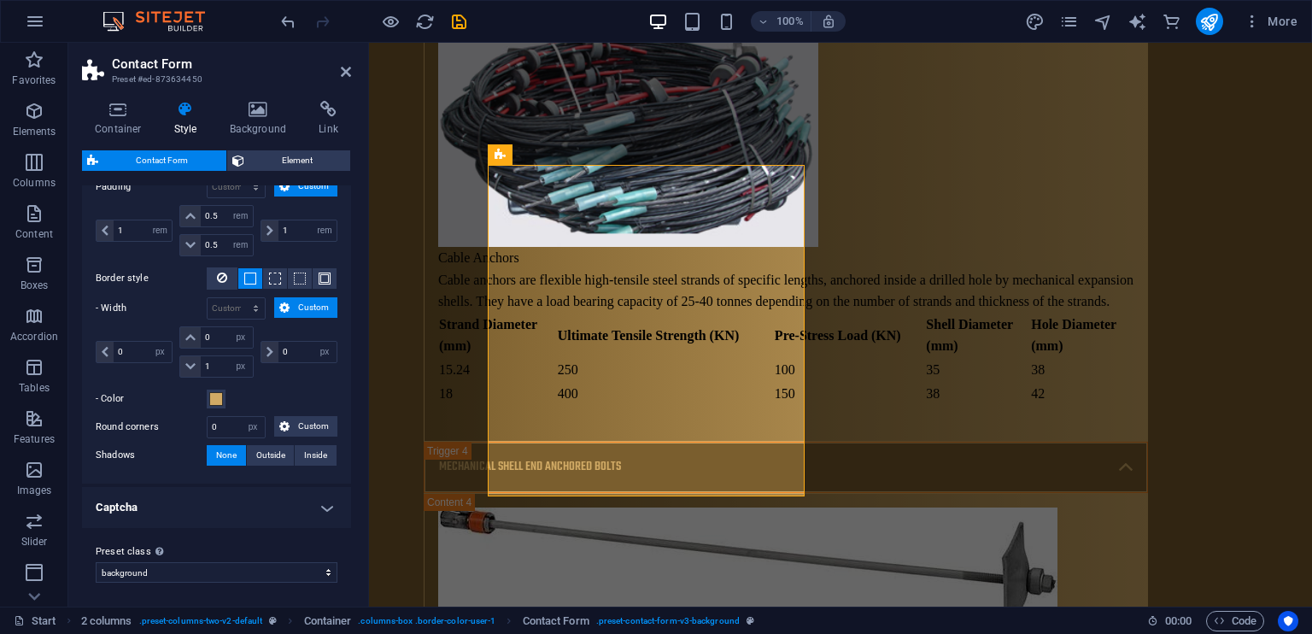
click at [280, 499] on h4 "Captcha" at bounding box center [216, 507] width 269 height 41
click at [280, 499] on h4 "Captcha" at bounding box center [216, 502] width 269 height 31
click at [250, 126] on h4 "Background" at bounding box center [262, 119] width 90 height 36
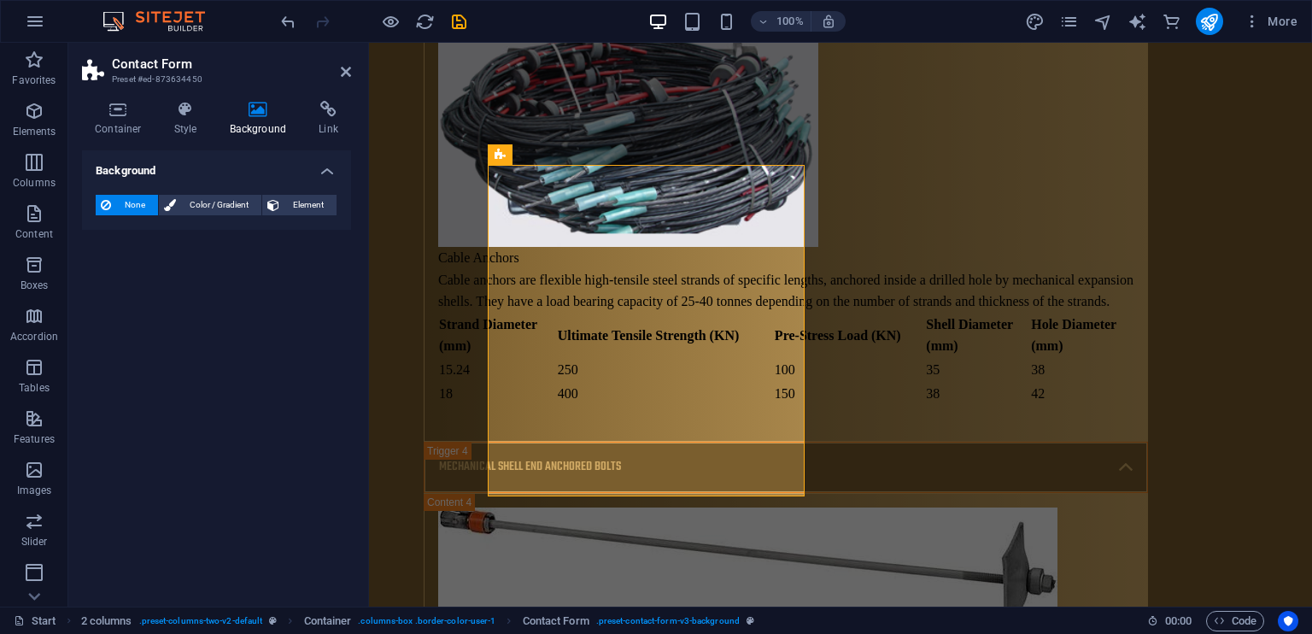
click at [301, 126] on h4 "Background" at bounding box center [262, 119] width 90 height 36
click at [306, 126] on h4 "Link" at bounding box center [328, 119] width 45 height 36
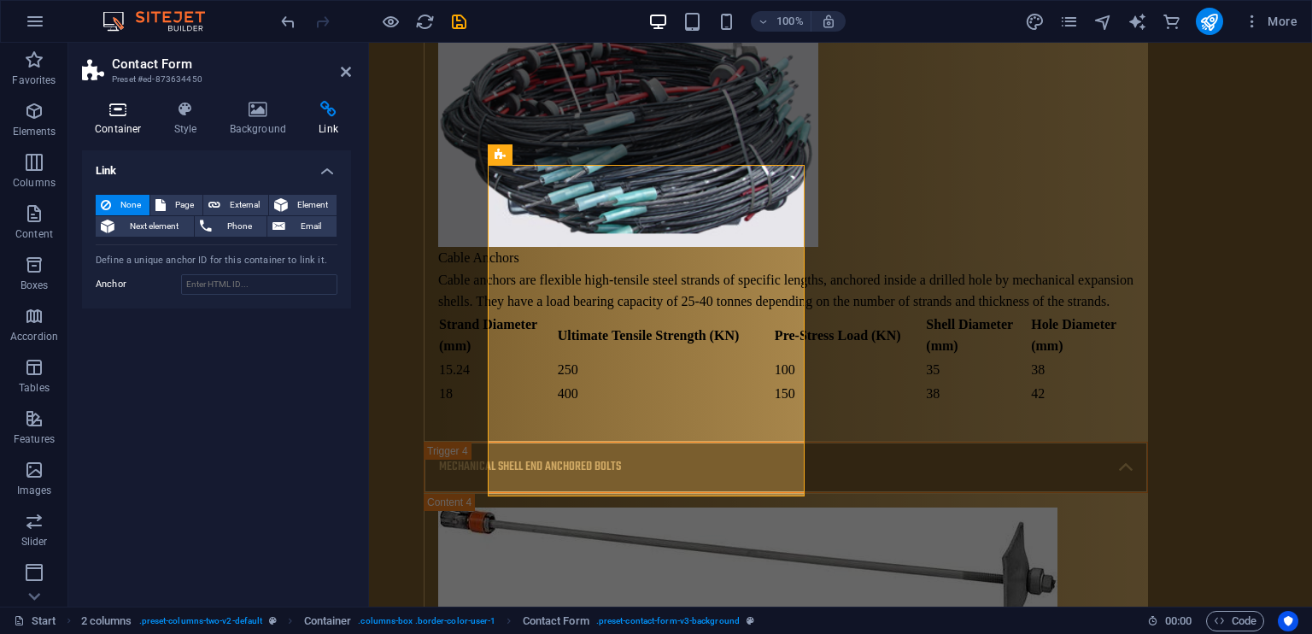
click at [114, 115] on icon at bounding box center [118, 109] width 73 height 17
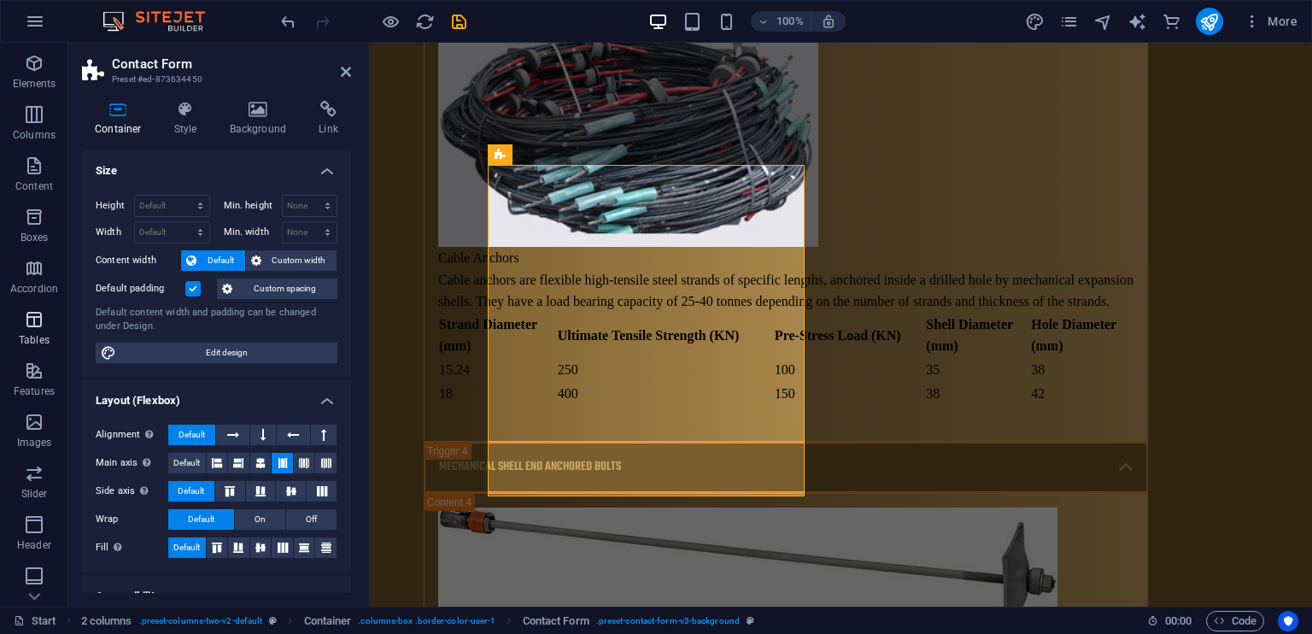
scroll to position [0, 0]
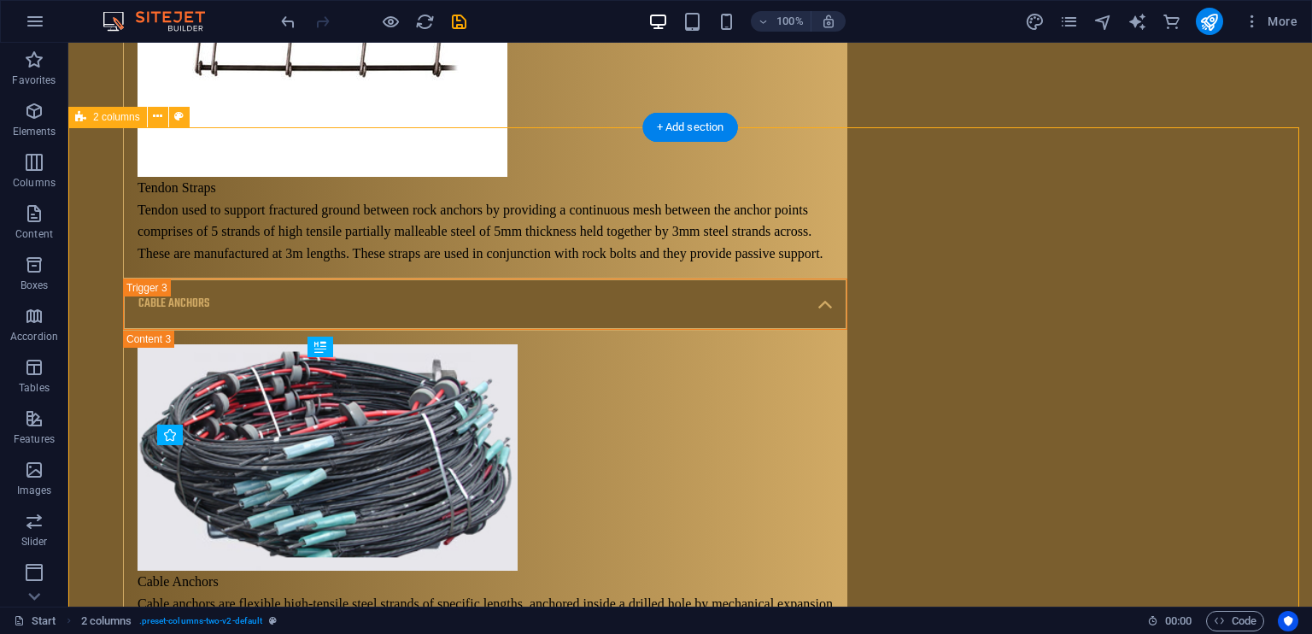
scroll to position [10614, 0]
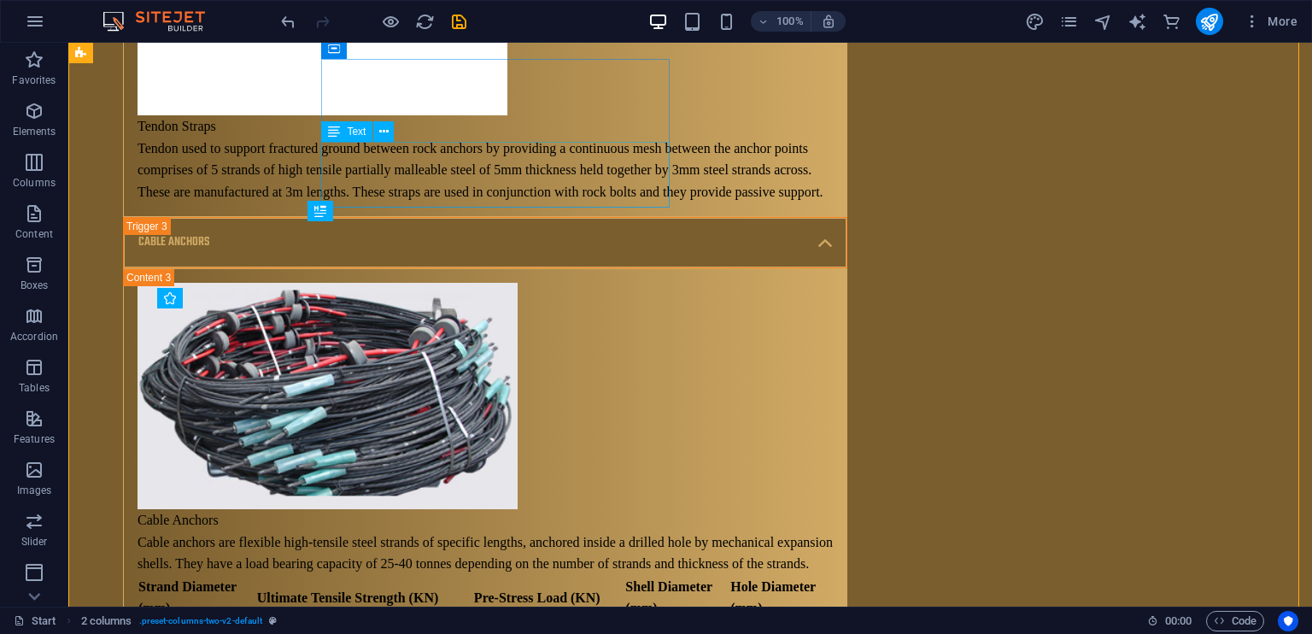
drag, startPoint x: 434, startPoint y: 143, endPoint x: 133, endPoint y: 143, distance: 300.6
drag, startPoint x: 133, startPoint y: 143, endPoint x: 461, endPoint y: 156, distance: 328.2
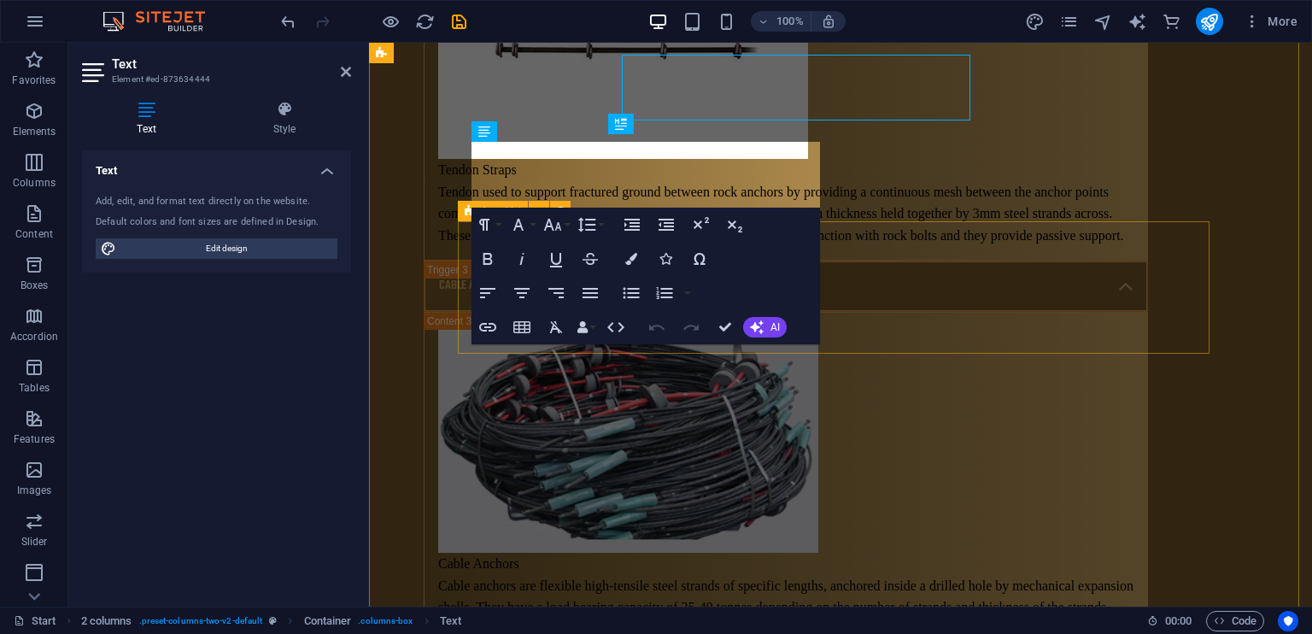
scroll to position [10701, 0]
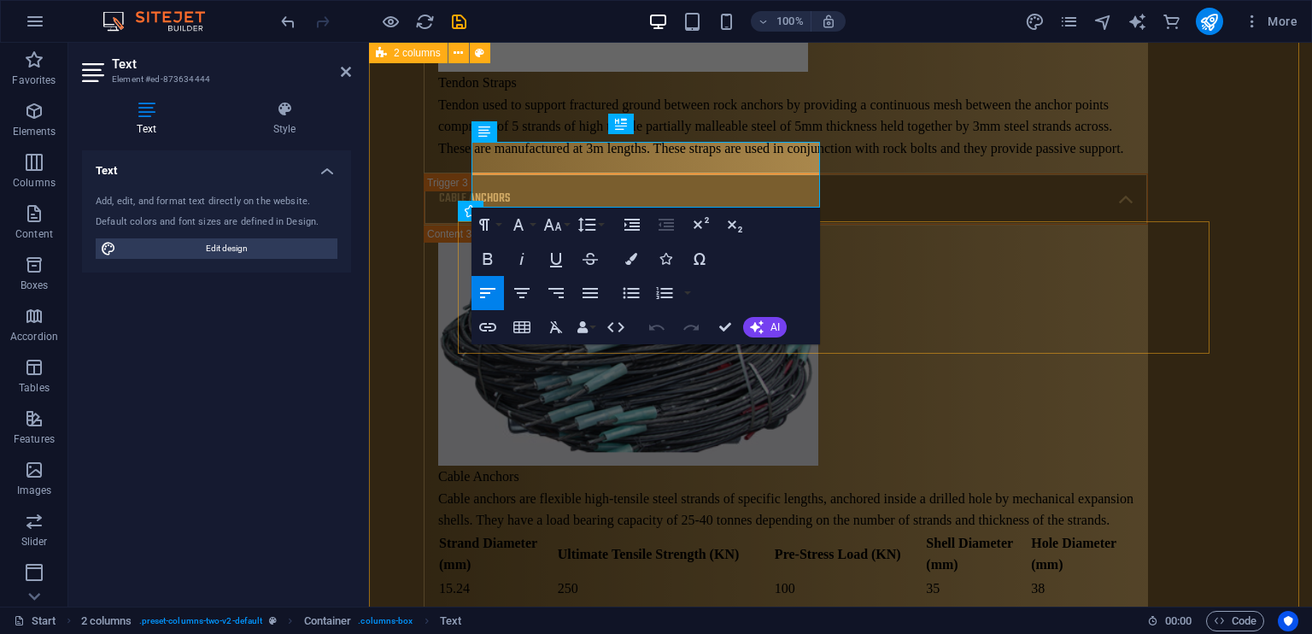
drag, startPoint x: 651, startPoint y: 161, endPoint x: 449, endPoint y: 155, distance: 201.6
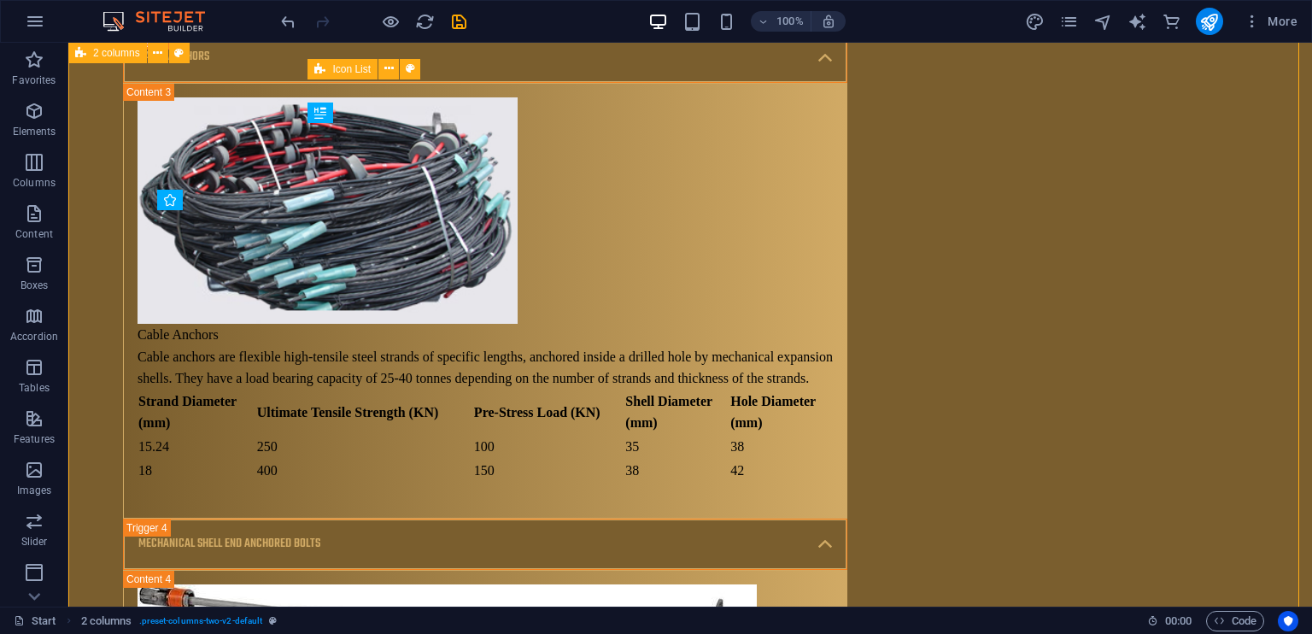
scroll to position [10834, 0]
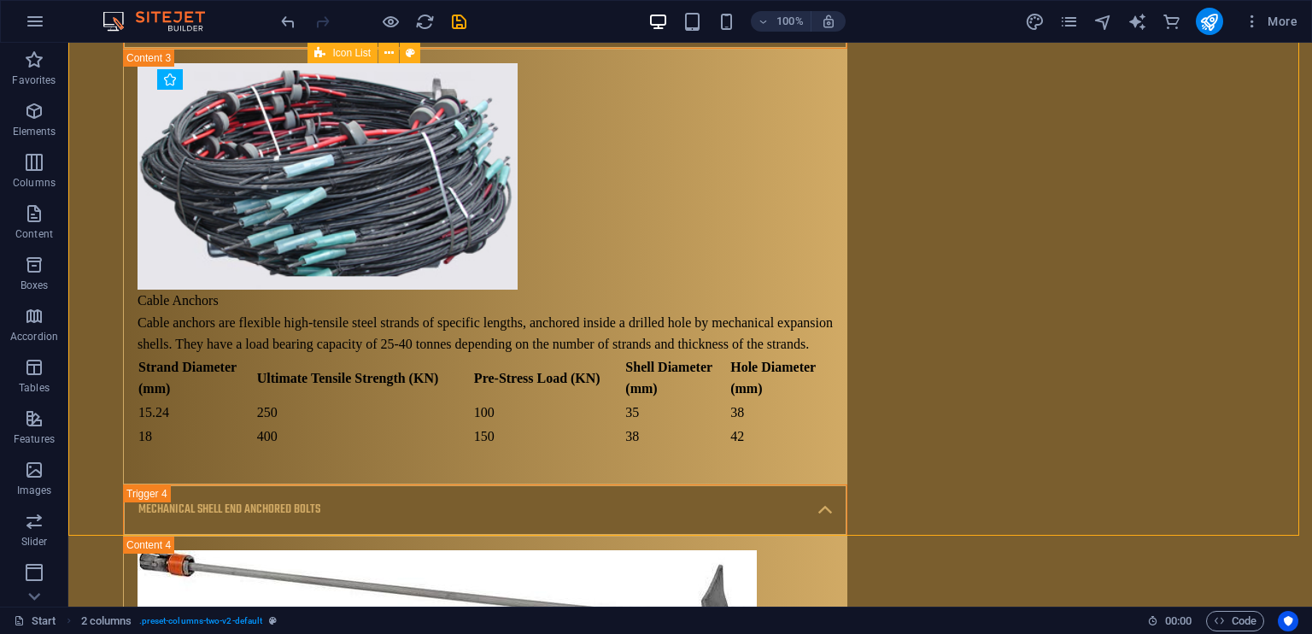
click at [871, 611] on div "Start 2 columns . preset-columns-two-v2-default" at bounding box center [573, 621] width 1119 height 20
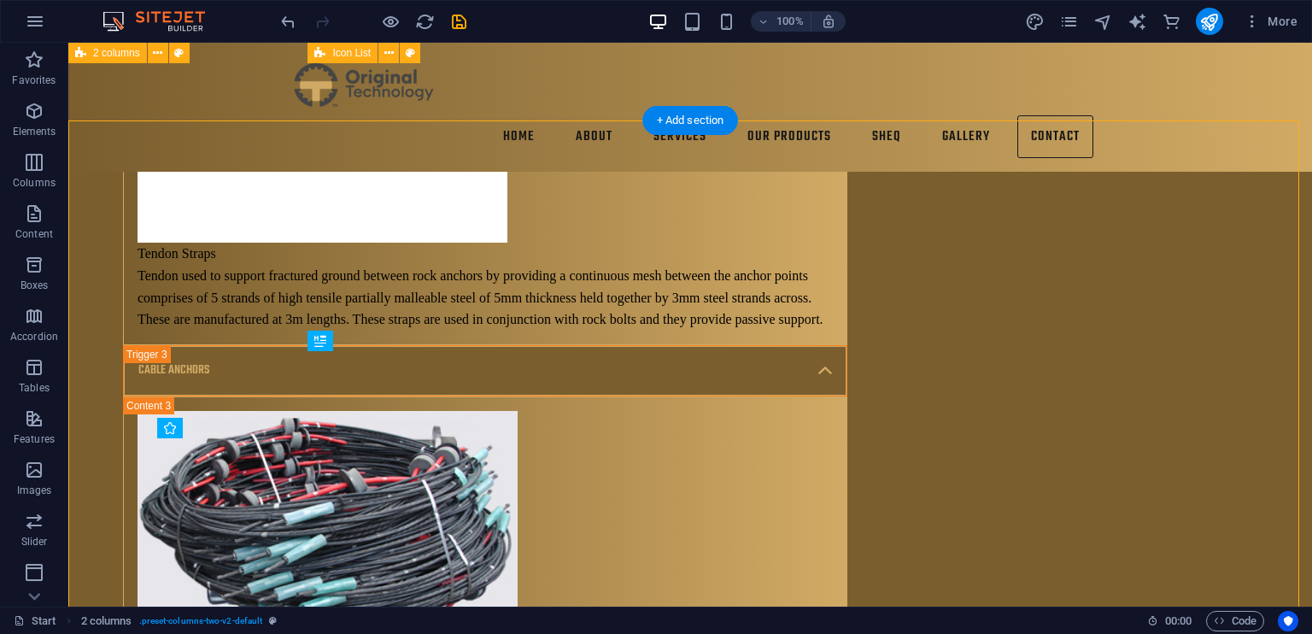
scroll to position [10443, 0]
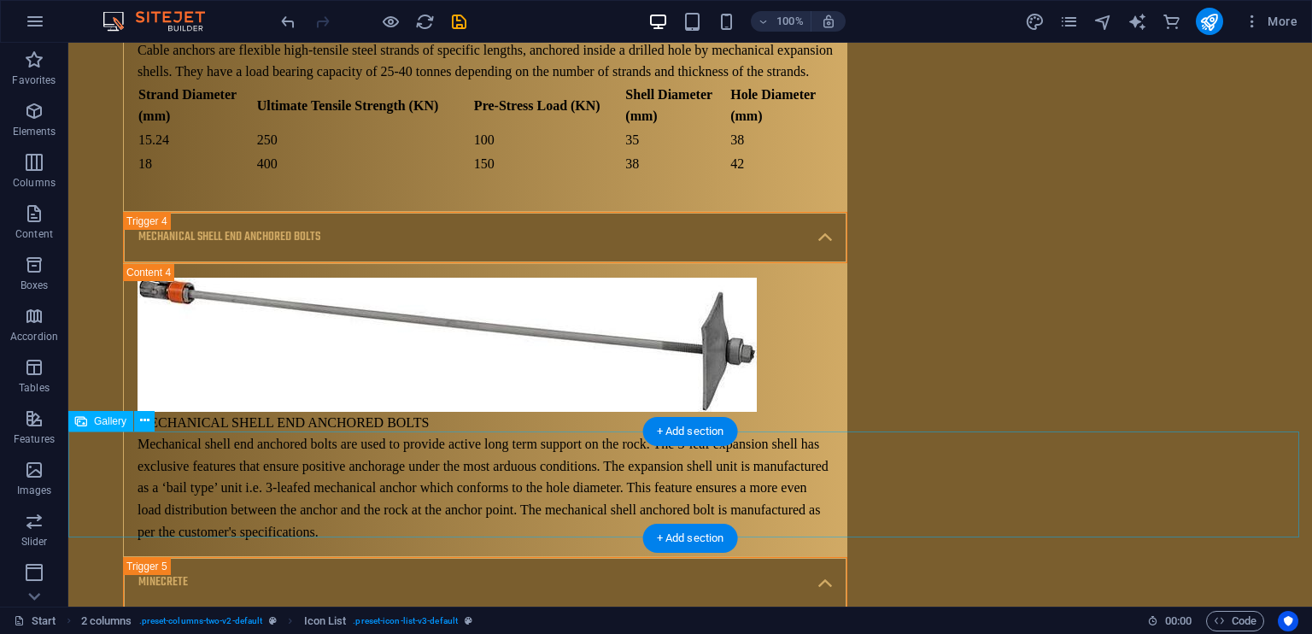
scroll to position [11108, 0]
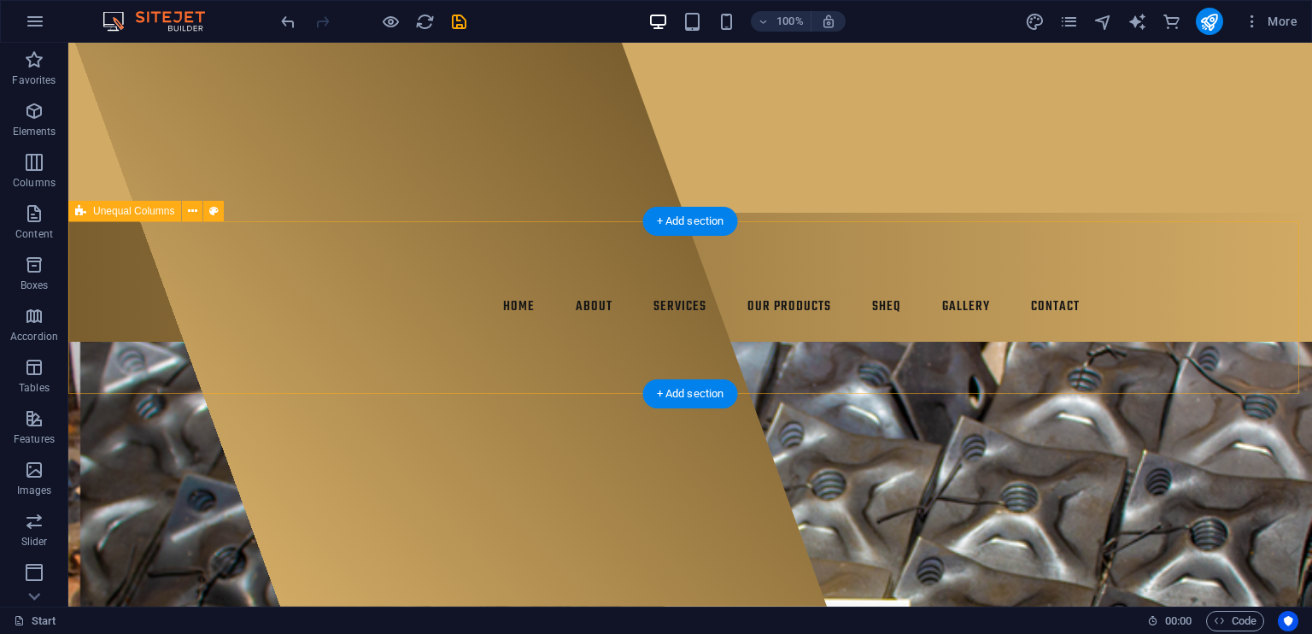
scroll to position [11148, 0]
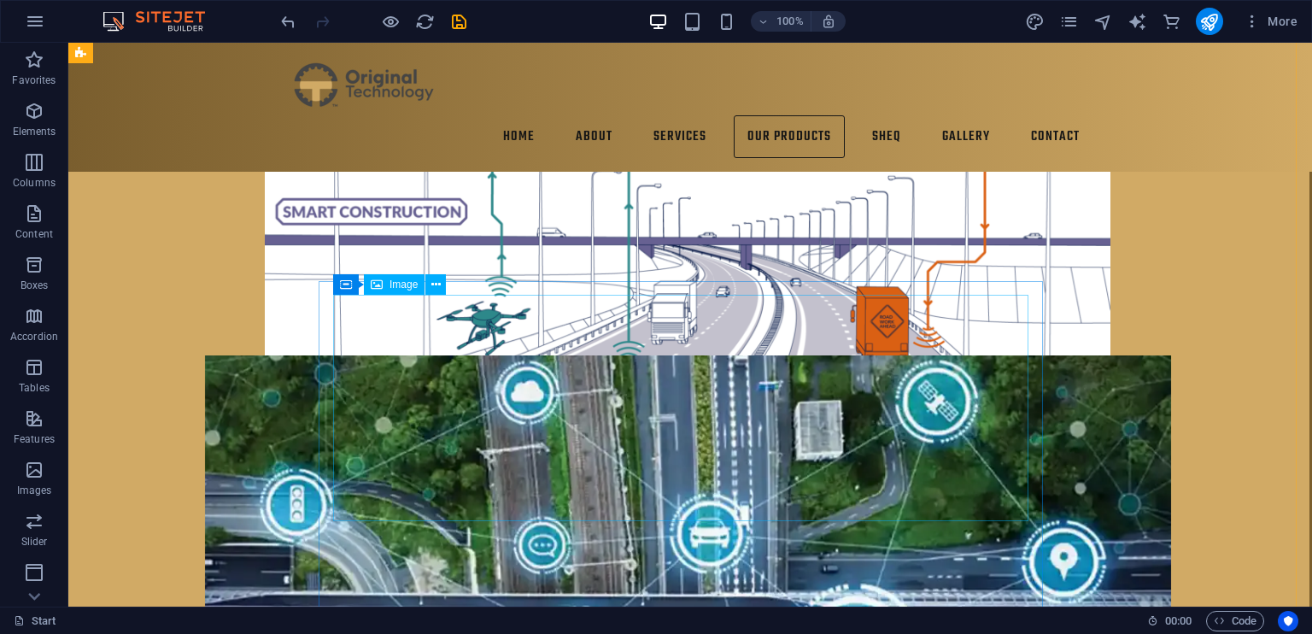
scroll to position [4316, 3]
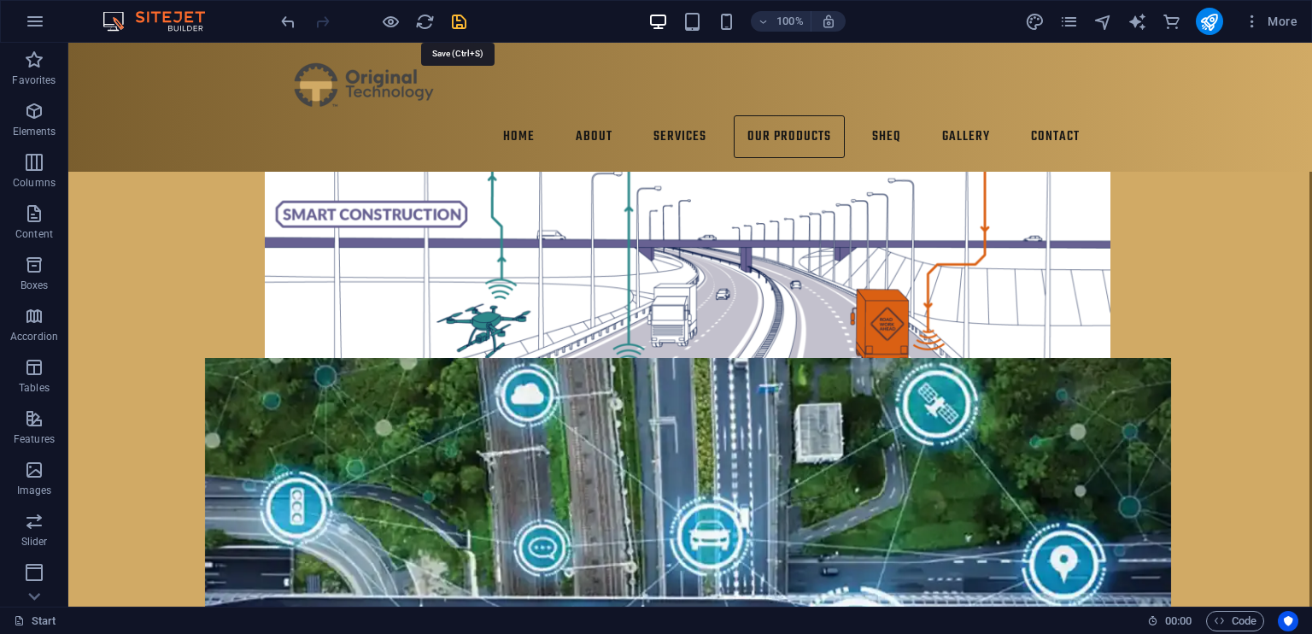
click at [465, 27] on icon "save" at bounding box center [459, 22] width 20 height 20
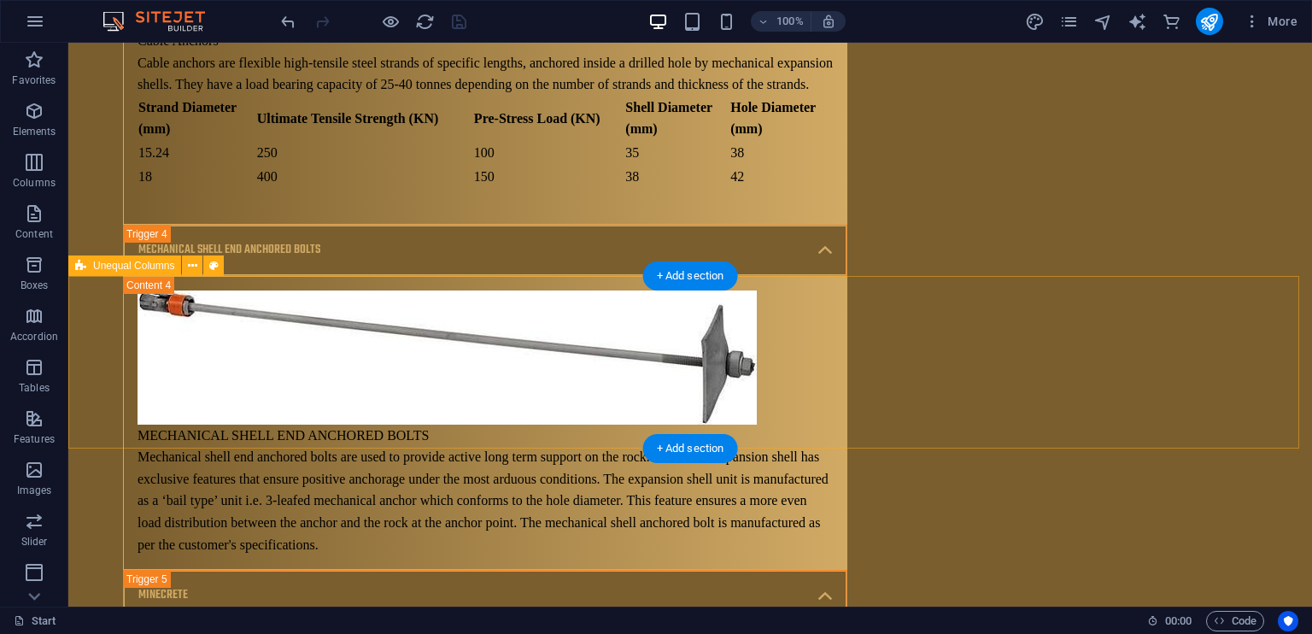
scroll to position [11148, 0]
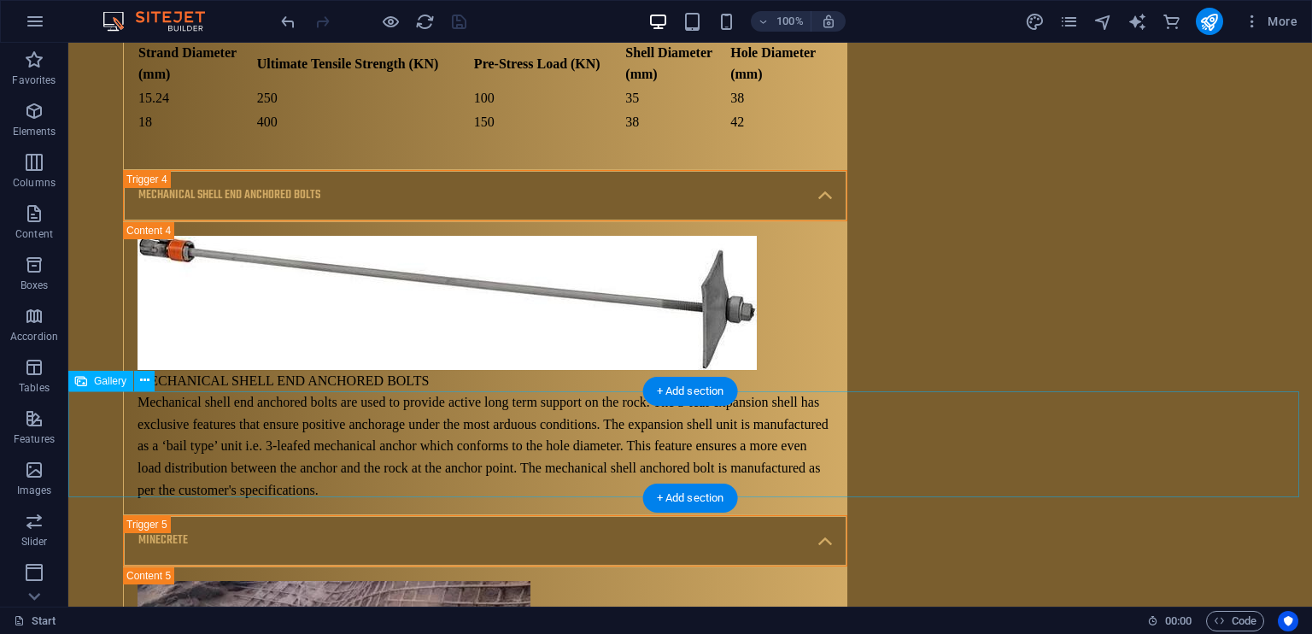
select select "1"
select select "%"
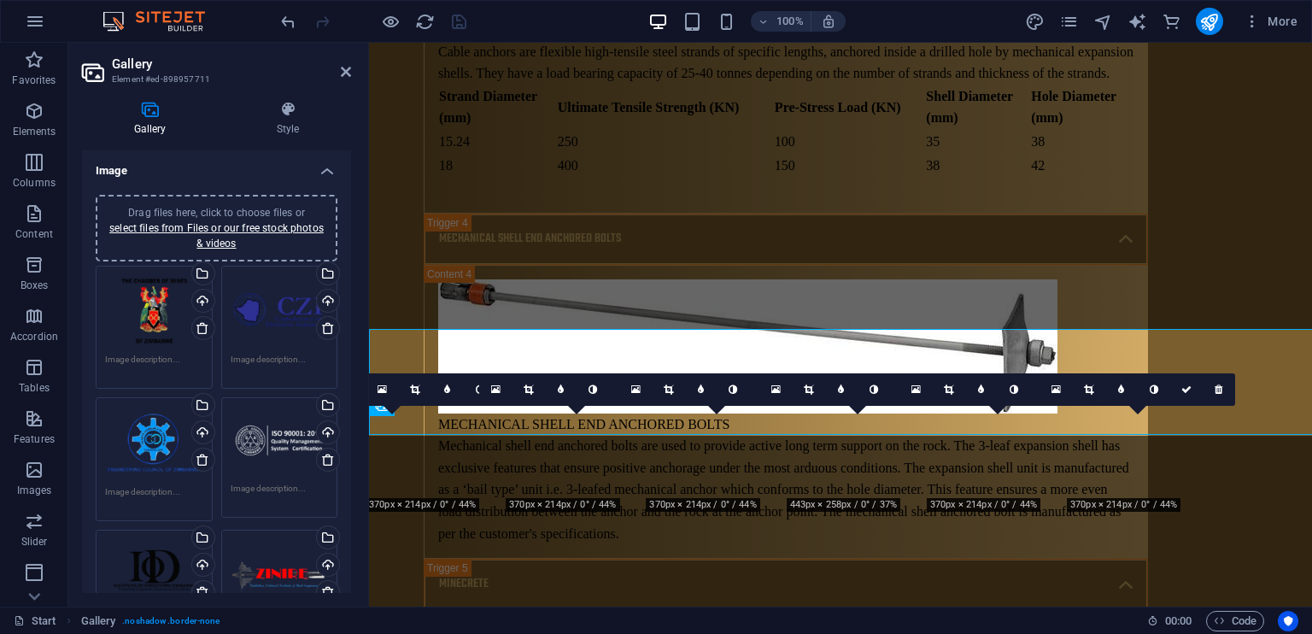
scroll to position [11210, 0]
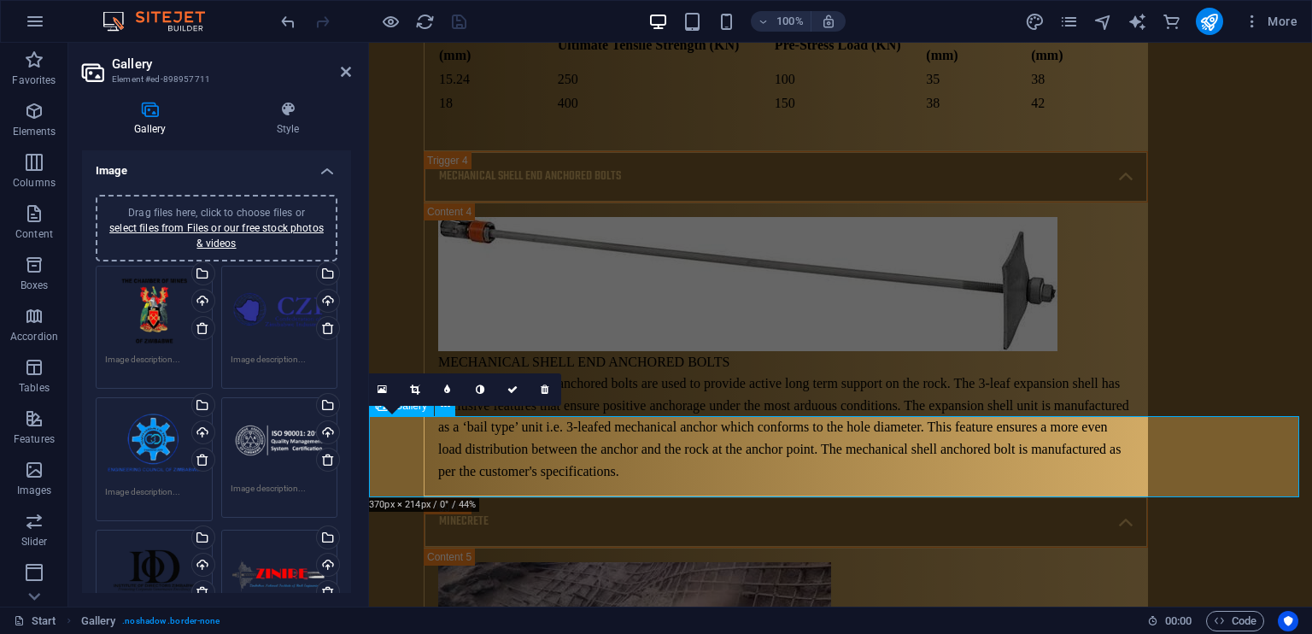
click at [174, 307] on div "Drag files here, click to choose files or select files from Files or our free s…" at bounding box center [154, 311] width 98 height 72
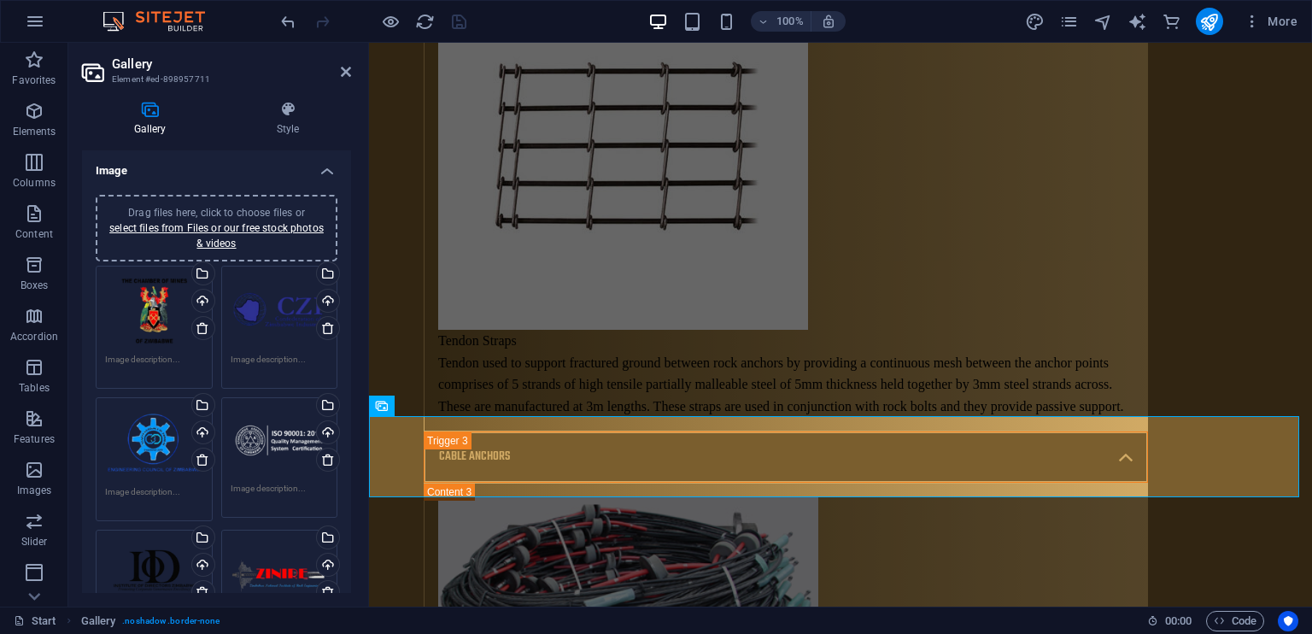
scroll to position [11271, 0]
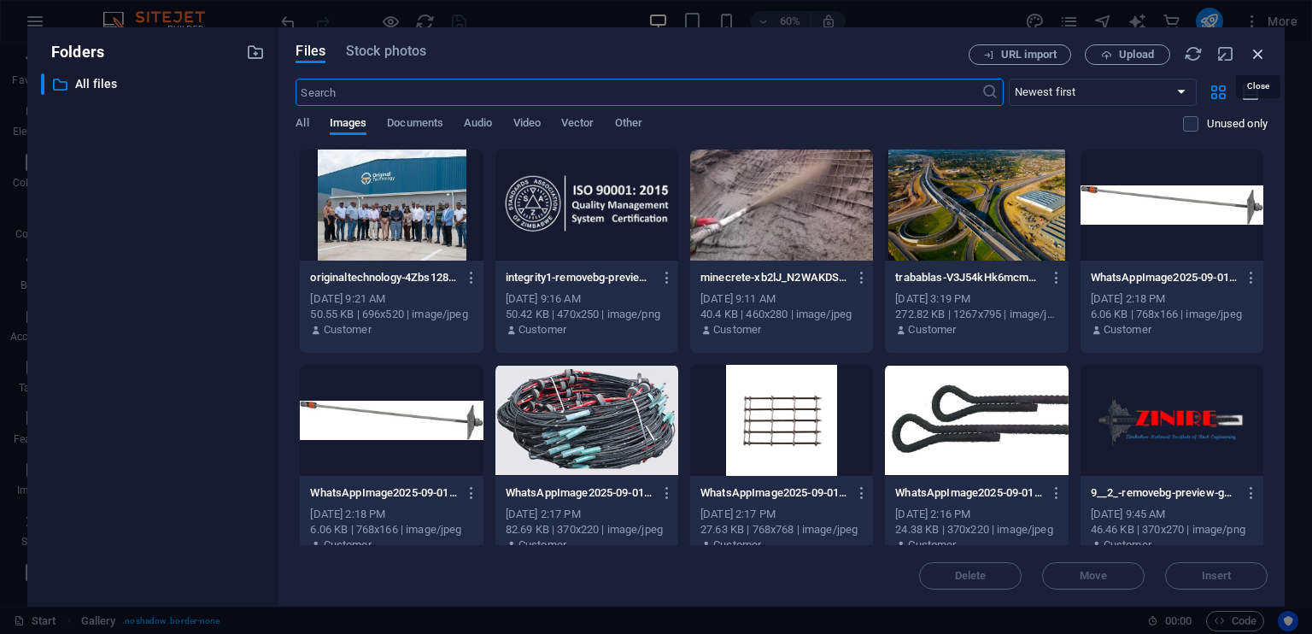
click at [1251, 57] on icon "button" at bounding box center [1257, 53] width 19 height 19
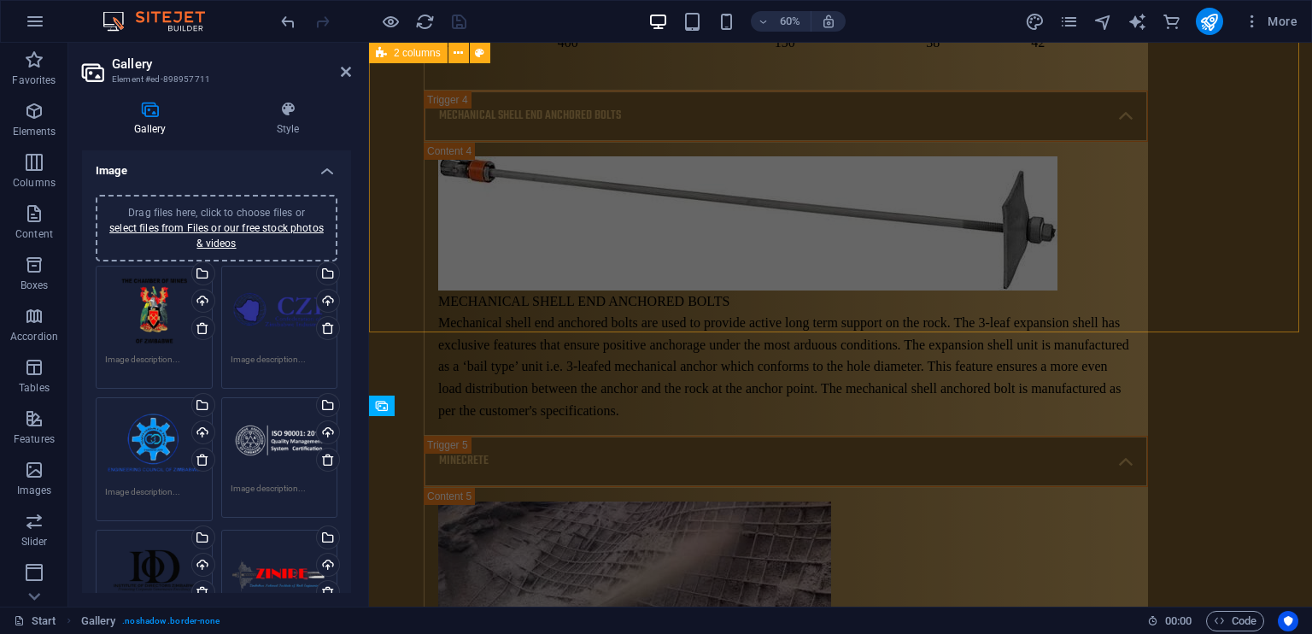
scroll to position [11124, 0]
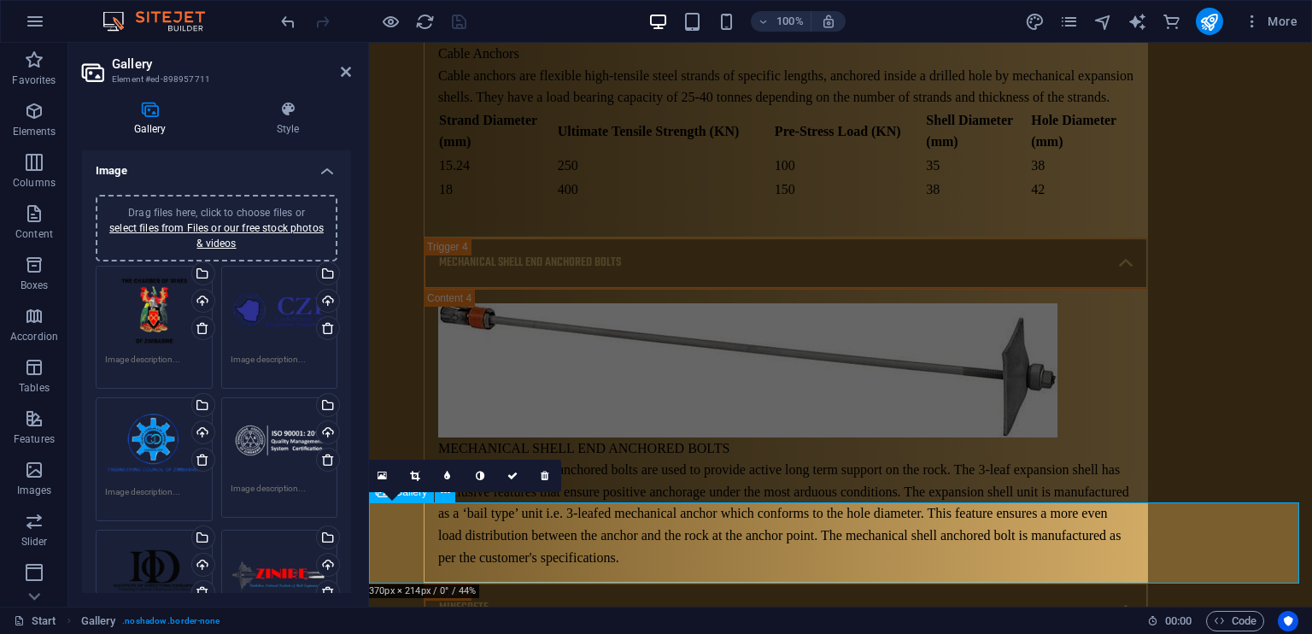
drag, startPoint x: 529, startPoint y: 365, endPoint x: 426, endPoint y: 544, distance: 207.0
click at [410, 479] on icon at bounding box center [414, 476] width 9 height 10
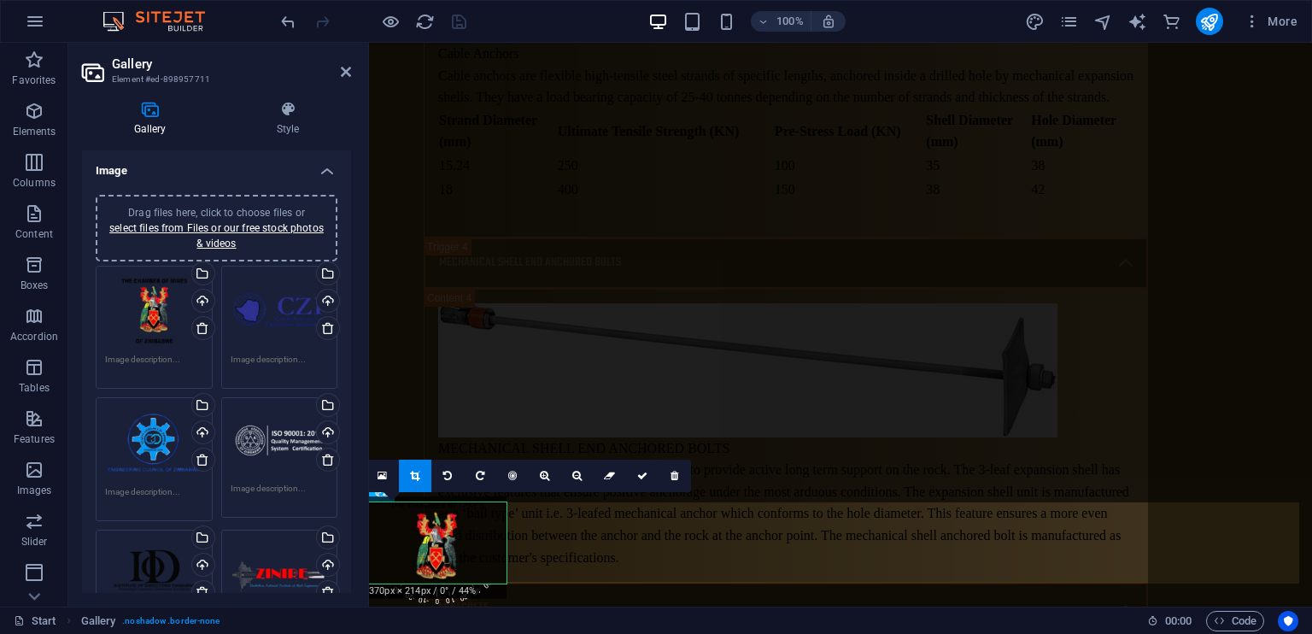
click at [451, 547] on div at bounding box center [436, 547] width 140 height 102
click at [586, 474] on link at bounding box center [577, 475] width 32 height 32
drag, startPoint x: 586, startPoint y: 474, endPoint x: 545, endPoint y: 475, distance: 41.0
click at [545, 475] on div "0" at bounding box center [528, 475] width 324 height 32
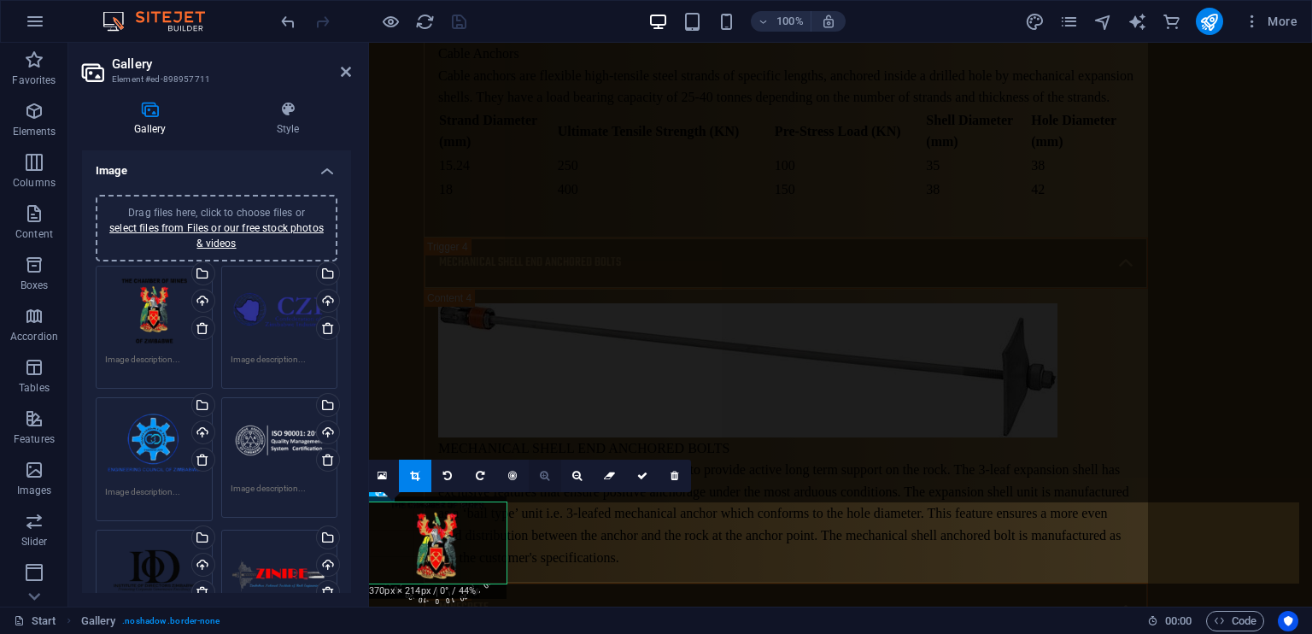
click at [545, 475] on icon at bounding box center [544, 476] width 9 height 10
click at [570, 472] on link at bounding box center [577, 475] width 32 height 32
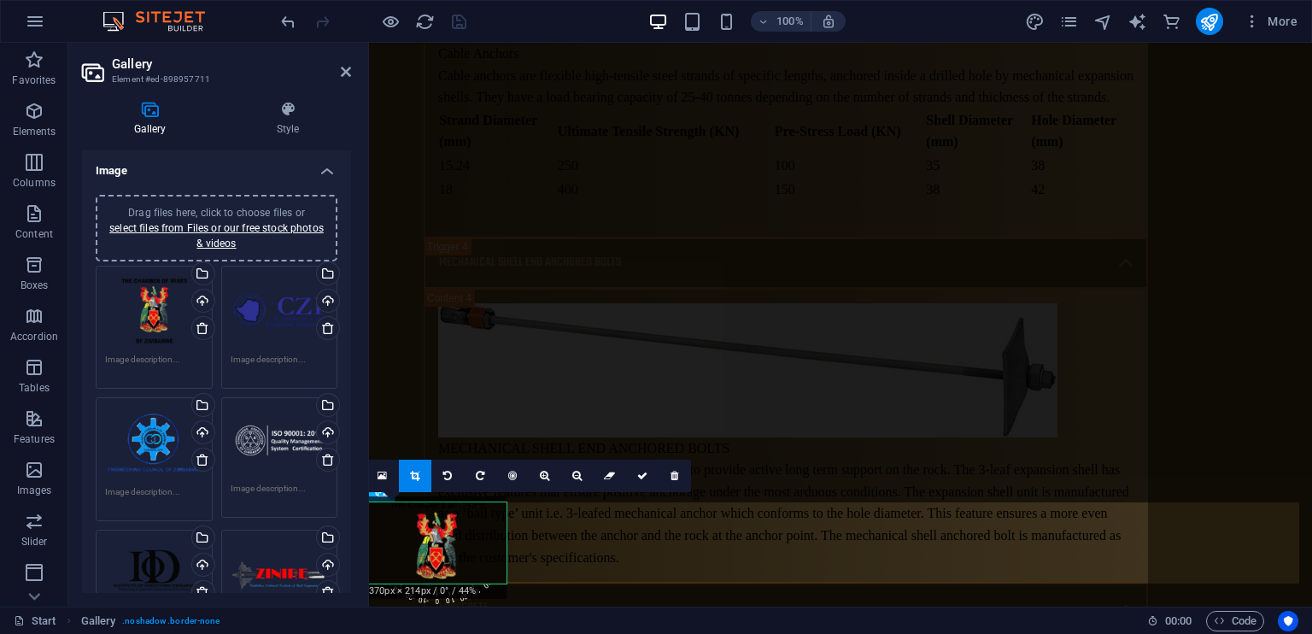
drag, startPoint x: 570, startPoint y: 472, endPoint x: 408, endPoint y: 599, distance: 206.2
click at [408, 583] on div "180 170 160 150 140 130 120 110 100 90 80 70 60 50 40 30 20 10 0 -10 -20 -30 -4…" at bounding box center [436, 542] width 140 height 81
click at [437, 530] on div at bounding box center [430, 543] width 140 height 102
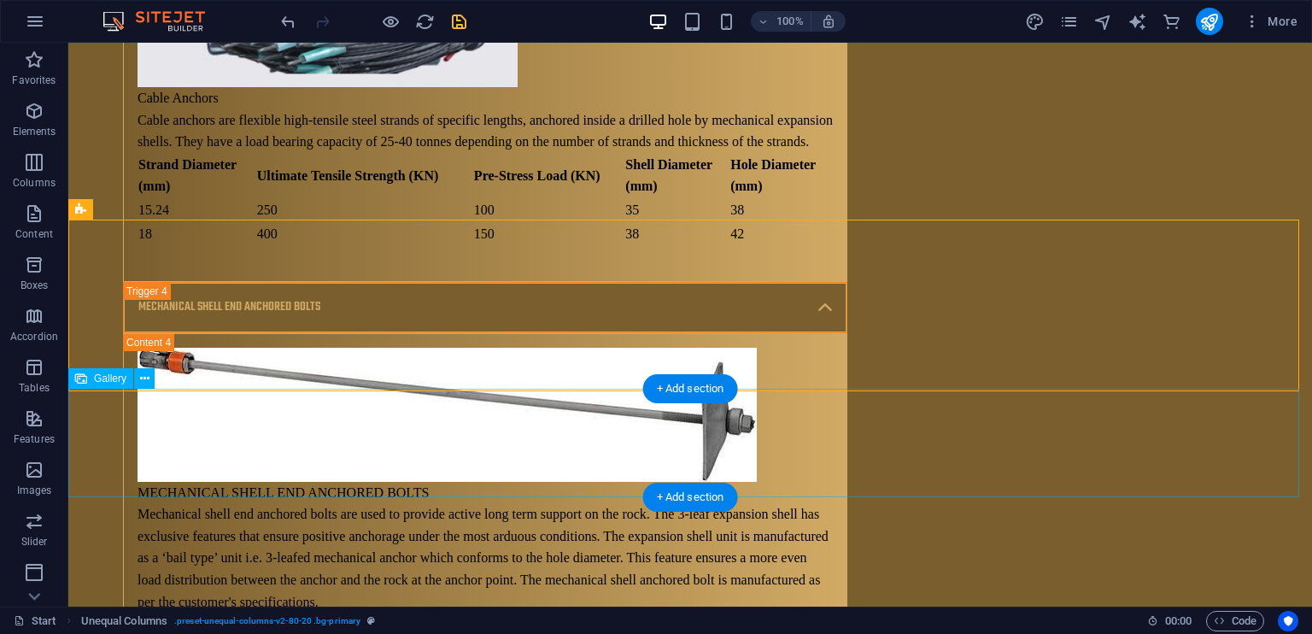
scroll to position [11149, 0]
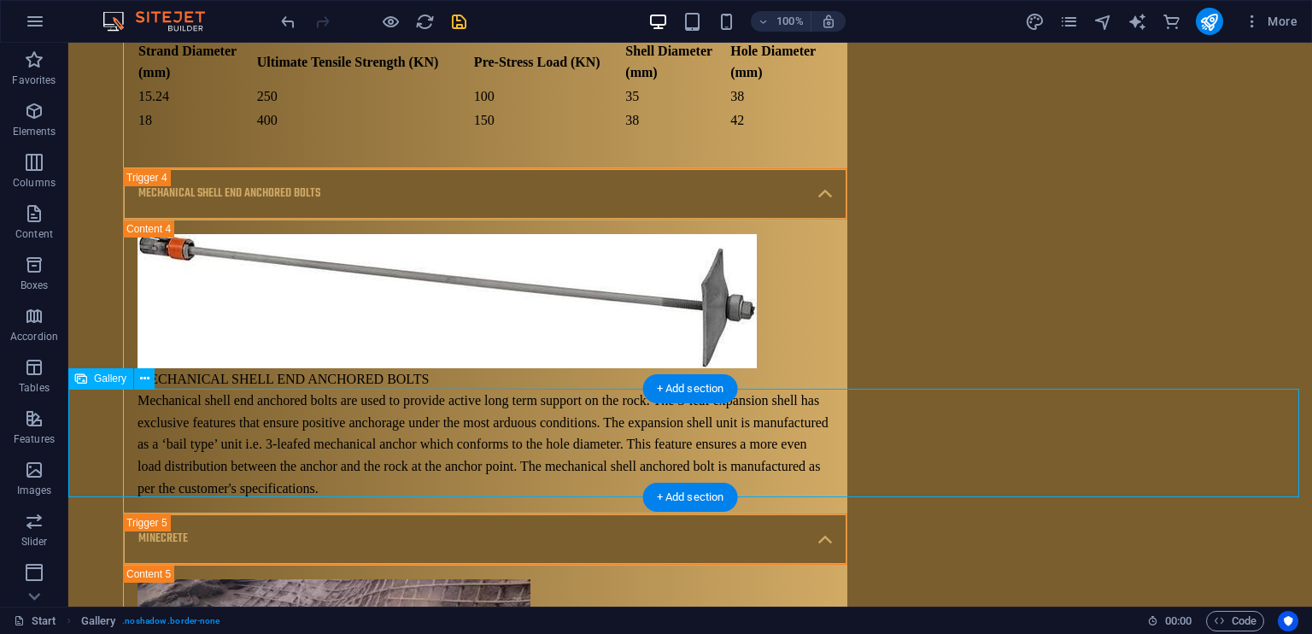
select select "1"
select select "%"
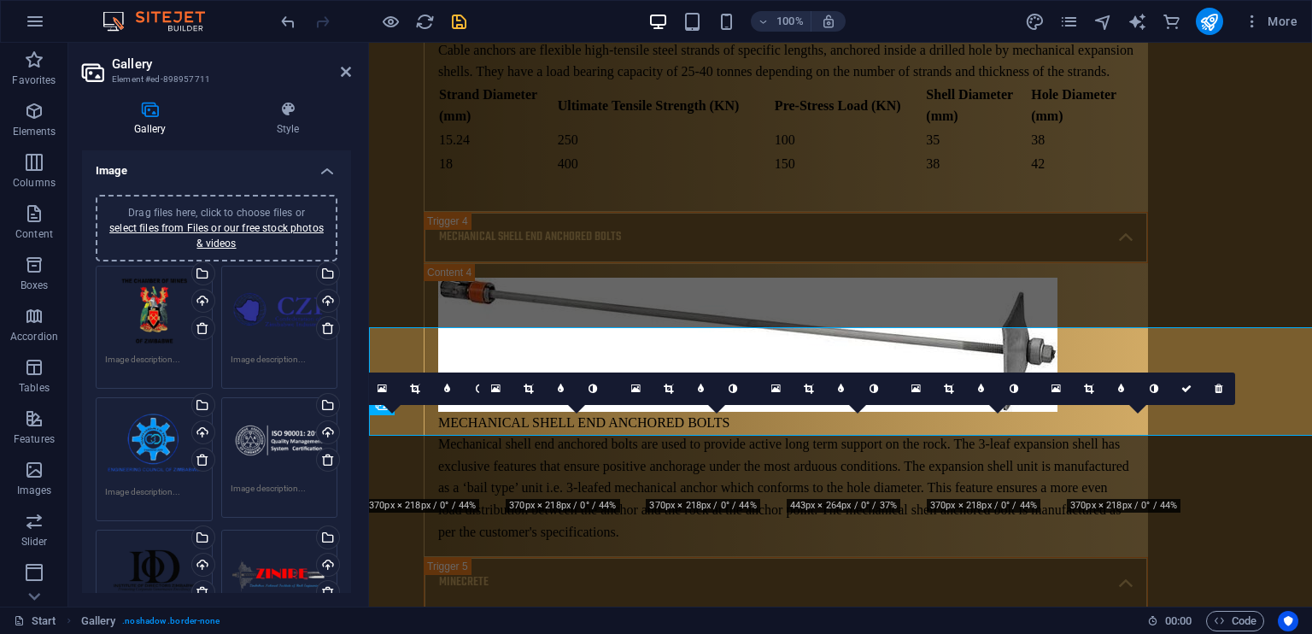
scroll to position [11211, 0]
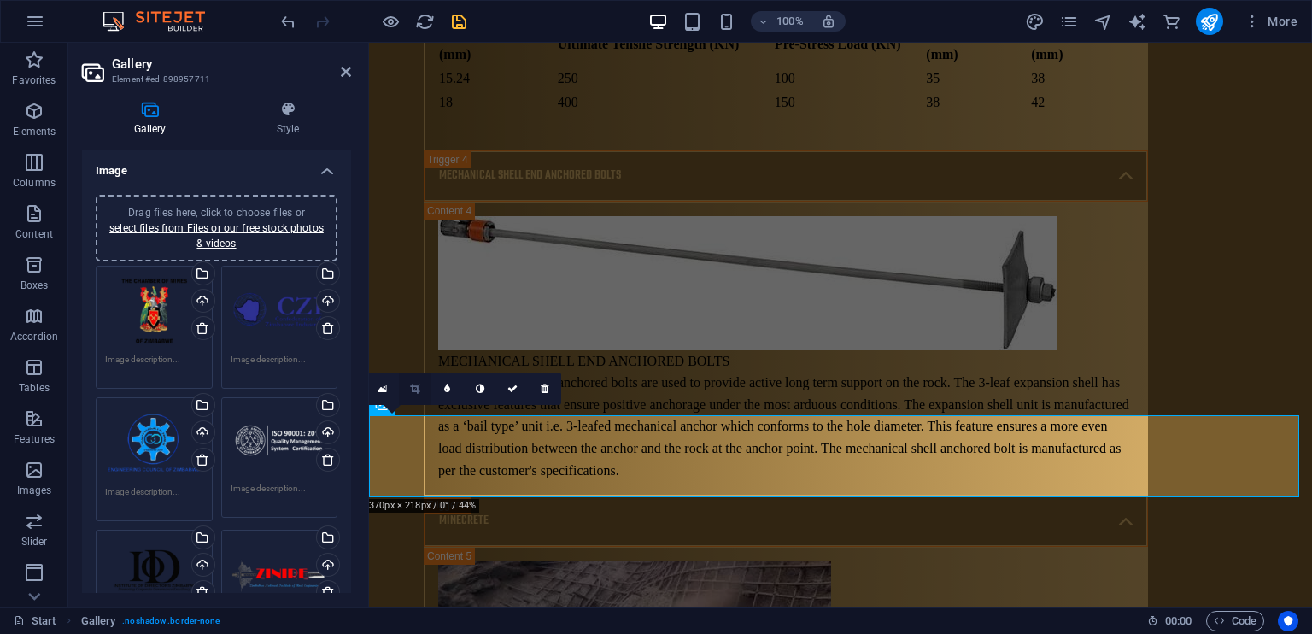
click at [420, 389] on link at bounding box center [415, 388] width 32 height 32
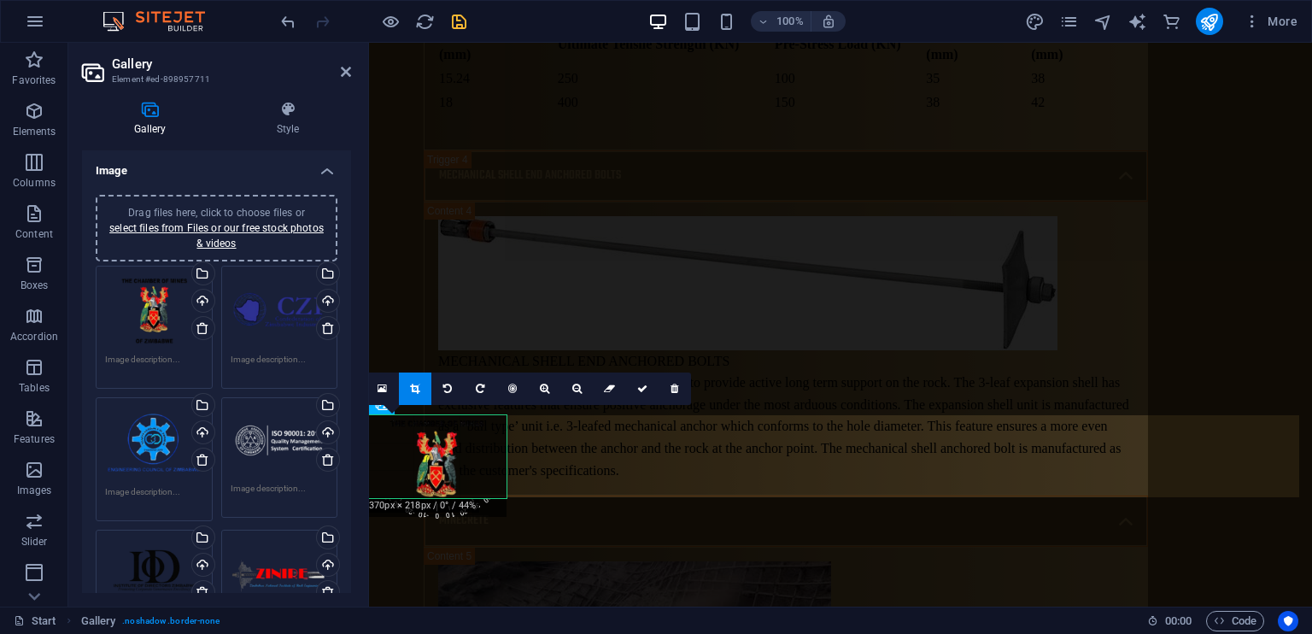
click at [458, 467] on div at bounding box center [436, 466] width 140 height 102
drag, startPoint x: 475, startPoint y: 454, endPoint x: 481, endPoint y: 442, distance: 13.4
click at [481, 442] on div at bounding box center [442, 454] width 140 height 102
click at [544, 390] on icon at bounding box center [544, 388] width 9 height 10
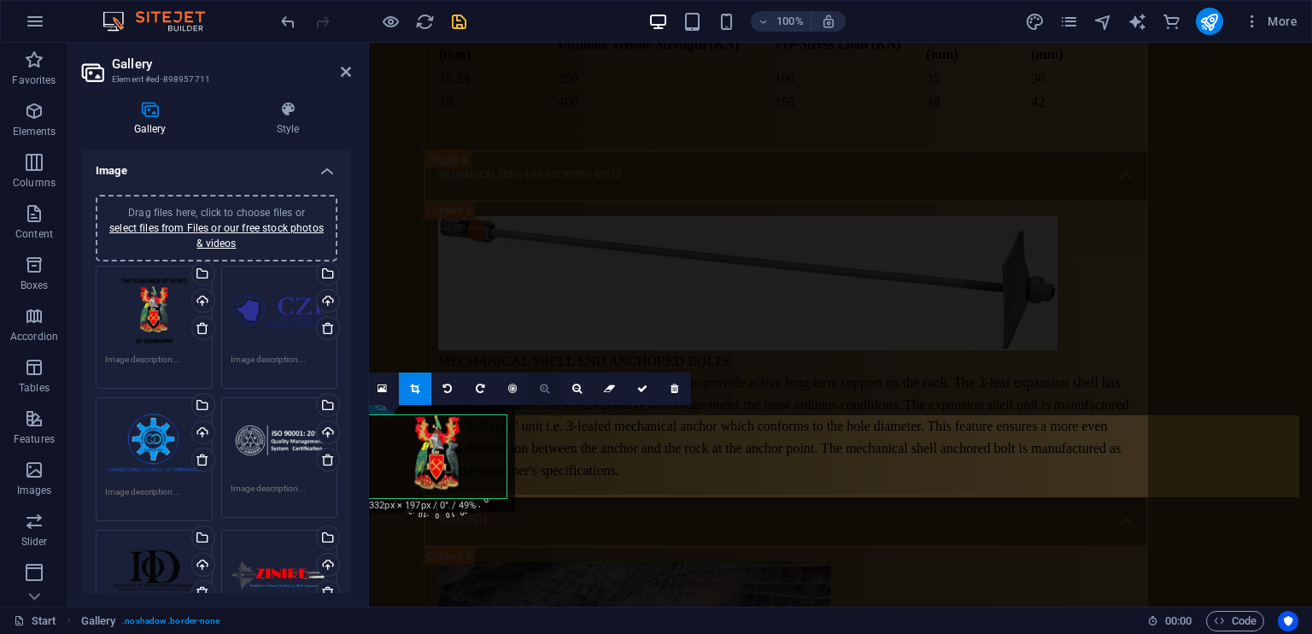
click at [544, 390] on icon at bounding box center [544, 388] width 9 height 10
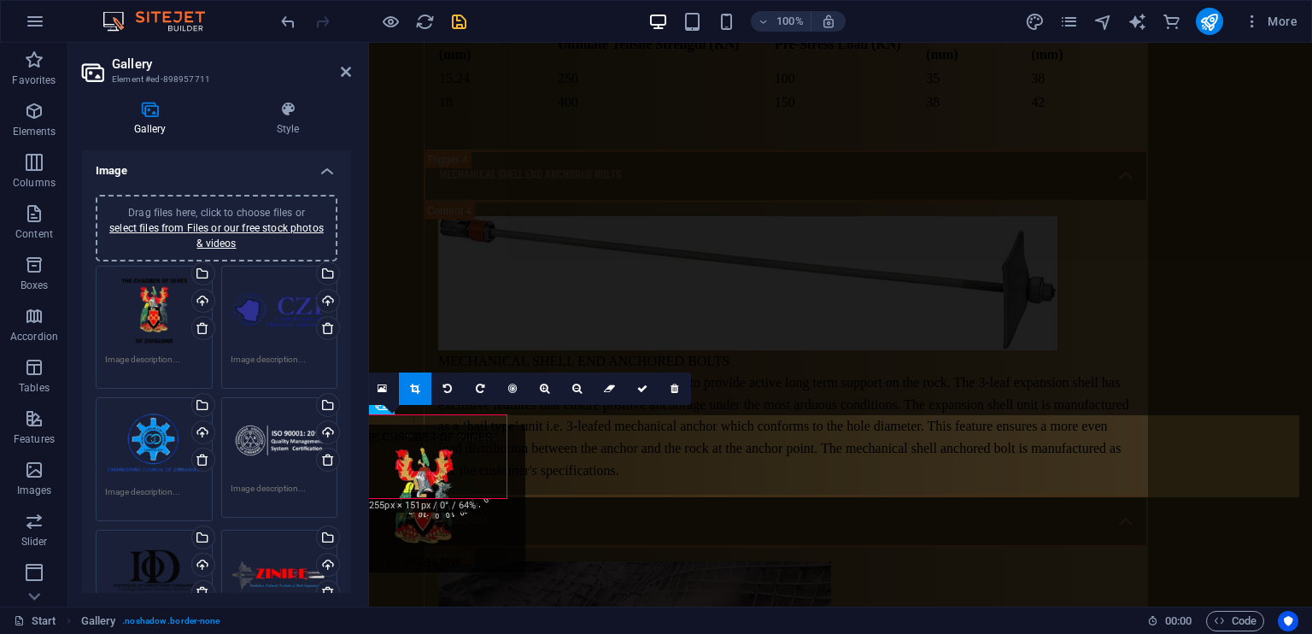
drag, startPoint x: 478, startPoint y: 436, endPoint x: 465, endPoint y: 481, distance: 46.2
click at [465, 481] on div at bounding box center [423, 498] width 203 height 149
click at [578, 379] on link at bounding box center [577, 388] width 32 height 32
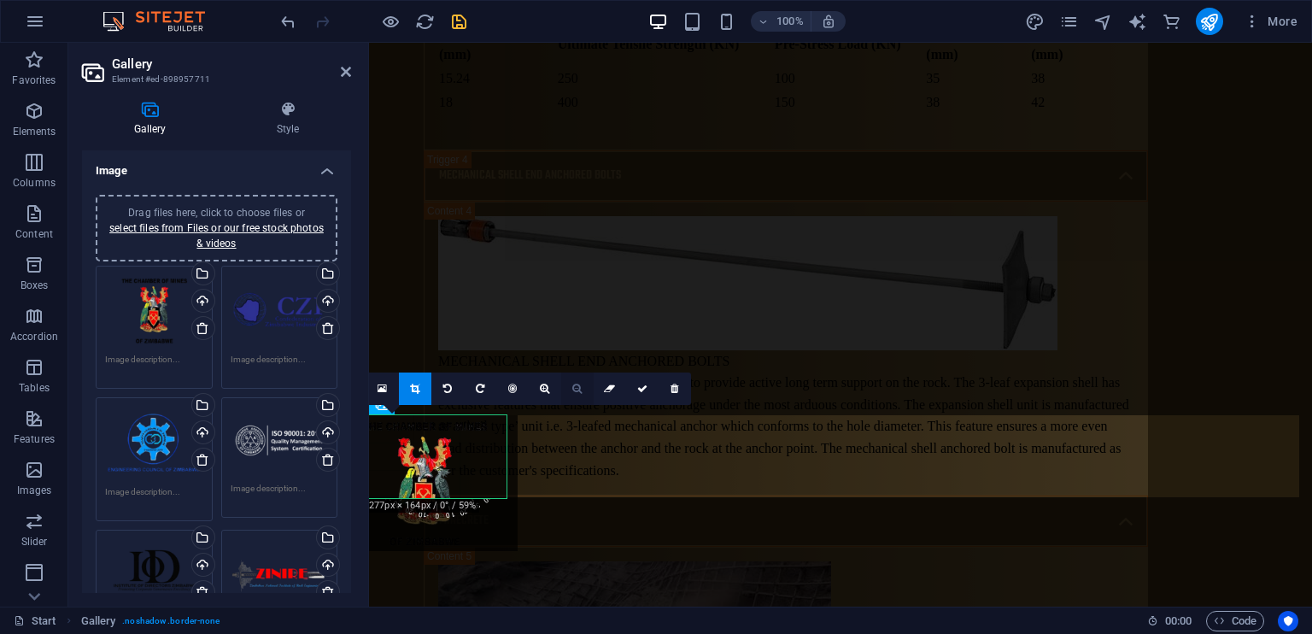
click at [578, 379] on link at bounding box center [577, 388] width 32 height 32
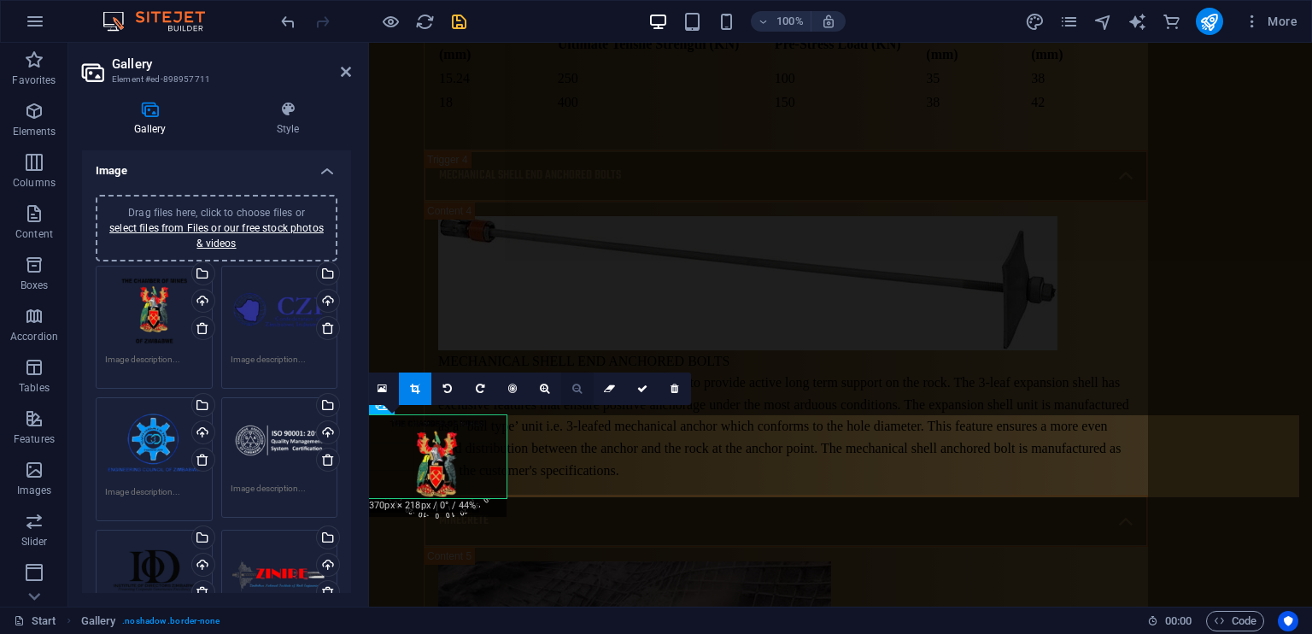
click at [578, 379] on link at bounding box center [577, 388] width 32 height 32
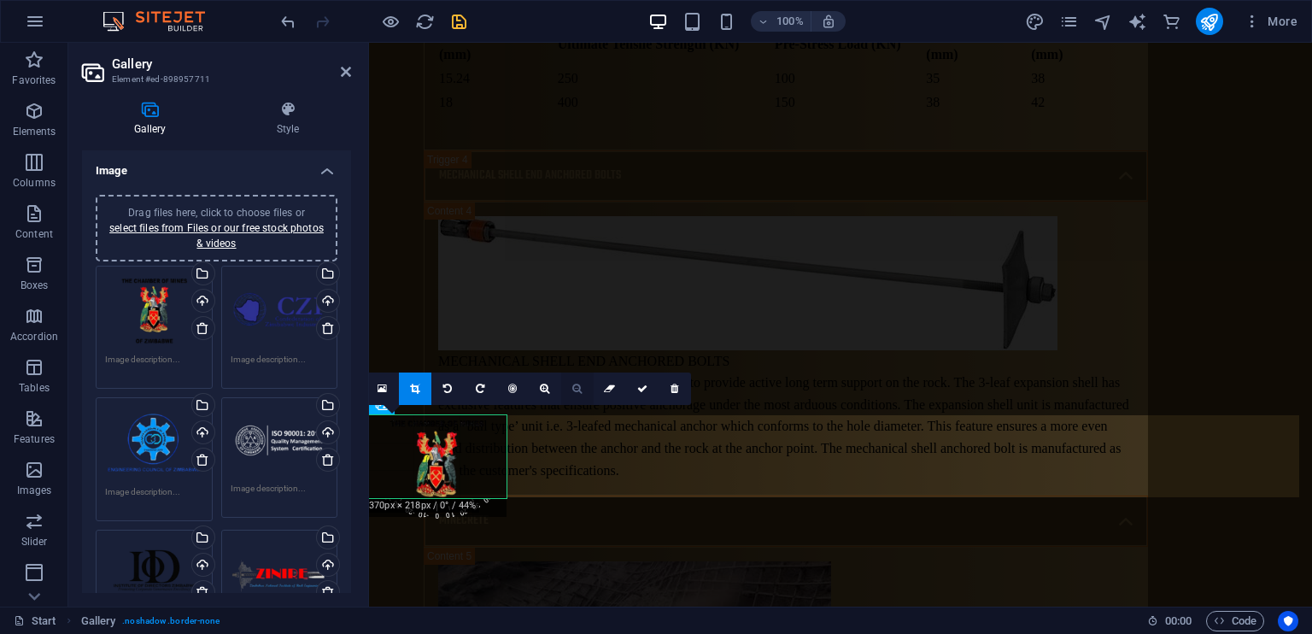
click at [578, 379] on link at bounding box center [577, 388] width 32 height 32
drag, startPoint x: 578, startPoint y: 379, endPoint x: 441, endPoint y: 479, distance: 169.3
click at [441, 479] on div "180 170 160 150 140 130 120 110 100 90 80 70 60 50 40 30 20 10 0 -10 -20 -30 -4…" at bounding box center [436, 456] width 140 height 83
click at [441, 479] on div at bounding box center [436, 466] width 140 height 102
click at [643, 388] on icon at bounding box center [642, 388] width 10 height 10
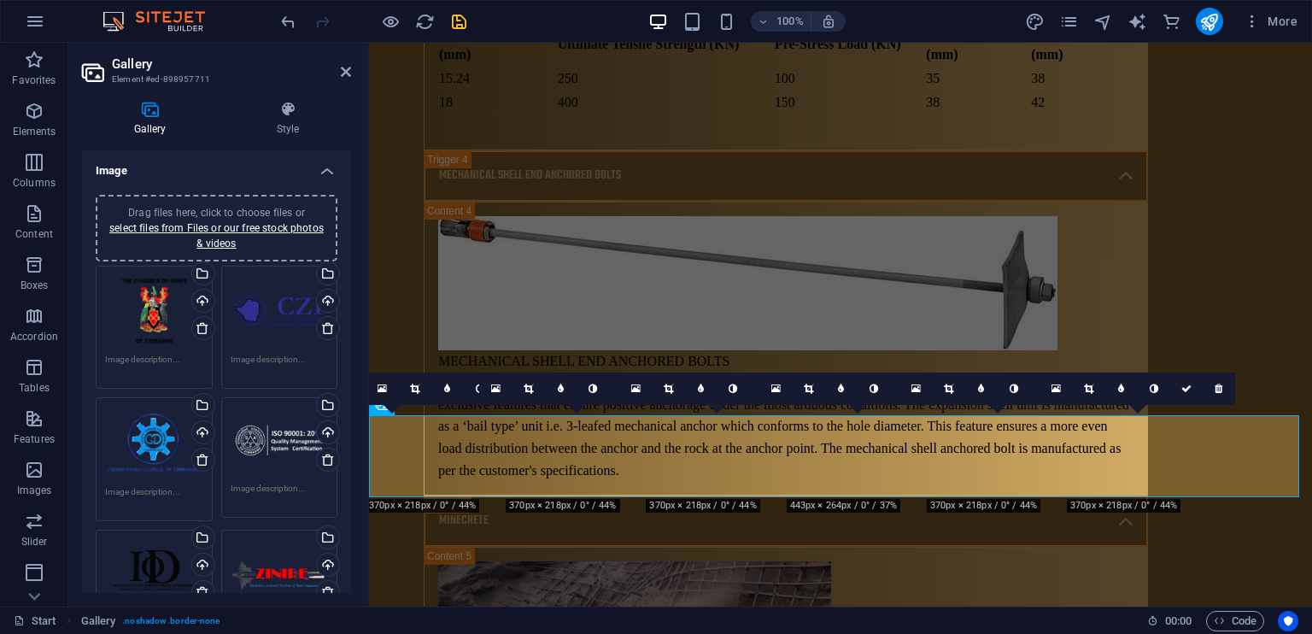
scroll to position [11214, 0]
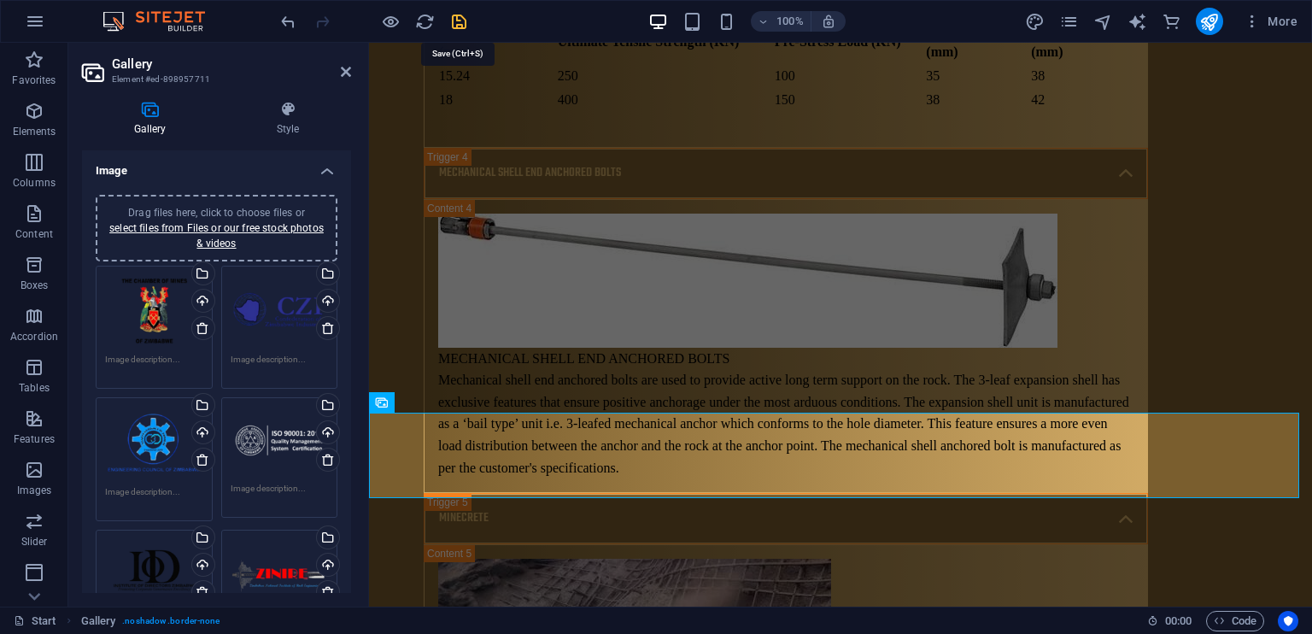
click at [457, 16] on icon "save" at bounding box center [459, 22] width 20 height 20
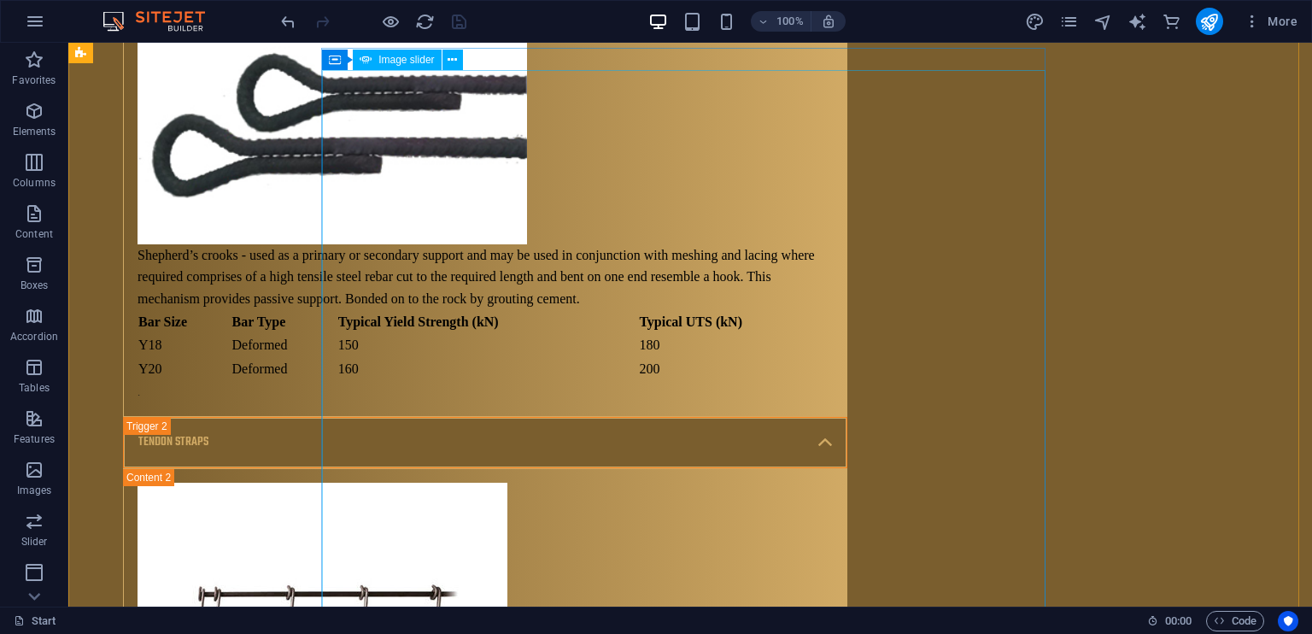
scroll to position [9878, 0]
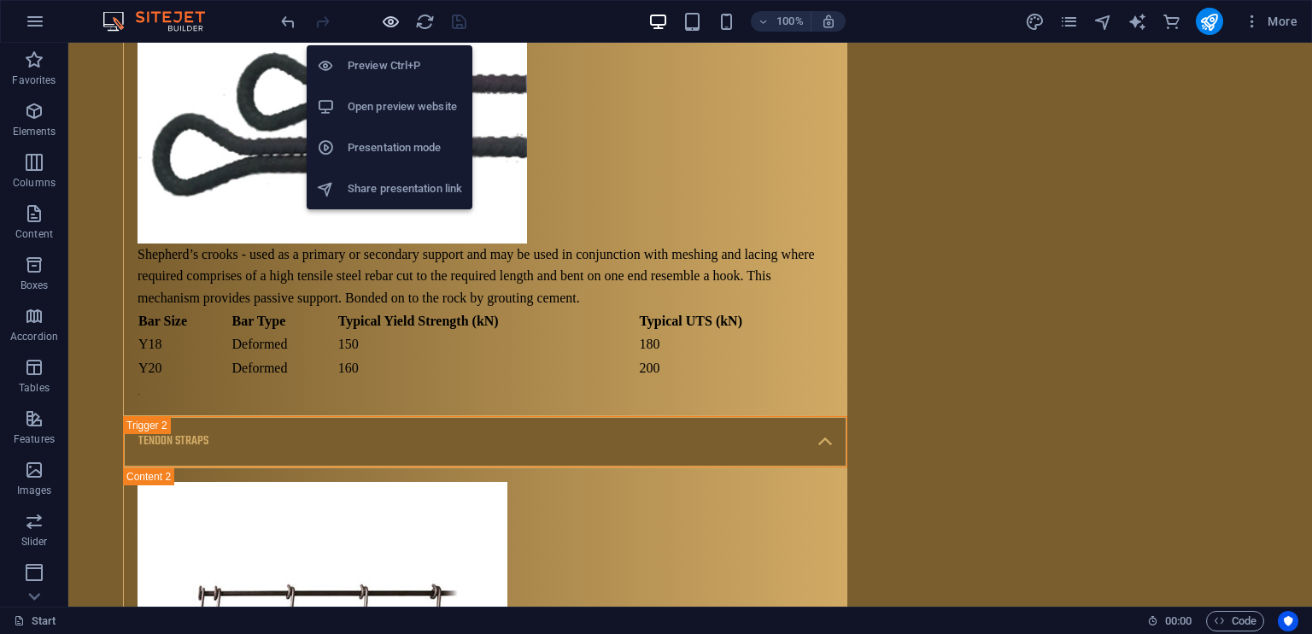
click at [393, 23] on icon "button" at bounding box center [391, 22] width 20 height 20
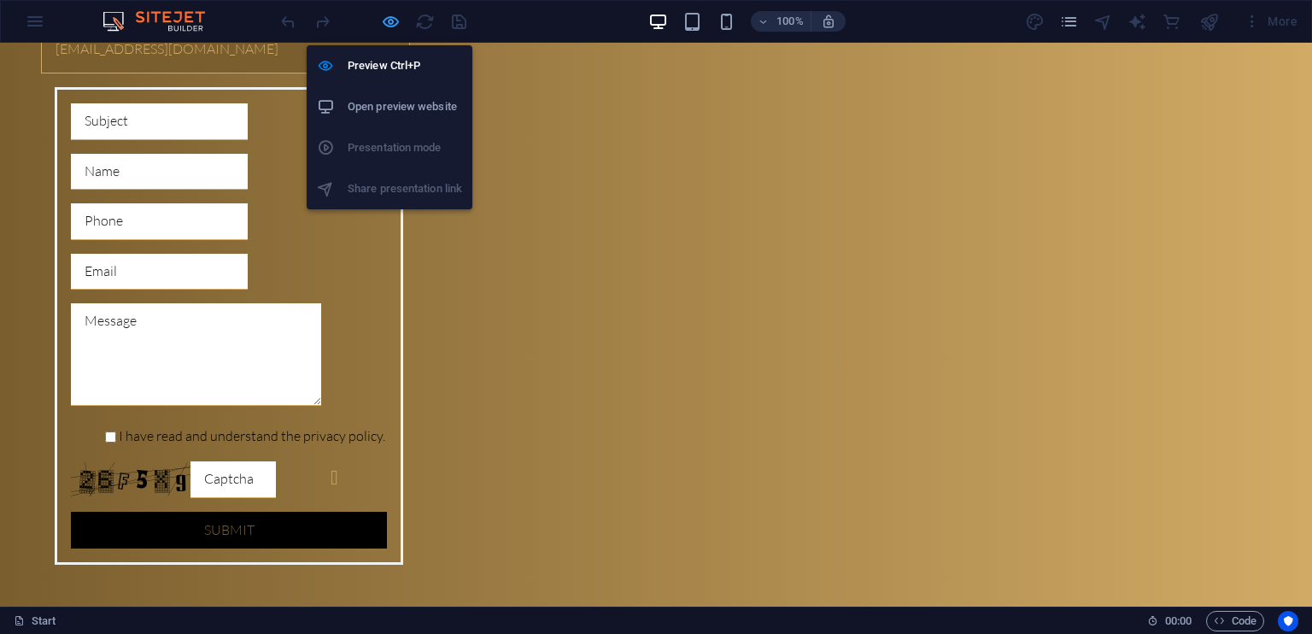
scroll to position [6343, 0]
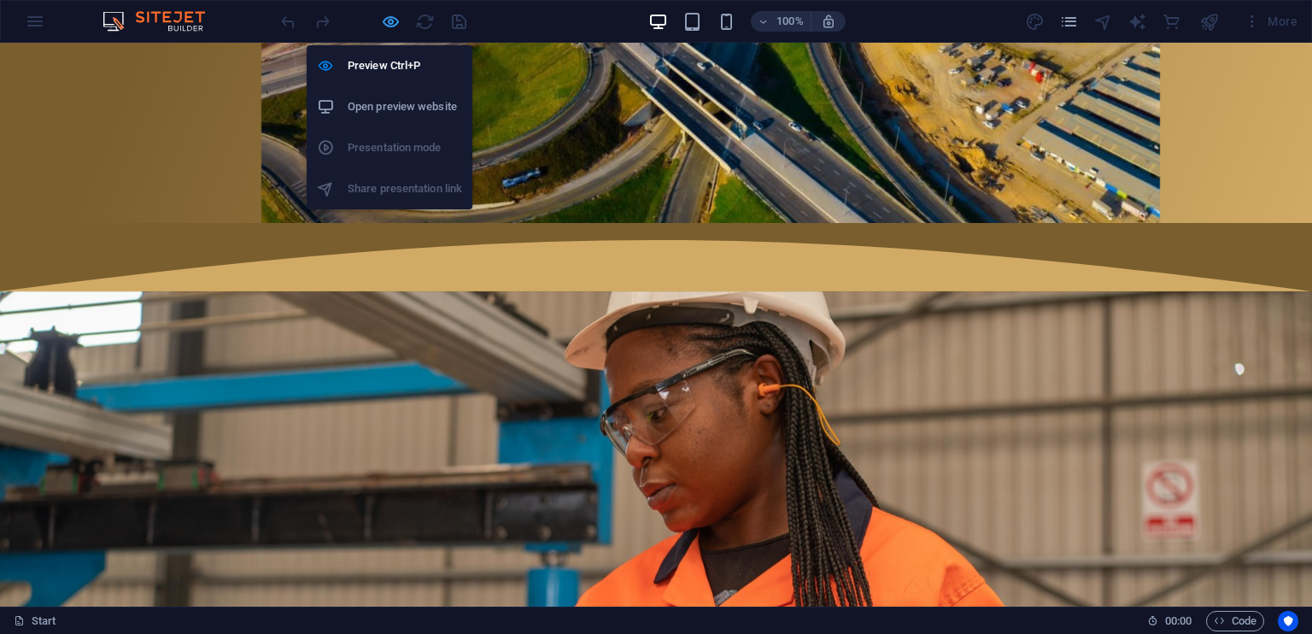
click at [383, 23] on icon "button" at bounding box center [391, 22] width 20 height 20
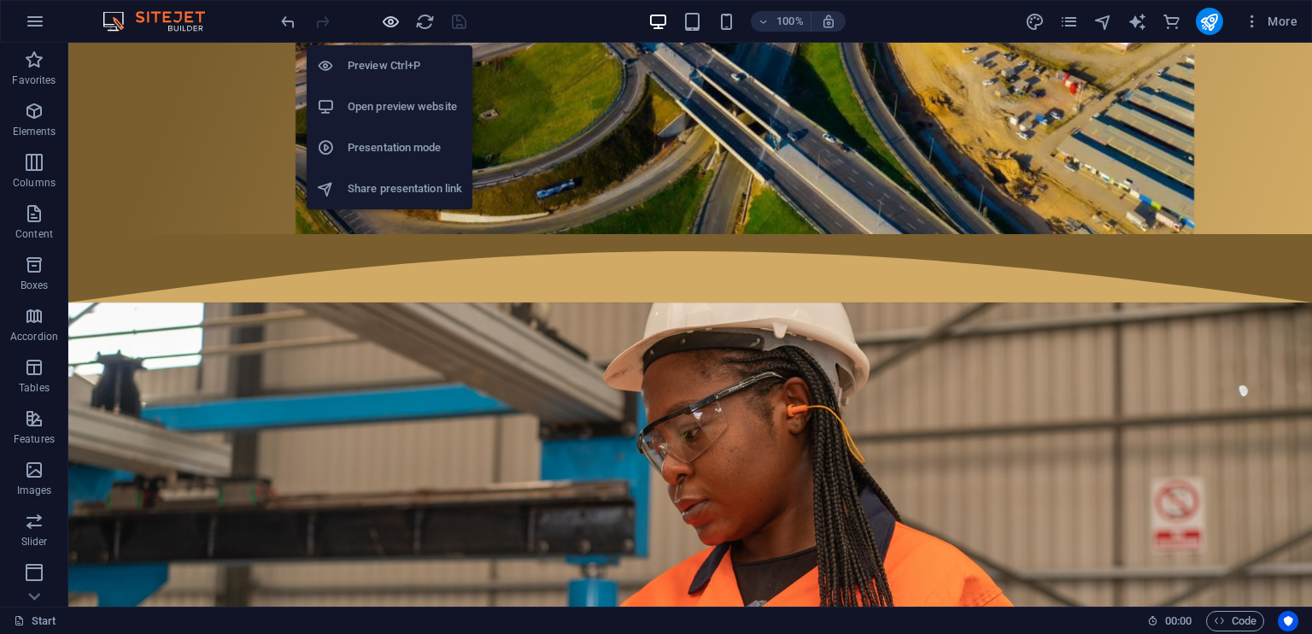
scroll to position [11072, 0]
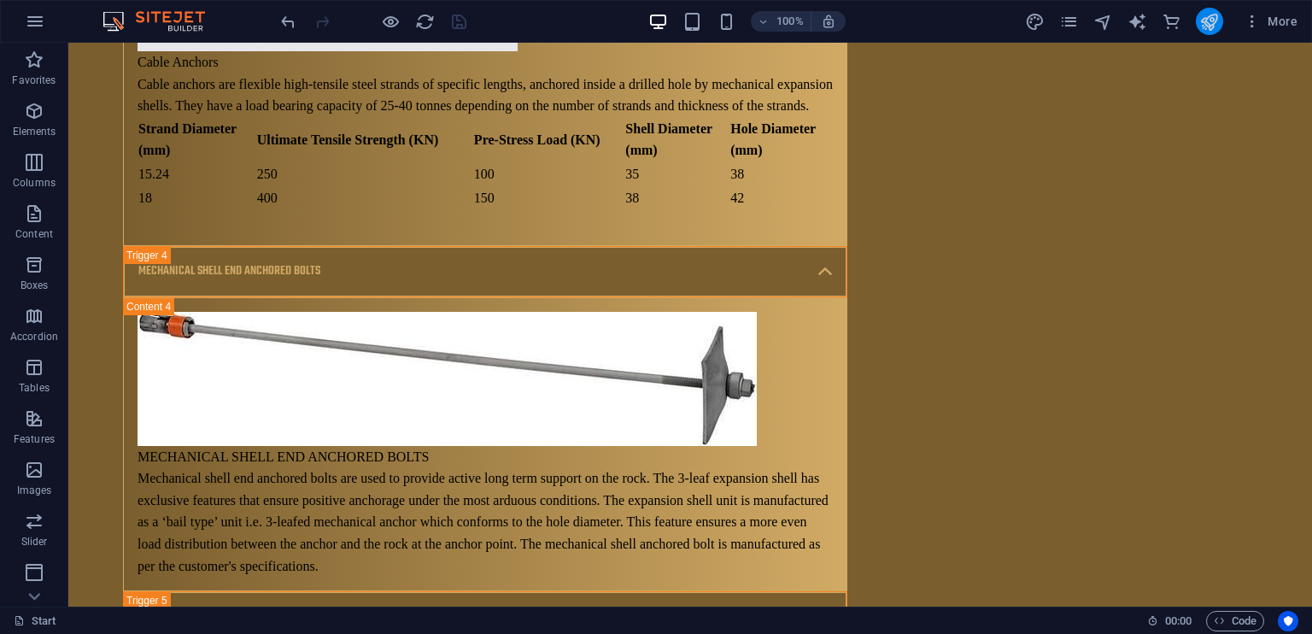
click at [1212, 32] on button "publish" at bounding box center [1208, 21] width 27 height 27
